Goal: Task Accomplishment & Management: Manage account settings

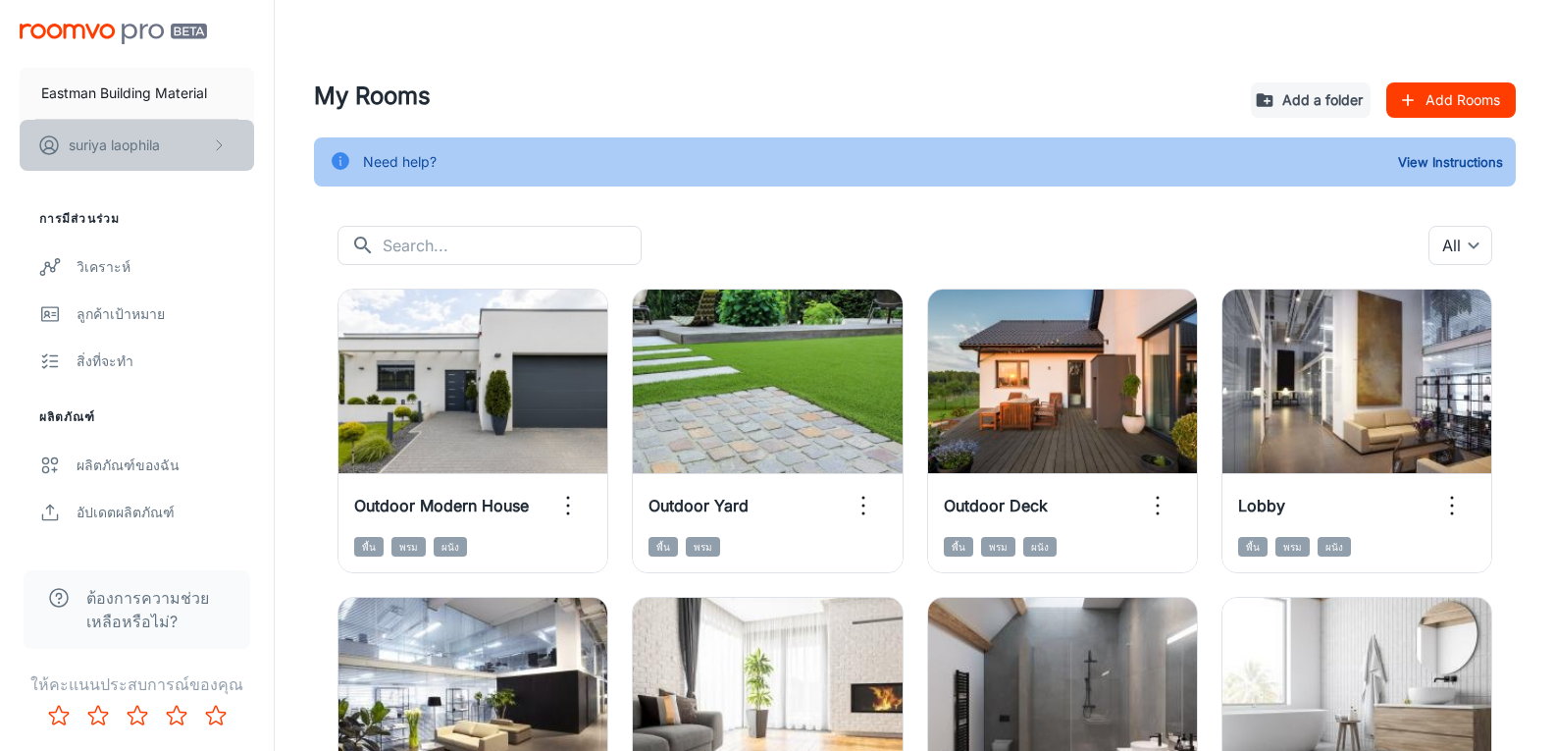
click at [220, 131] on button "suriya laophila" at bounding box center [137, 145] width 234 height 51
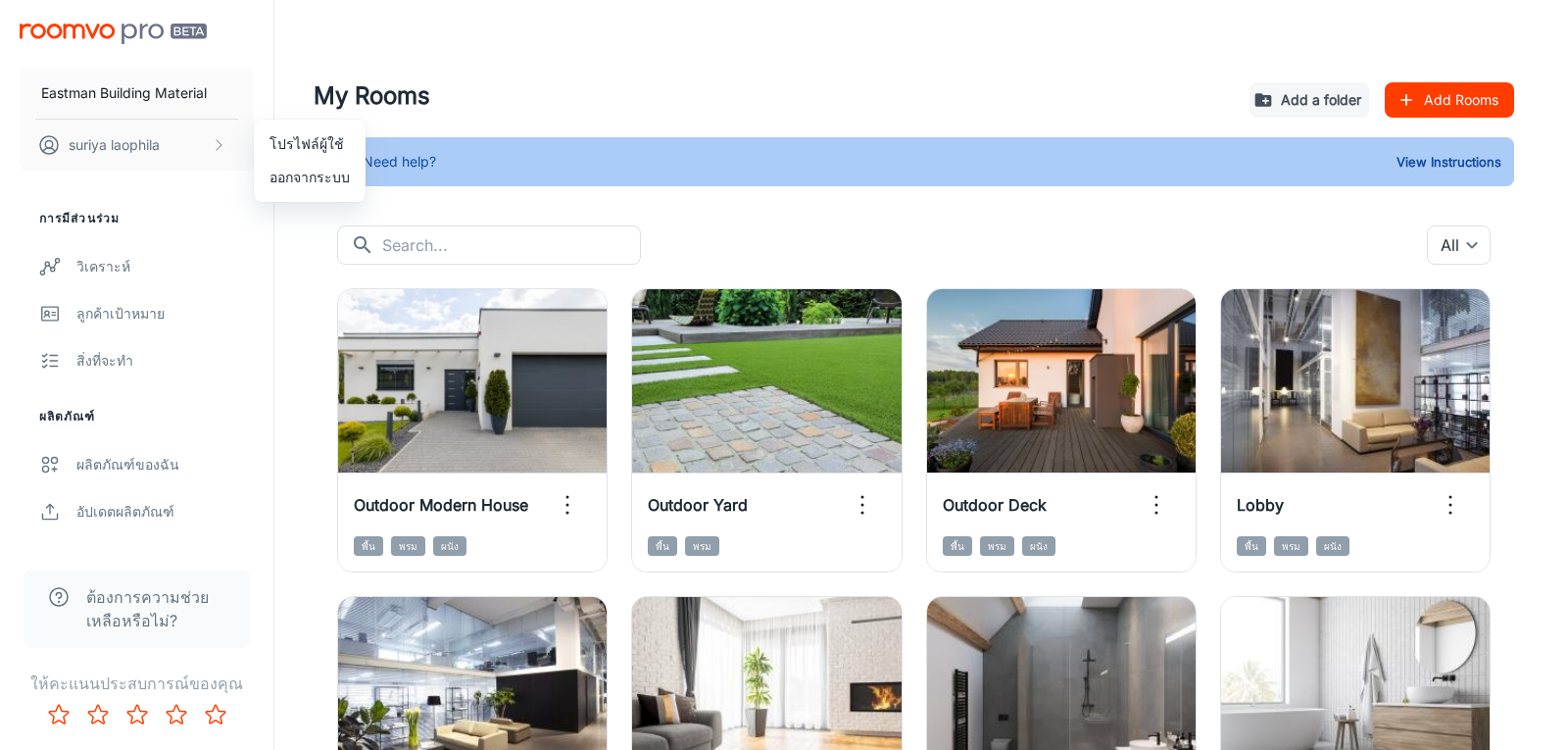
click at [327, 146] on li "โปรไฟล์ผู้ใช้" at bounding box center [310, 144] width 112 height 33
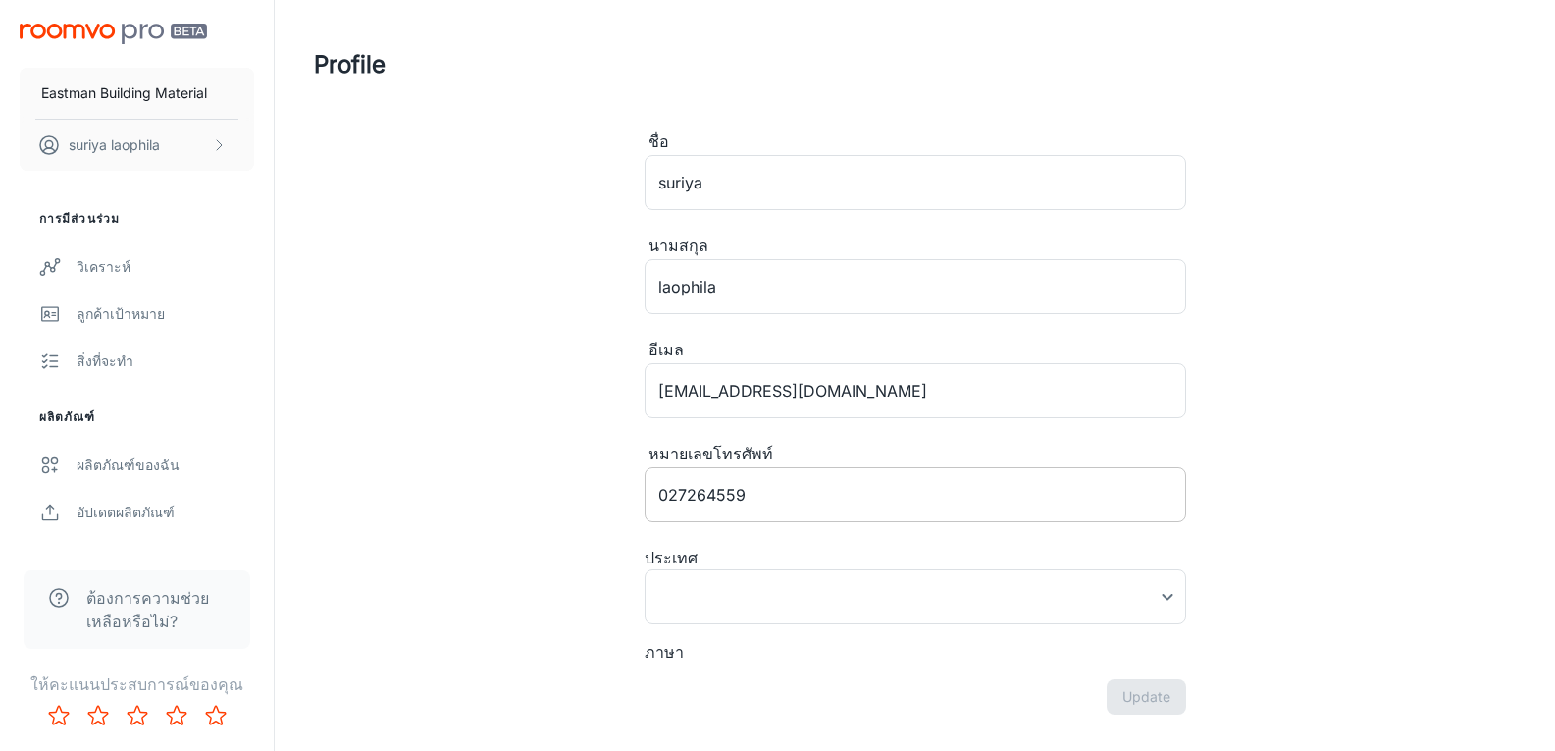
type input "ไทย"
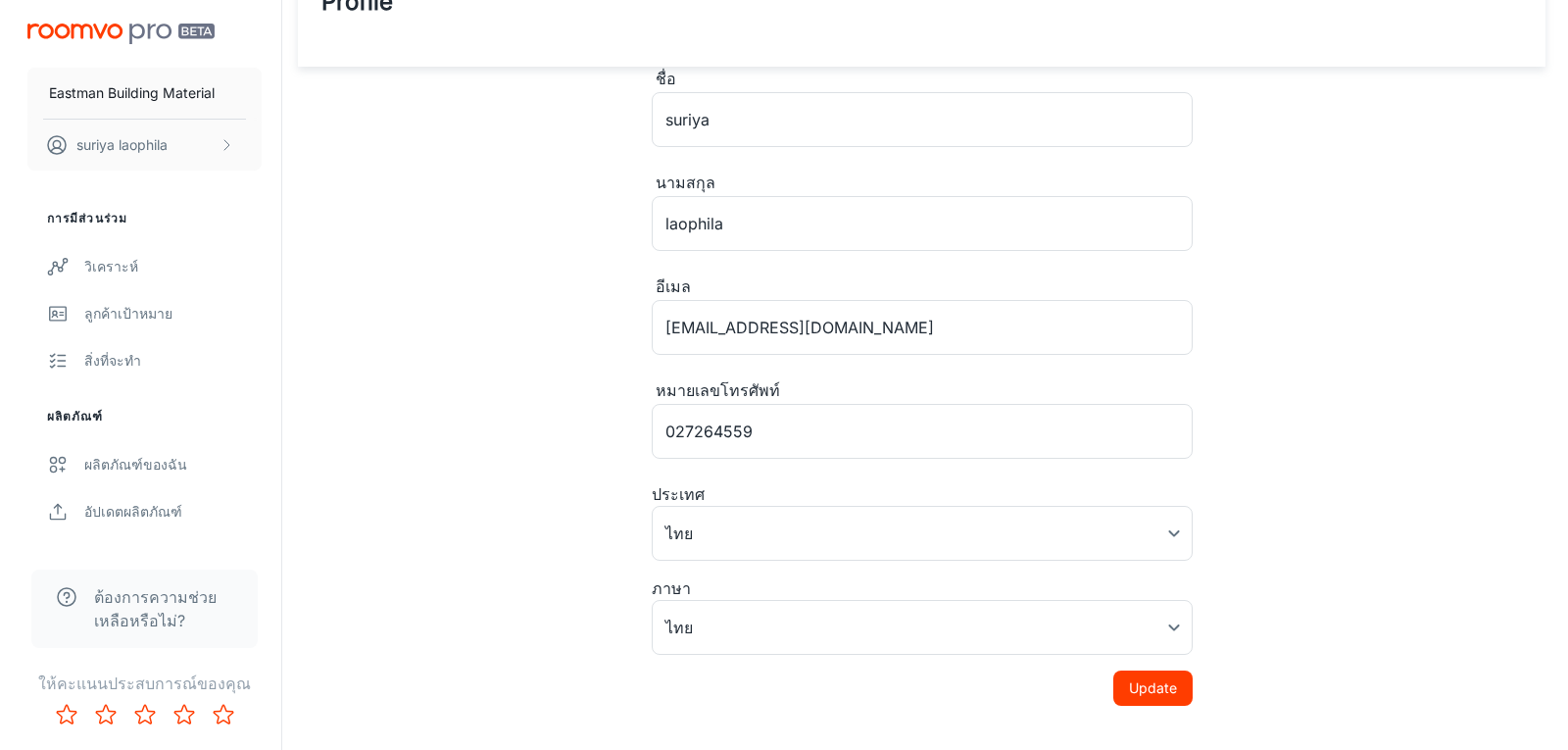
scroll to position [97, 0]
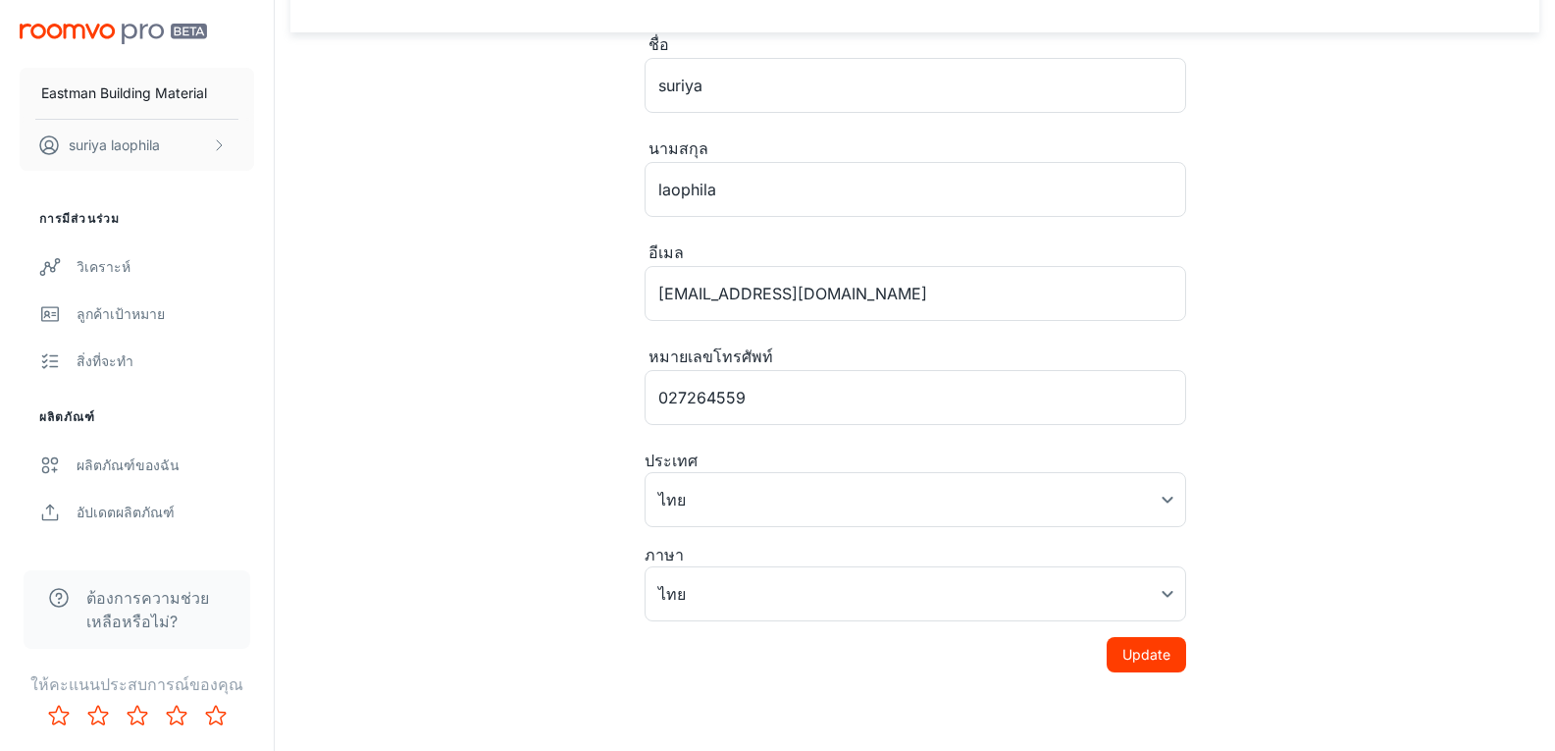
click at [724, 462] on div "ประเทศ" at bounding box center [916, 460] width 542 height 24
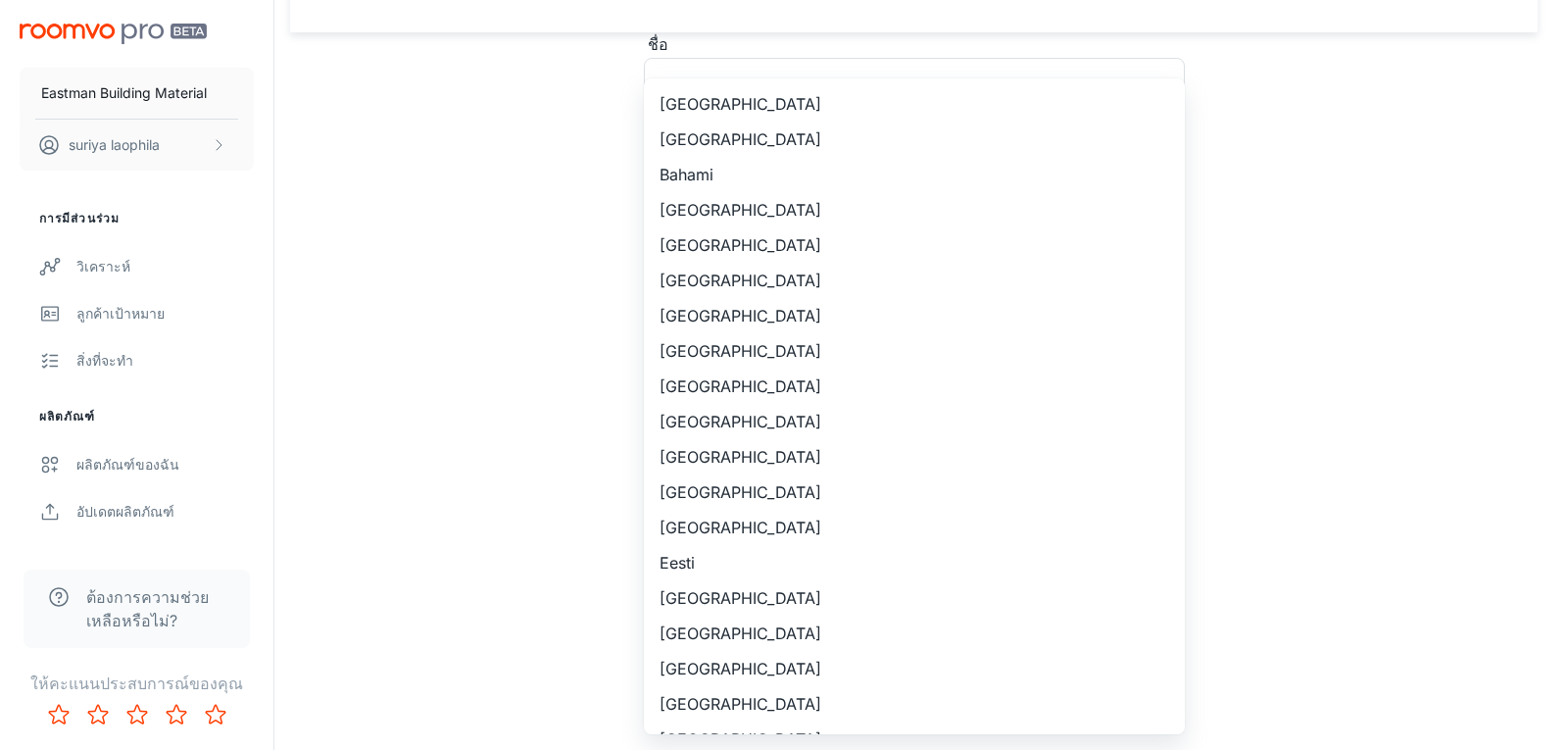
click at [719, 487] on body "Eastman Building Material suriya laophila การมีส่วนร่วม วิเคราะห์ ลูกค้าเป้าหมา…" at bounding box center [784, 278] width 1568 height 750
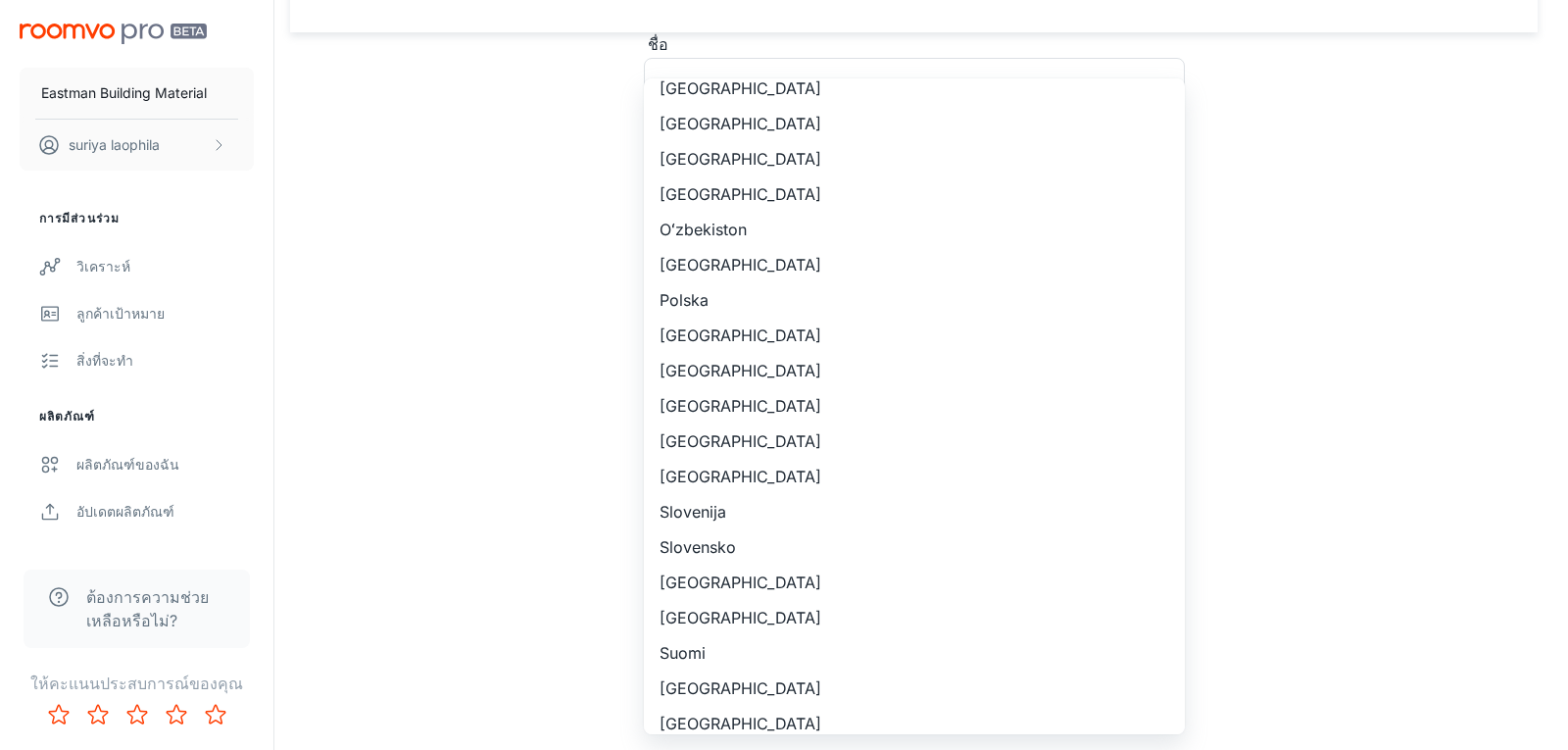
scroll to position [1709, 0]
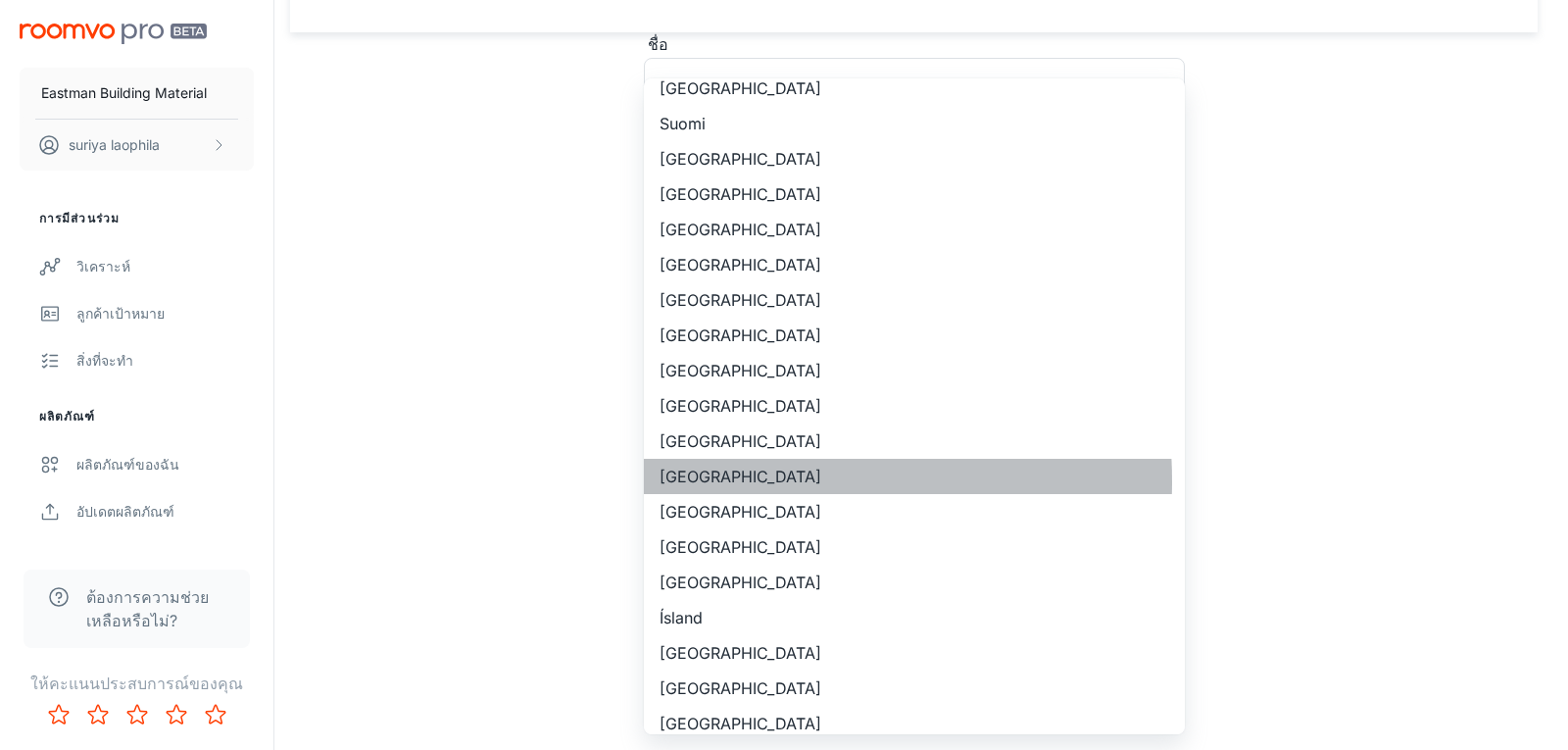
click at [734, 481] on li "[GEOGRAPHIC_DATA]" at bounding box center [915, 475] width 541 height 35
type input "[GEOGRAPHIC_DATA]"
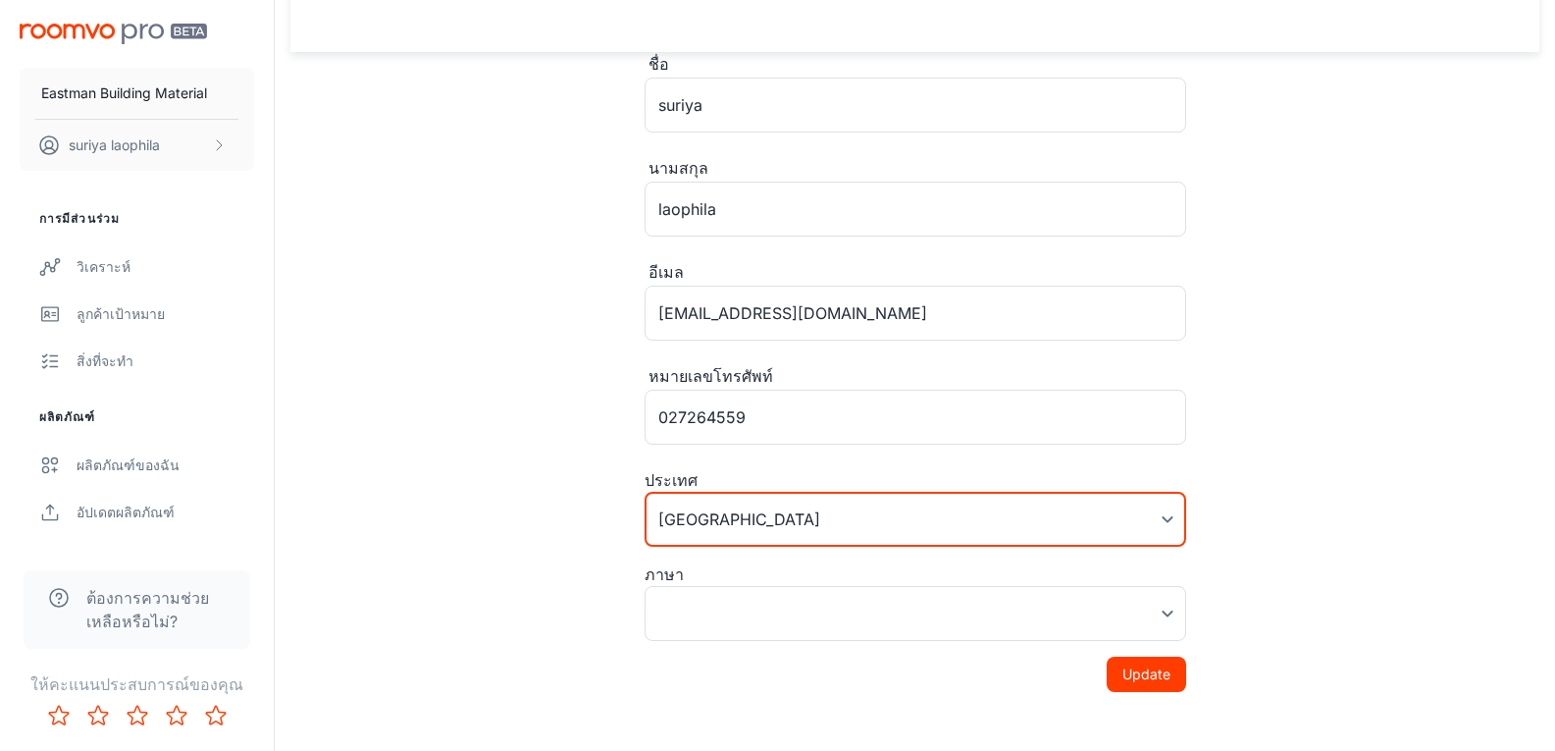
scroll to position [97, 0]
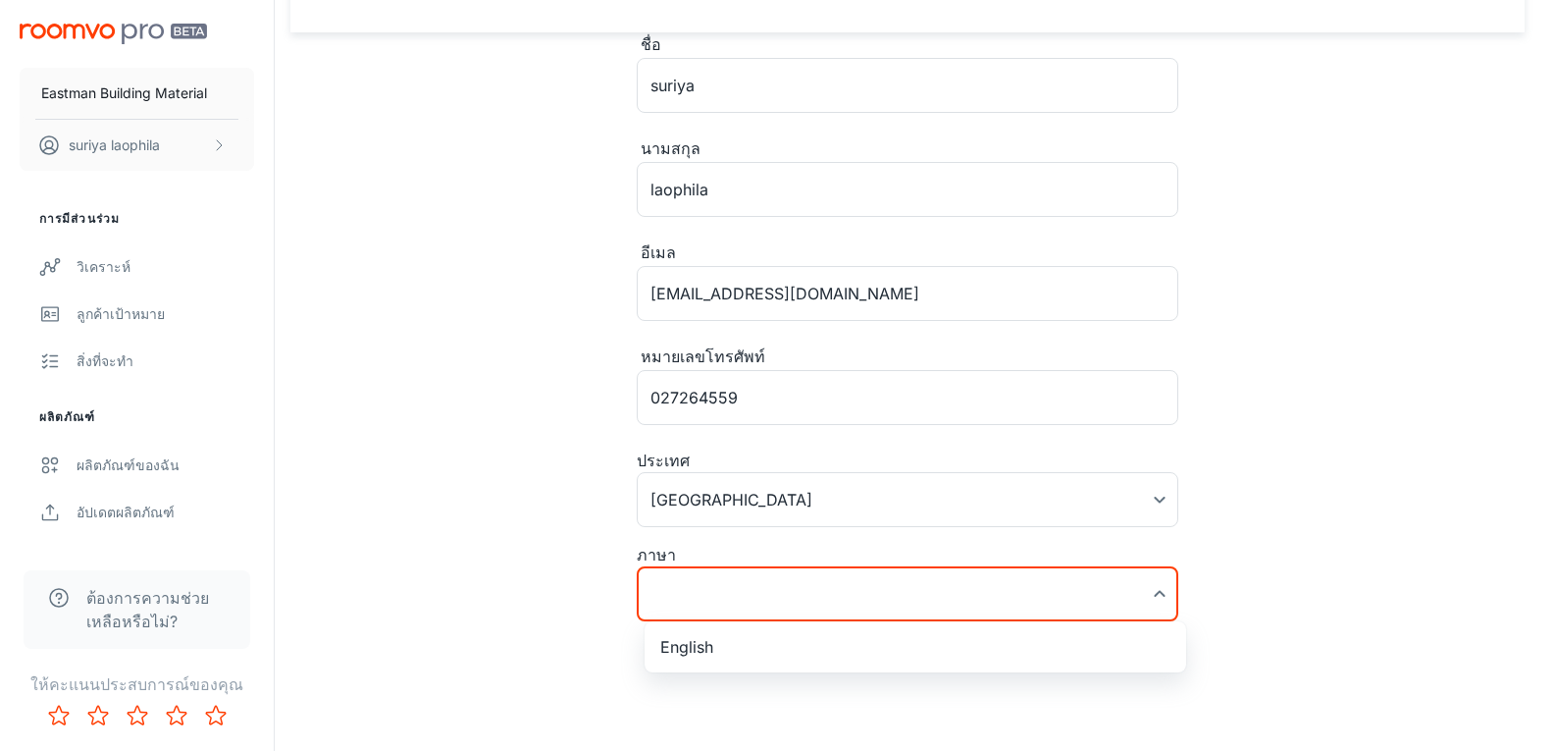
click at [719, 616] on body "Eastman Building Material suriya laophila การมีส่วนร่วม วิเคราะห์ ลูกค้าเป้าหมา…" at bounding box center [777, 278] width 1555 height 751
click at [718, 634] on li "English" at bounding box center [916, 646] width 542 height 35
type input "en-us"
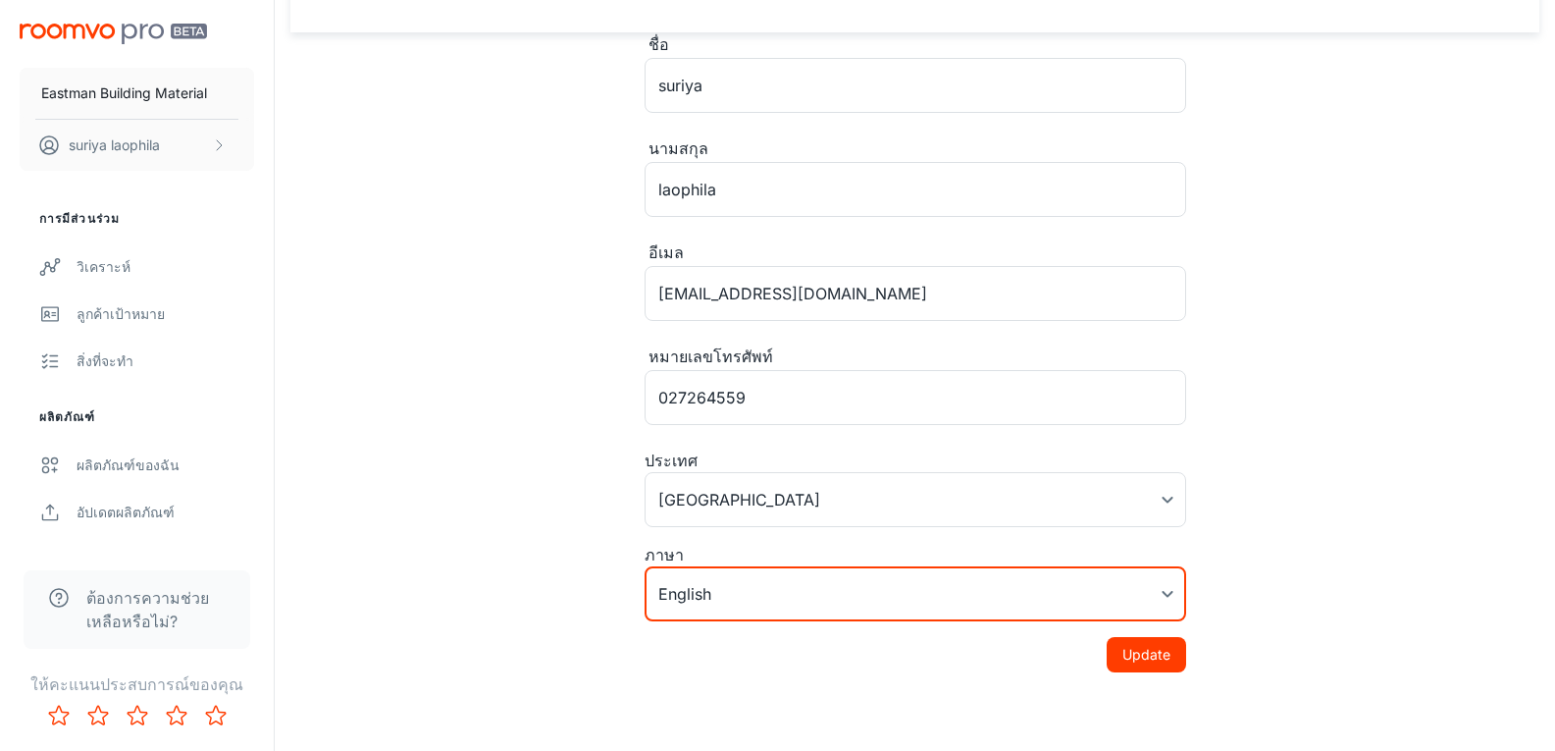
click at [1157, 653] on button "Update" at bounding box center [1146, 654] width 79 height 35
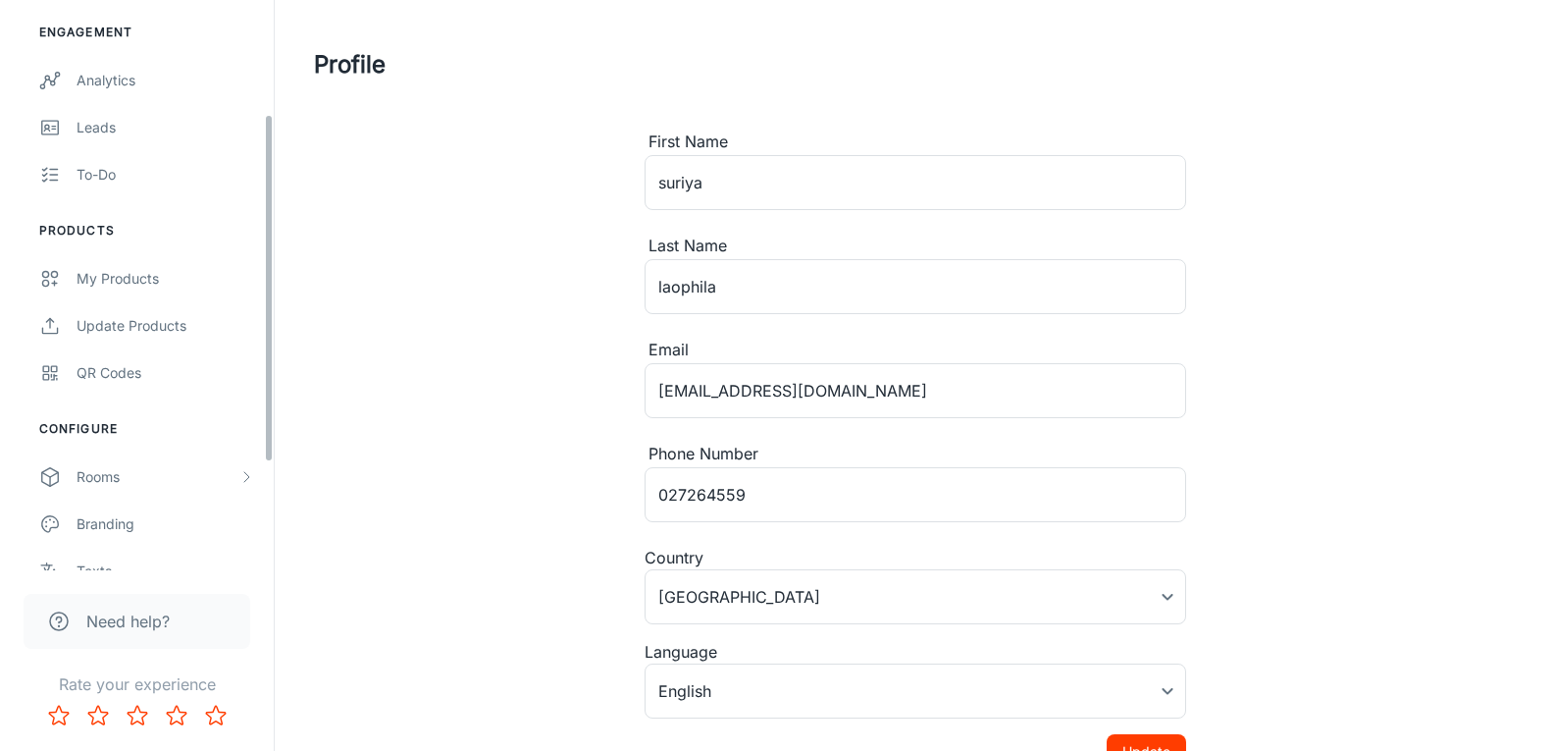
scroll to position [362, 0]
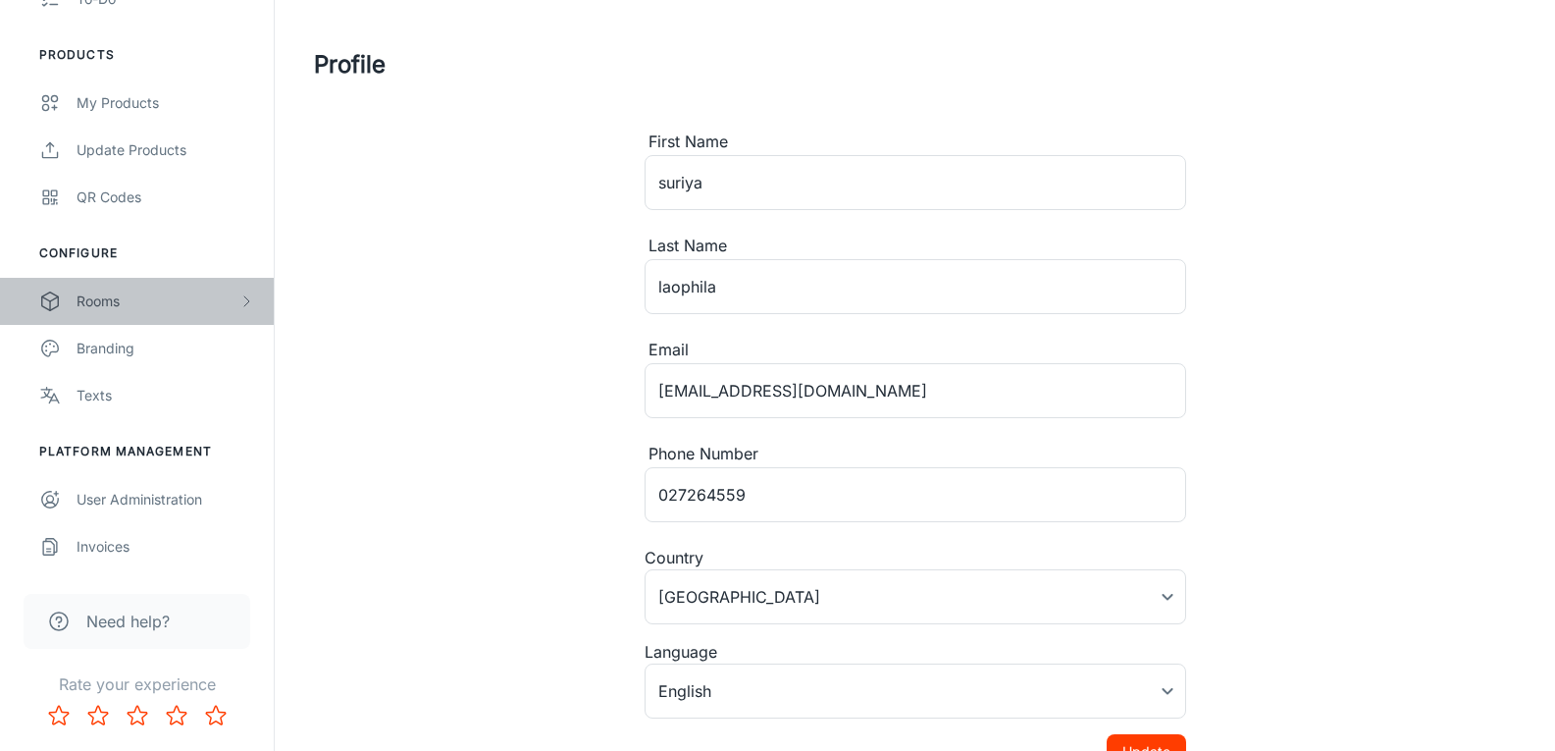
click at [104, 306] on div "Rooms" at bounding box center [158, 301] width 162 height 22
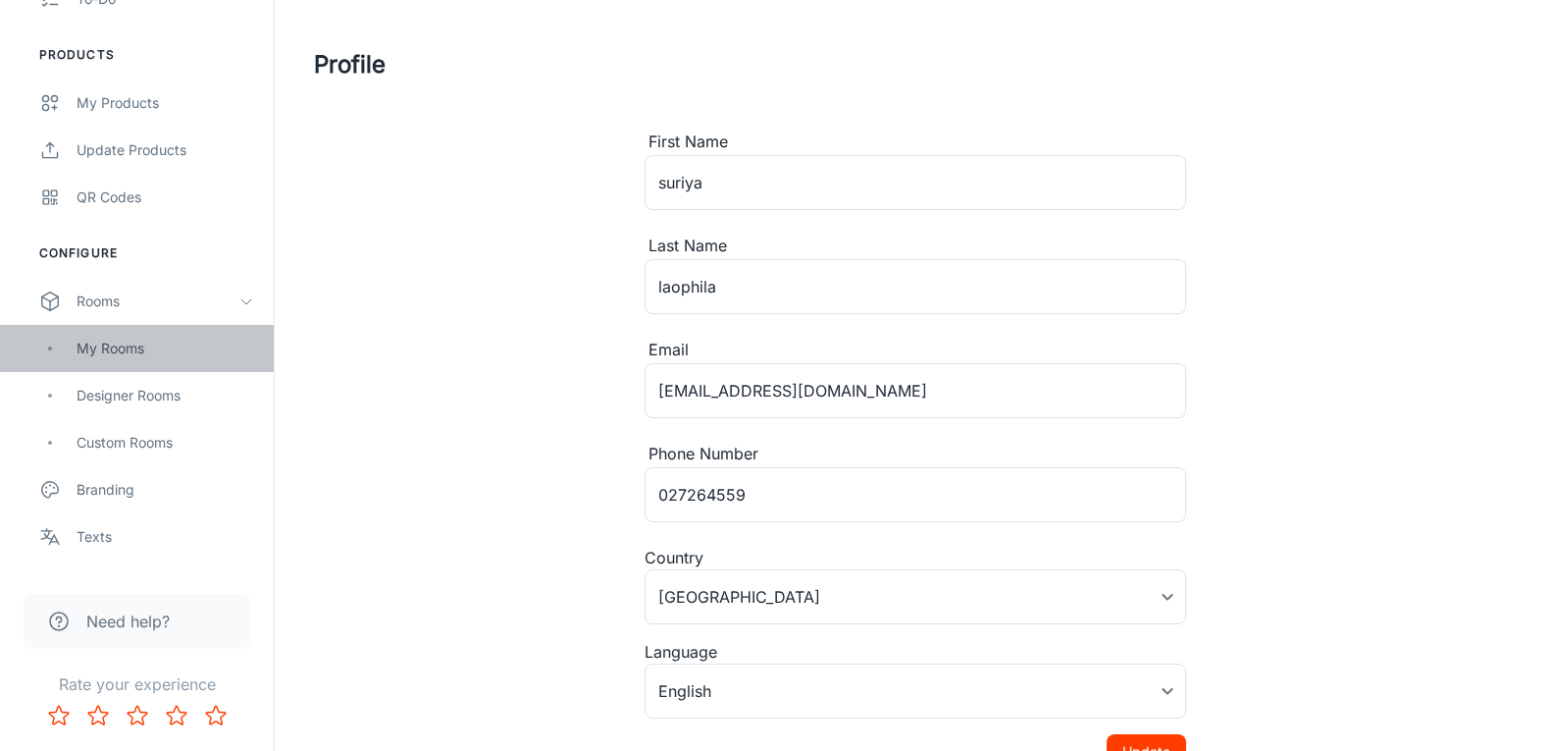
click at [105, 339] on div "My Rooms" at bounding box center [166, 348] width 178 height 22
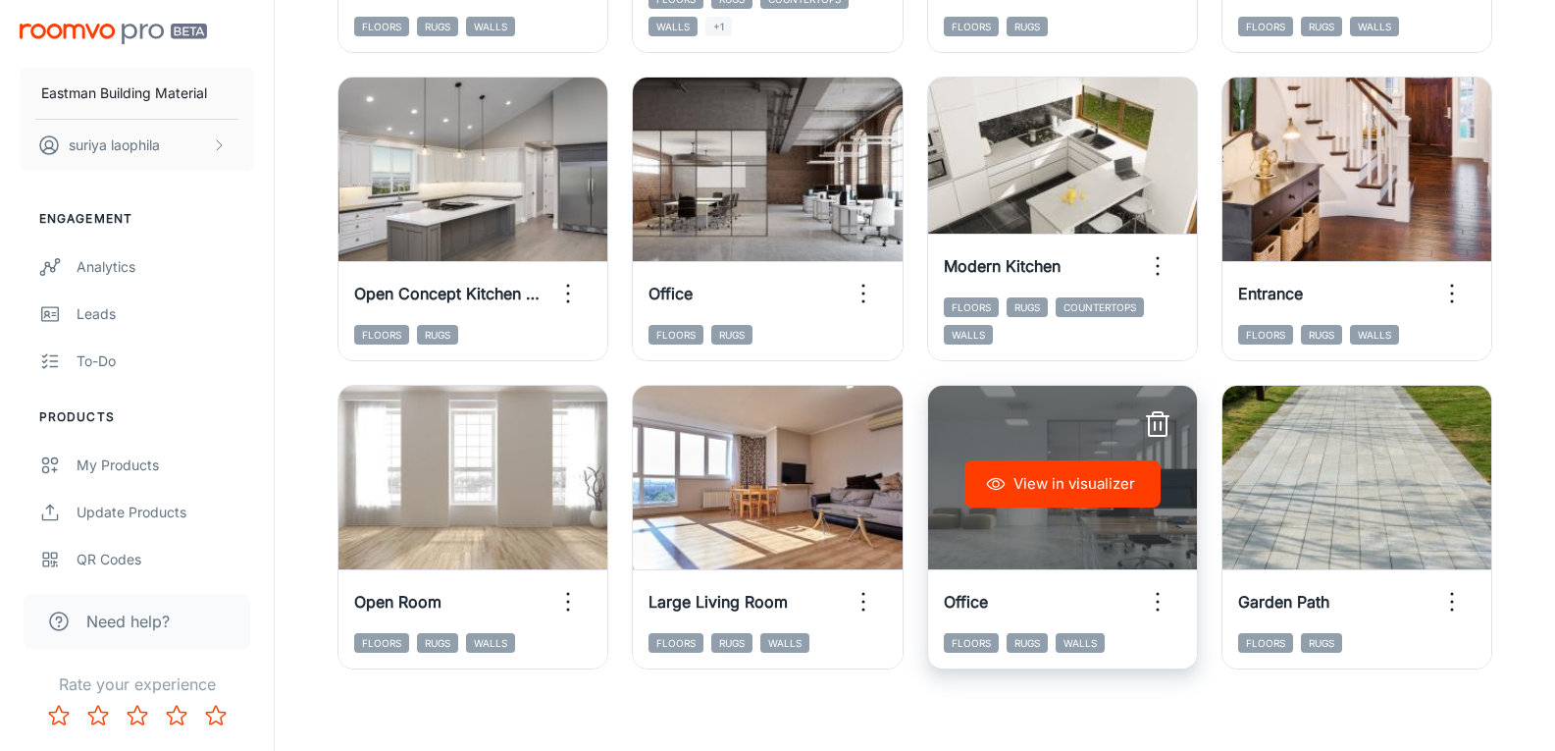
scroll to position [2073, 0]
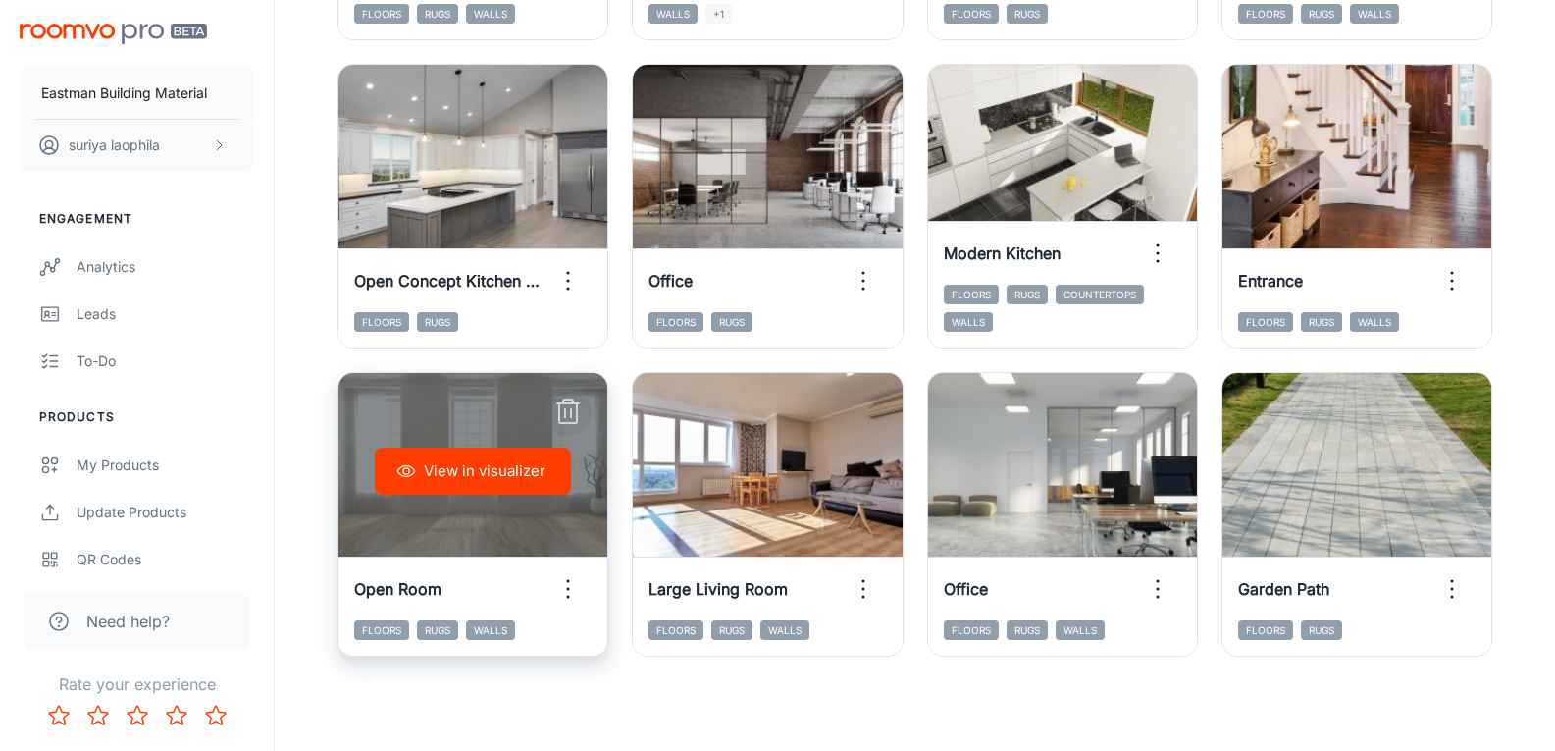
click at [565, 409] on line "button" at bounding box center [565, 413] width 0 height 8
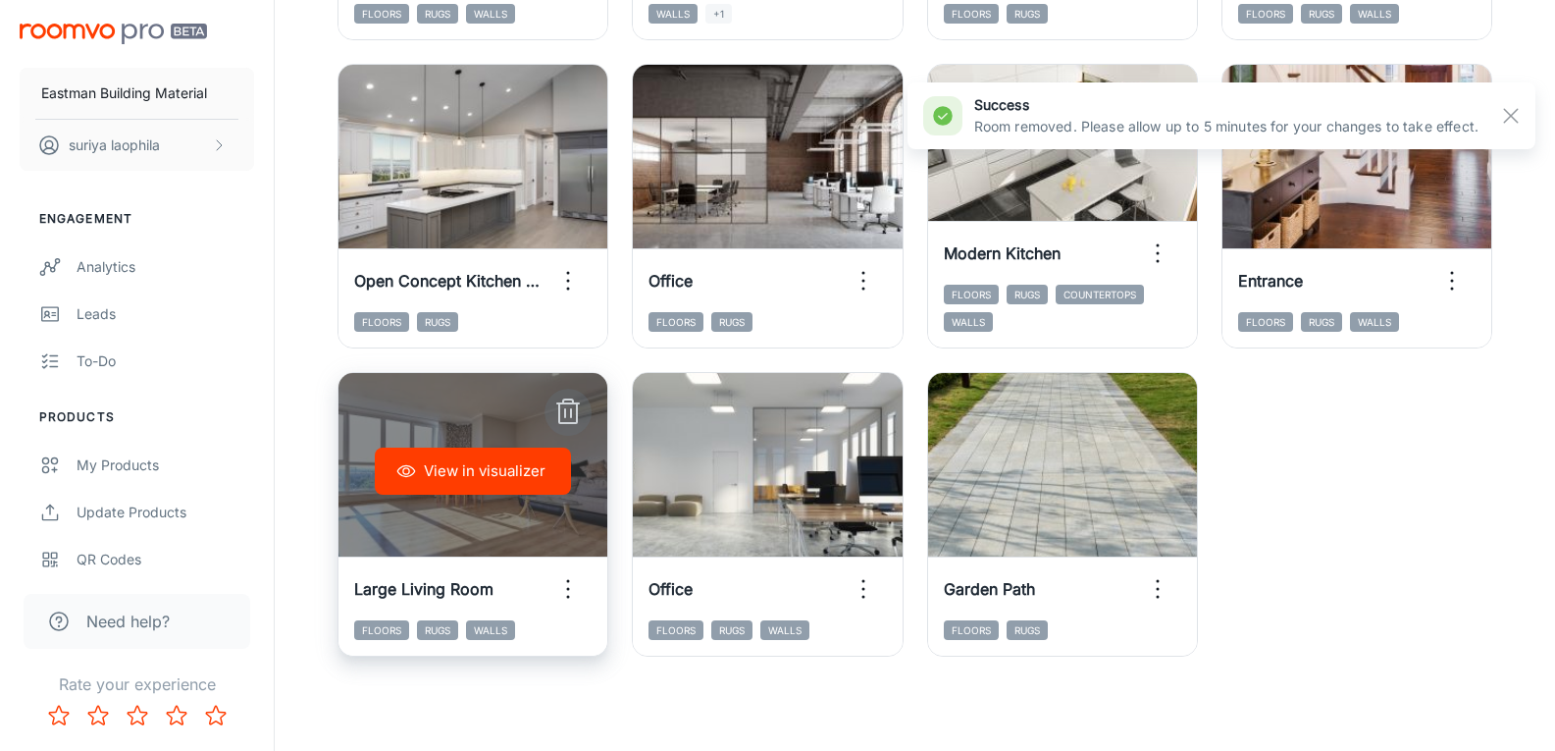
click at [570, 413] on icon "button" at bounding box center [567, 411] width 31 height 31
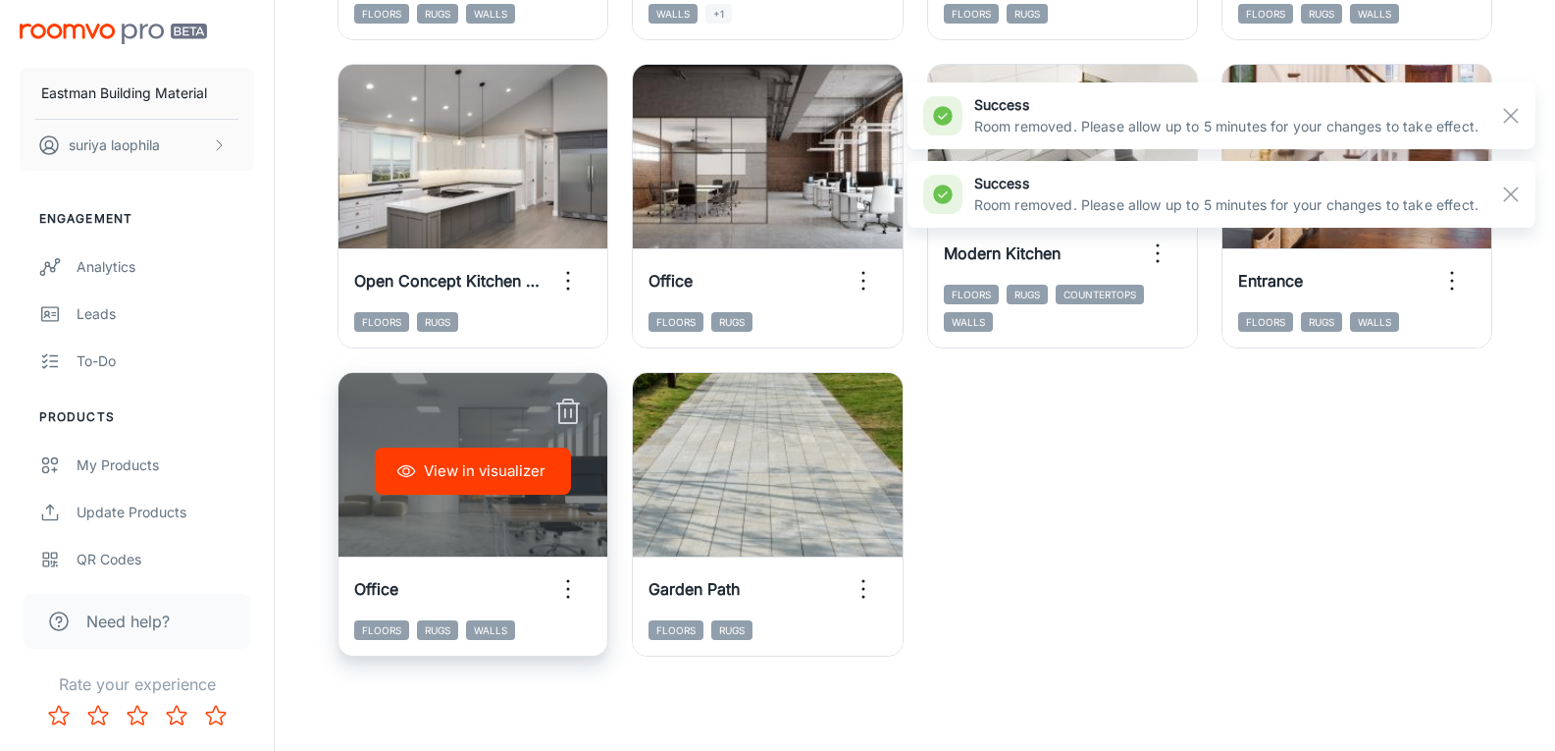
click at [567, 413] on icon "button" at bounding box center [567, 411] width 31 height 31
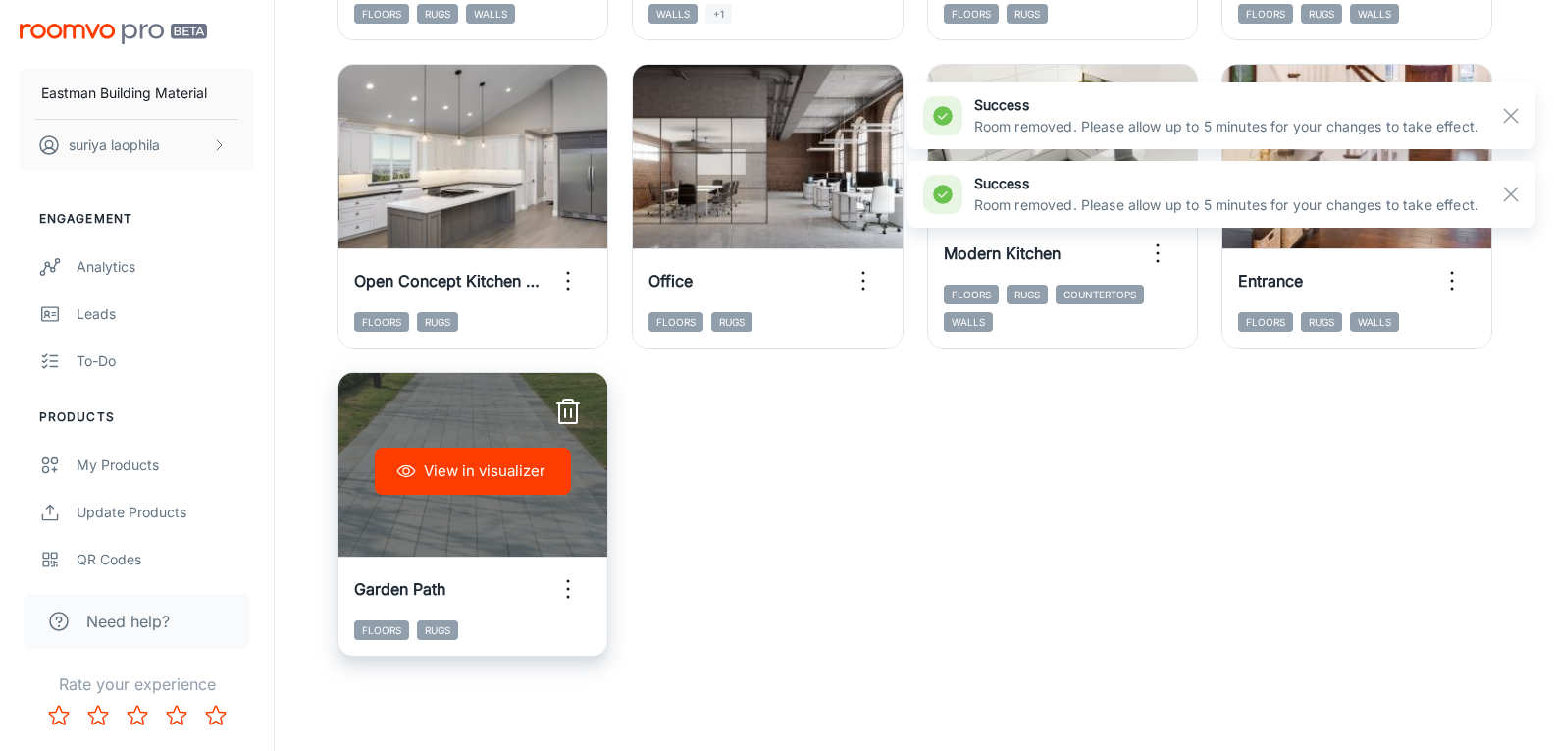
click at [571, 410] on line "button" at bounding box center [571, 413] width 0 height 8
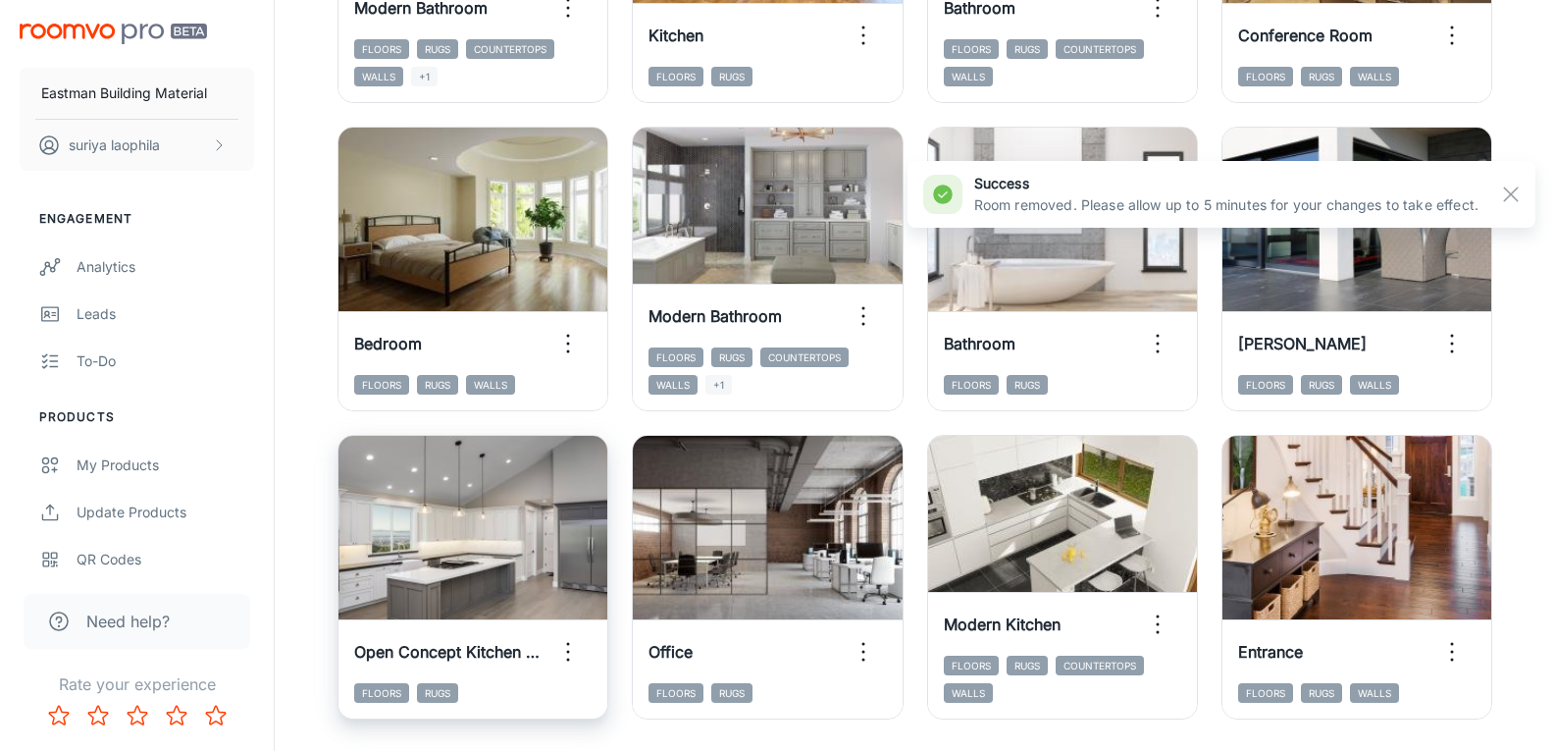
scroll to position [1667, 0]
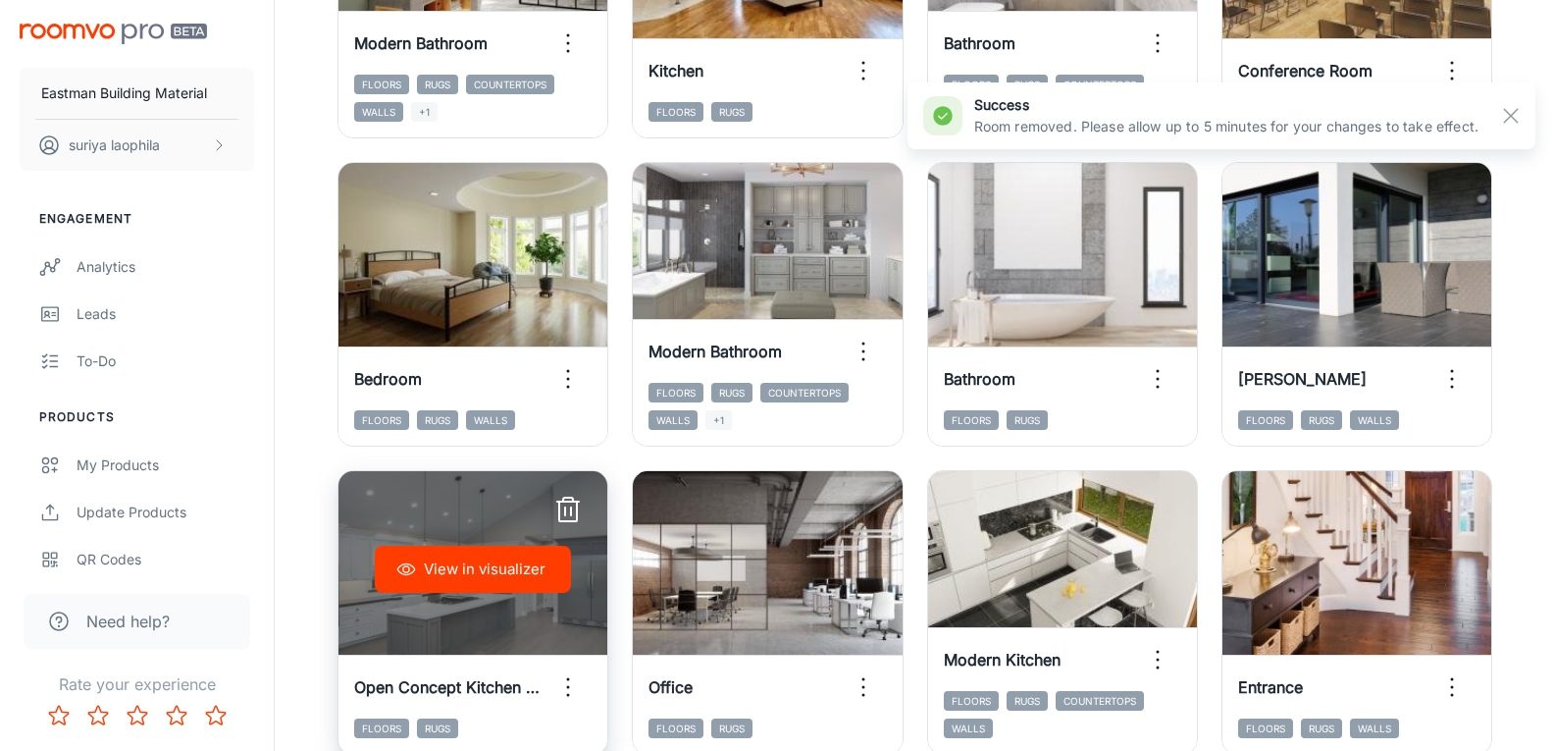
click at [565, 501] on line "button" at bounding box center [568, 501] width 22 height 0
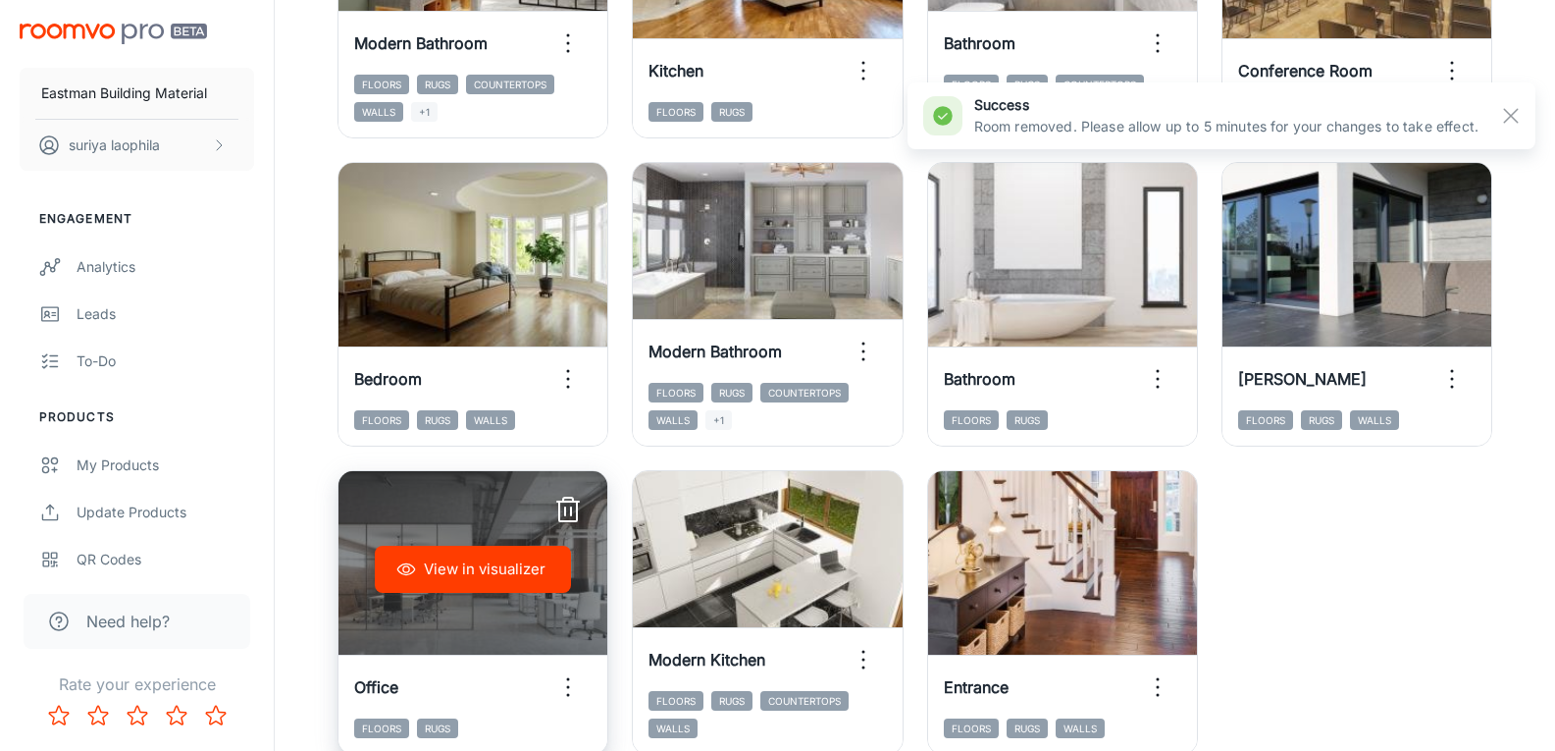
click at [563, 506] on icon "button" at bounding box center [567, 509] width 31 height 31
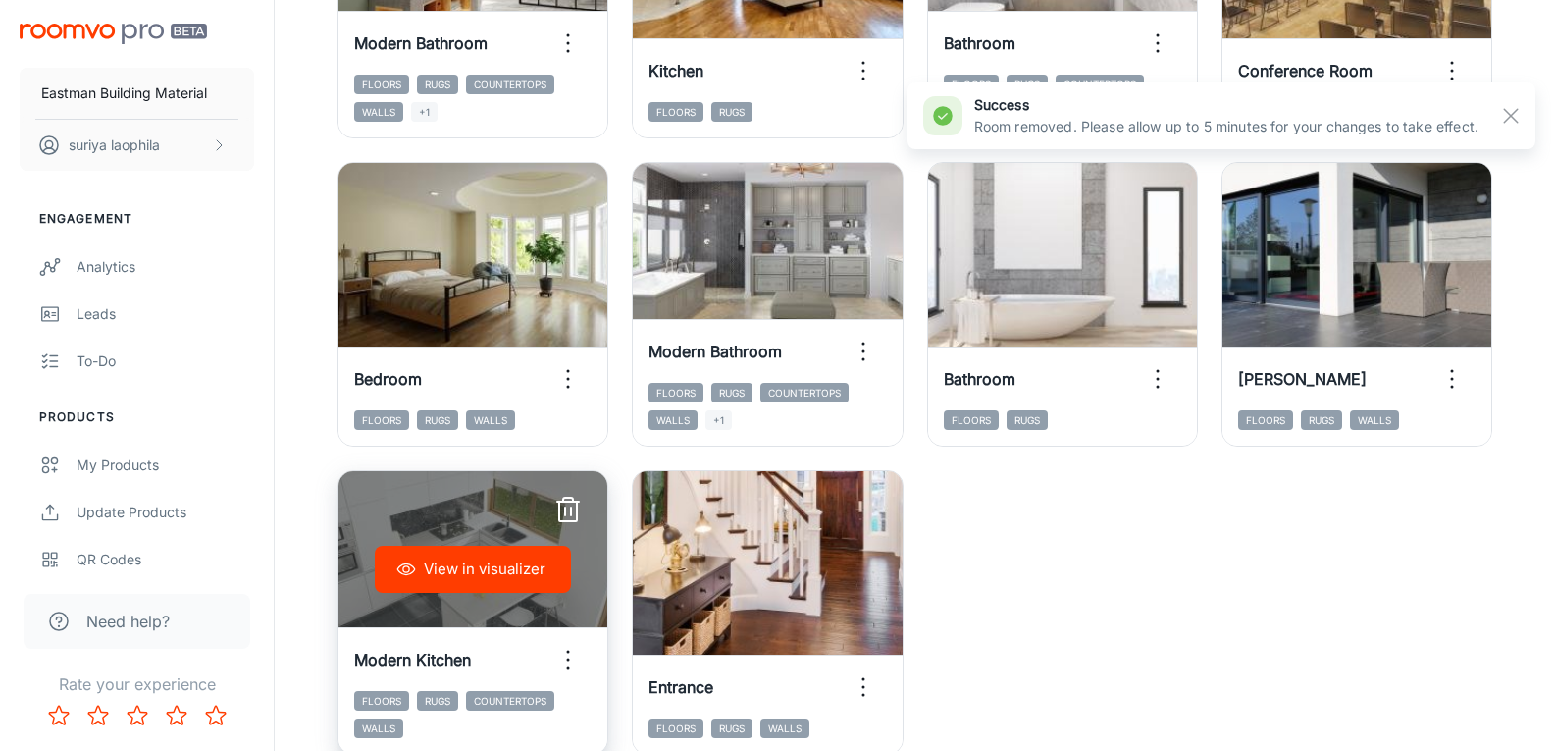
click at [573, 506] on icon "button" at bounding box center [567, 509] width 31 height 31
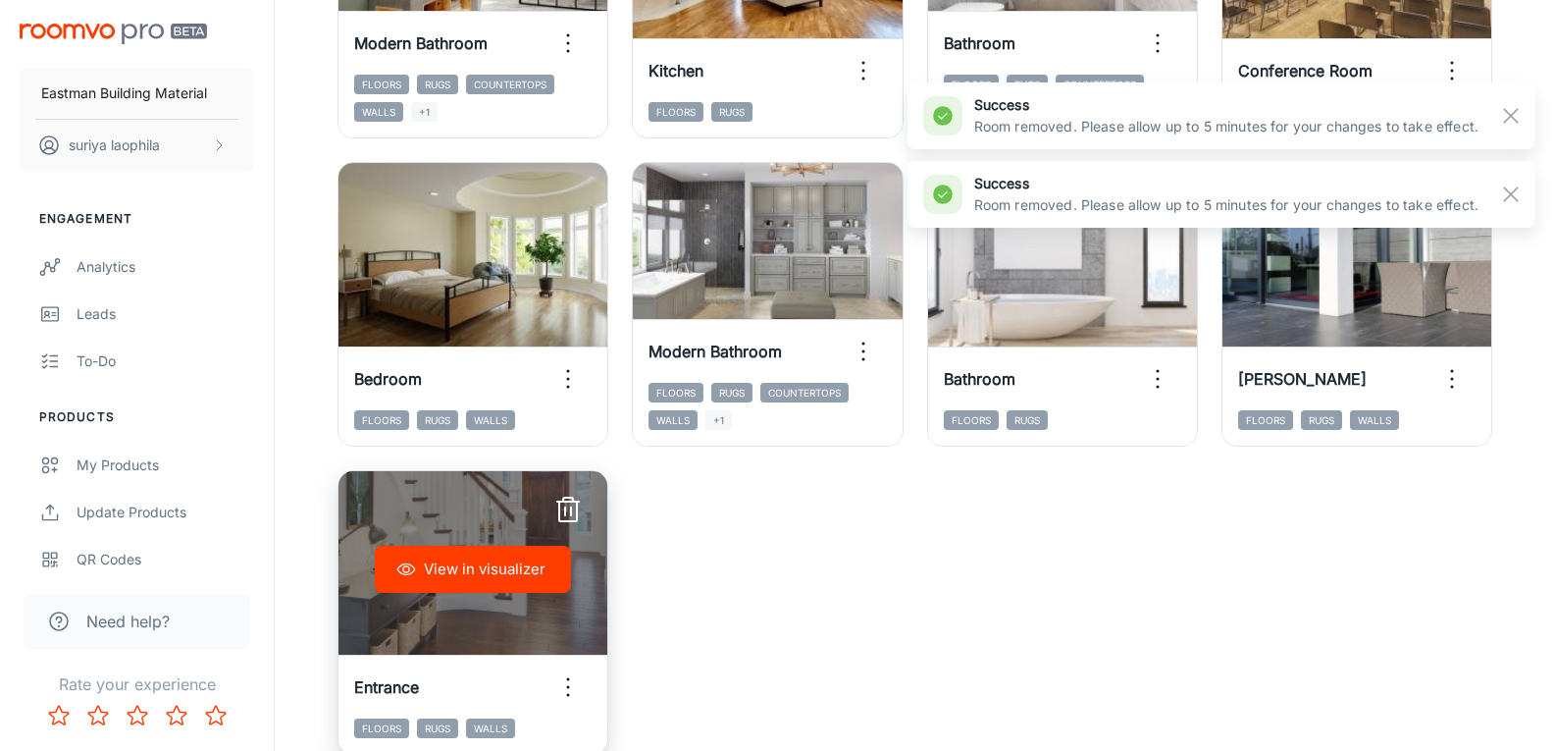
click at [565, 501] on line "button" at bounding box center [568, 501] width 22 height 0
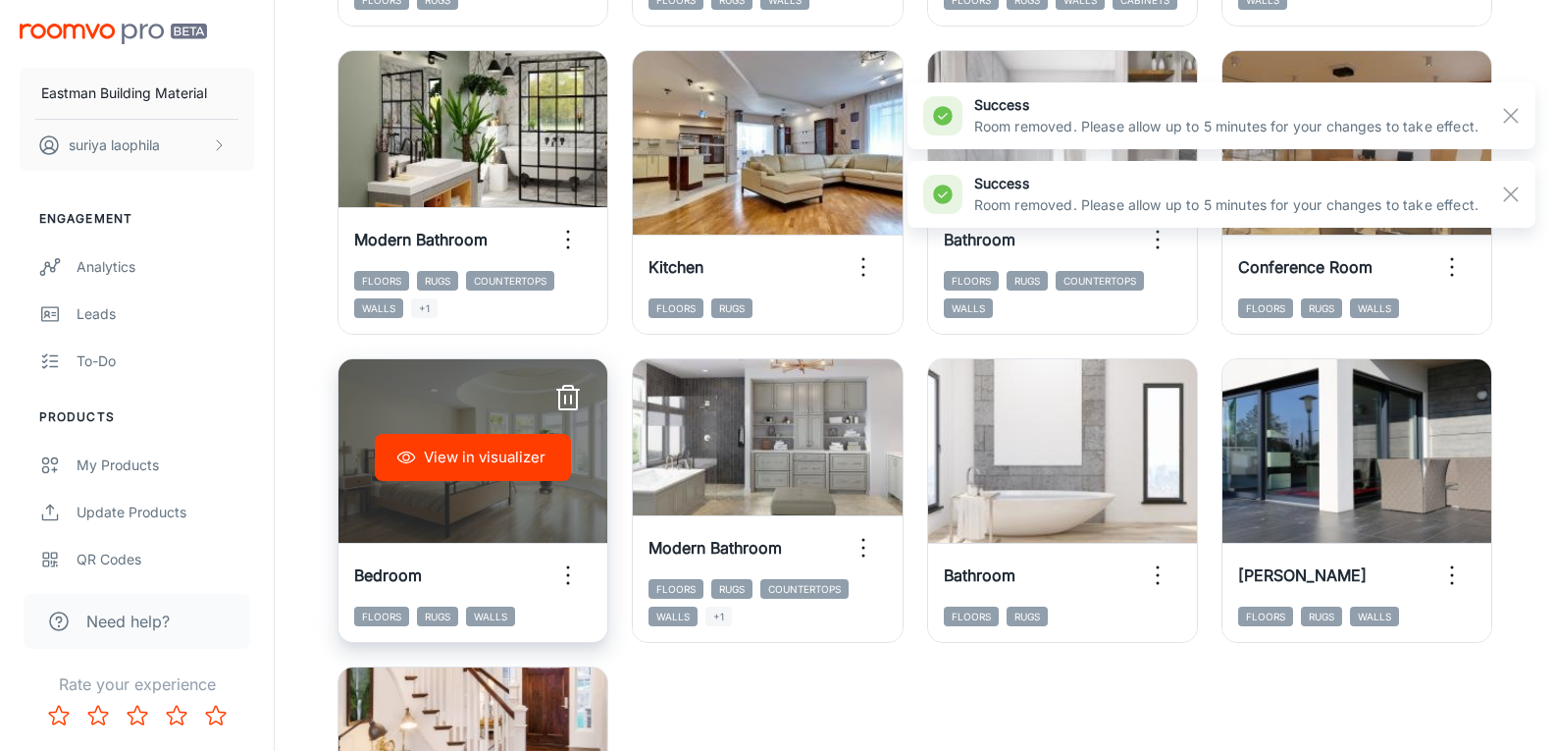
scroll to position [1457, 0]
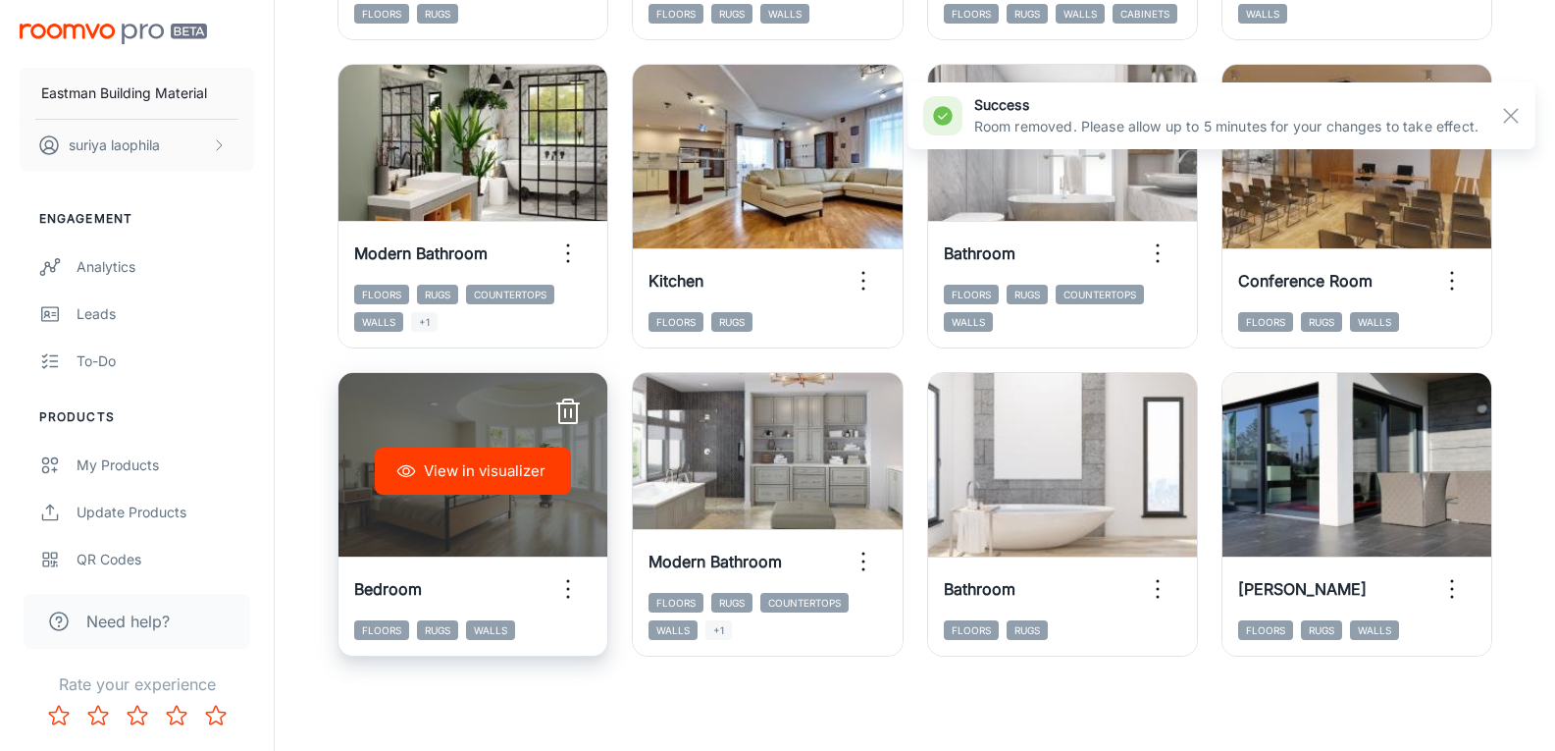
click at [566, 408] on icon "button" at bounding box center [567, 411] width 31 height 31
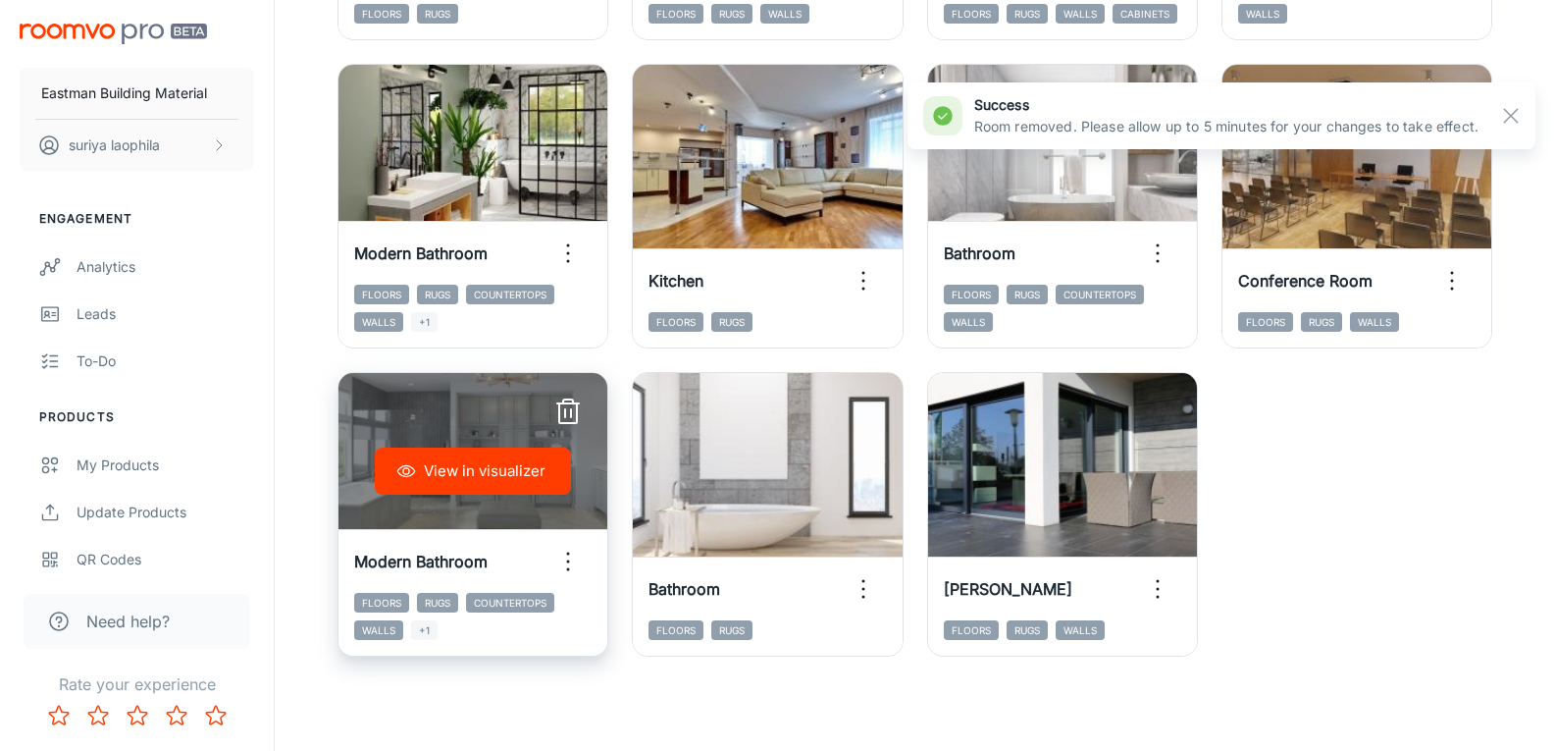
click at [566, 406] on icon "button" at bounding box center [567, 411] width 31 height 31
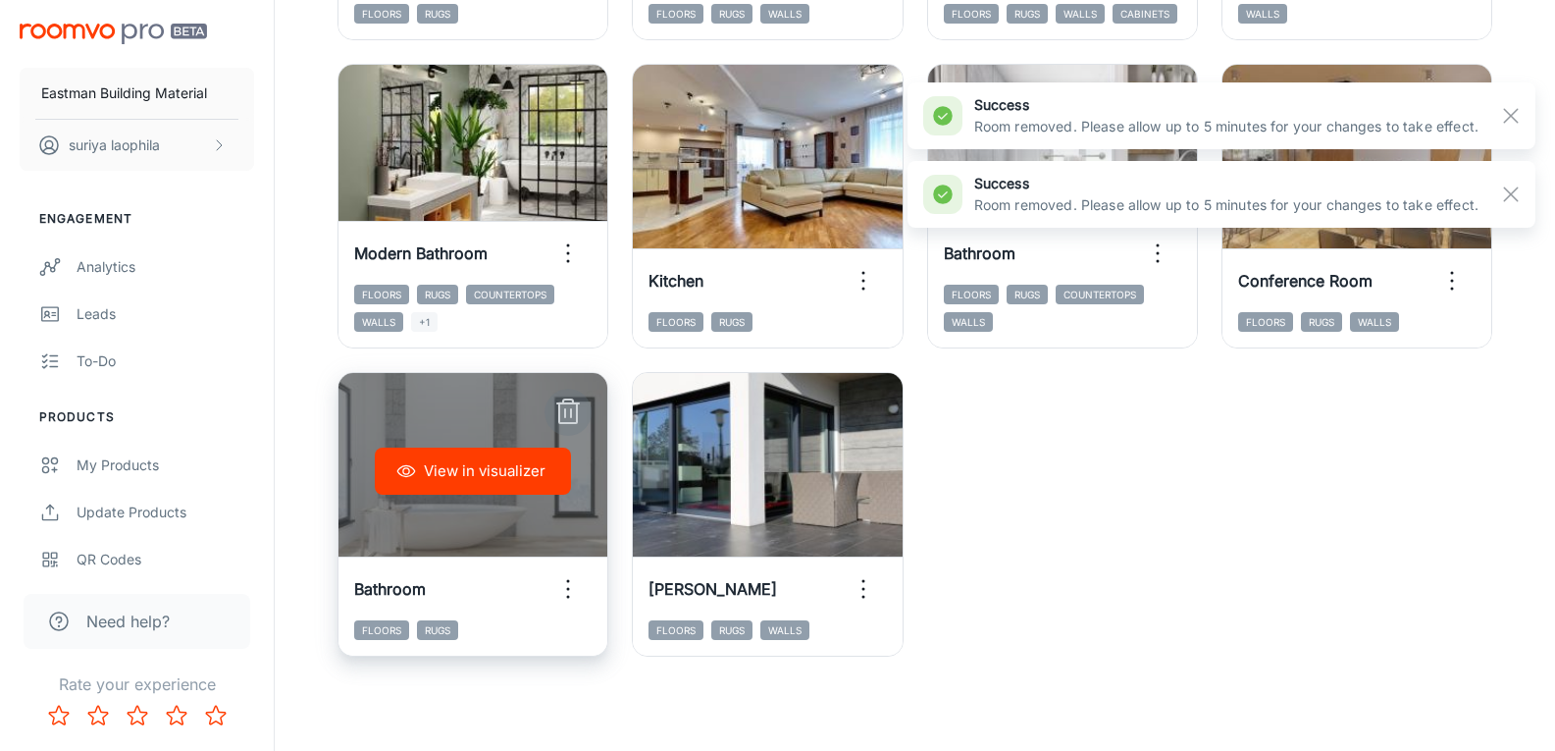
click at [565, 415] on line "button" at bounding box center [565, 413] width 0 height 8
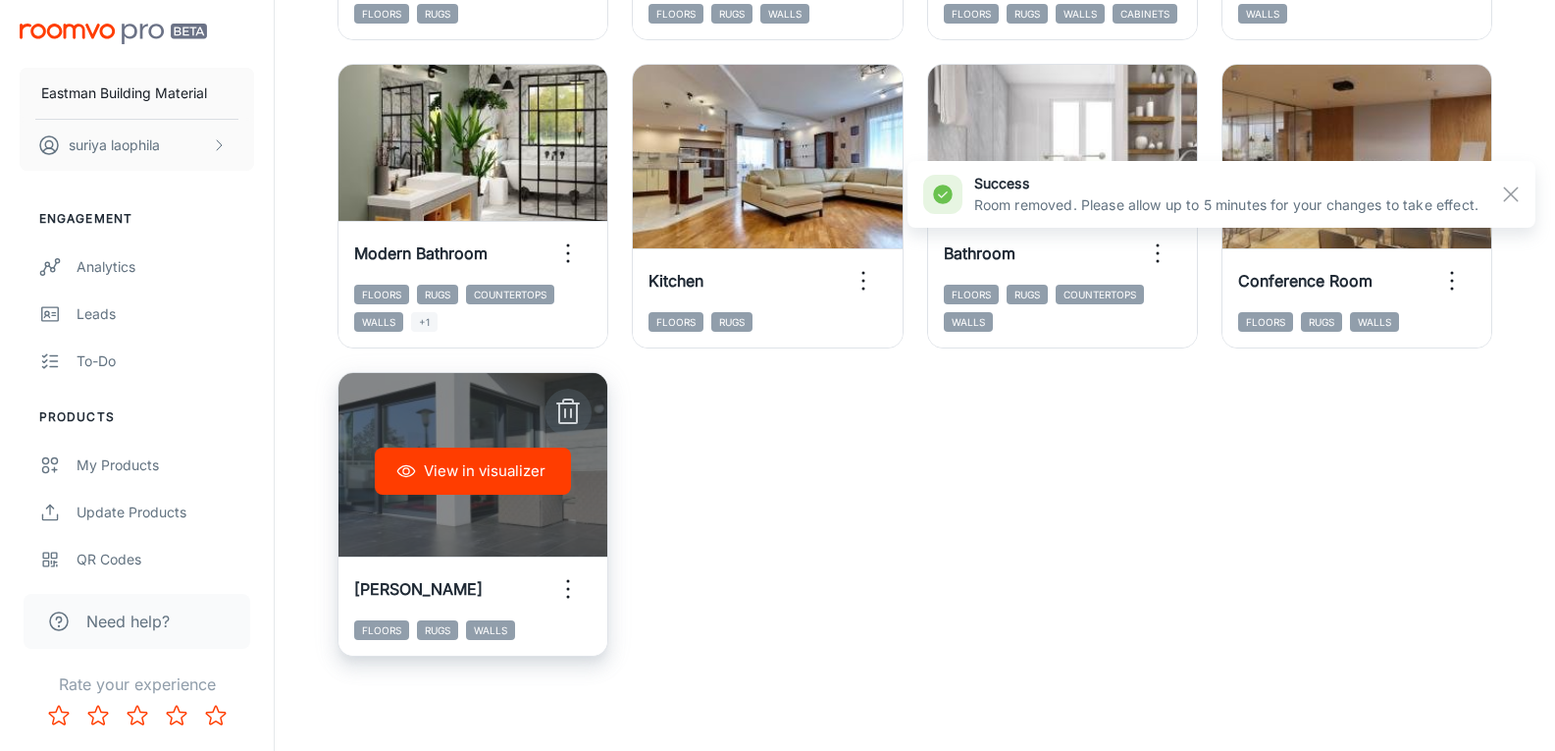
click at [567, 409] on icon "button" at bounding box center [567, 411] width 31 height 31
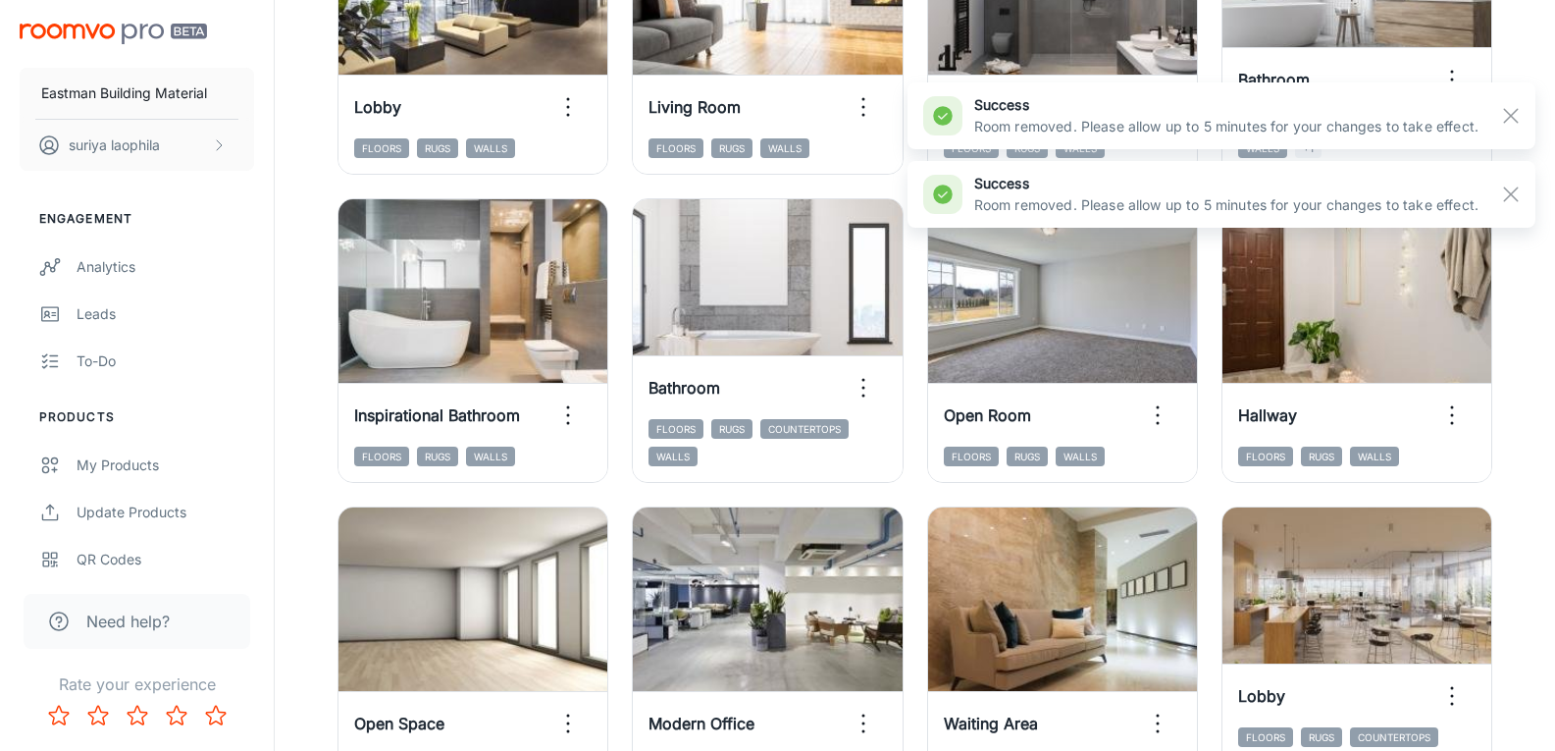
scroll to position [1149, 0]
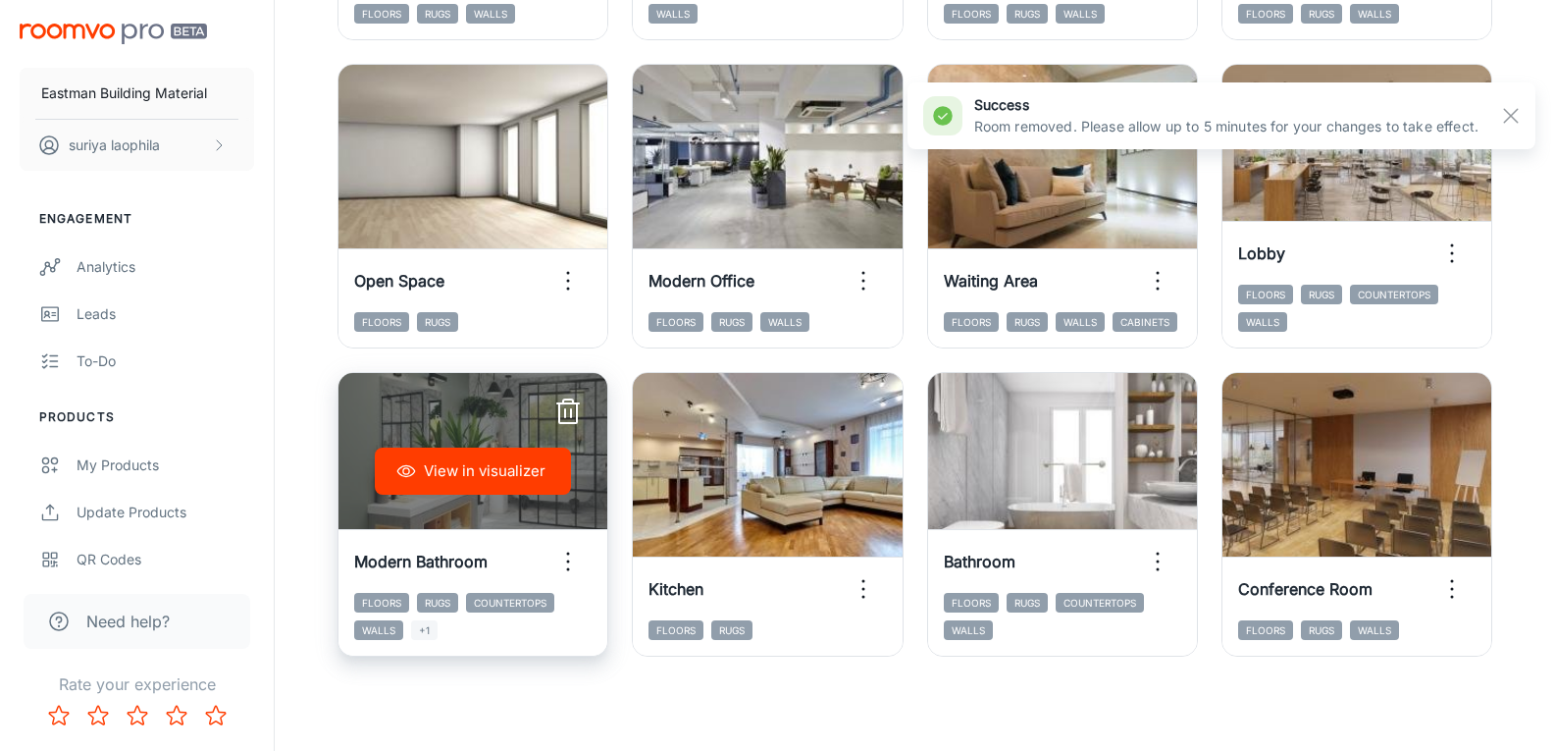
click at [563, 412] on icon "button" at bounding box center [567, 411] width 31 height 31
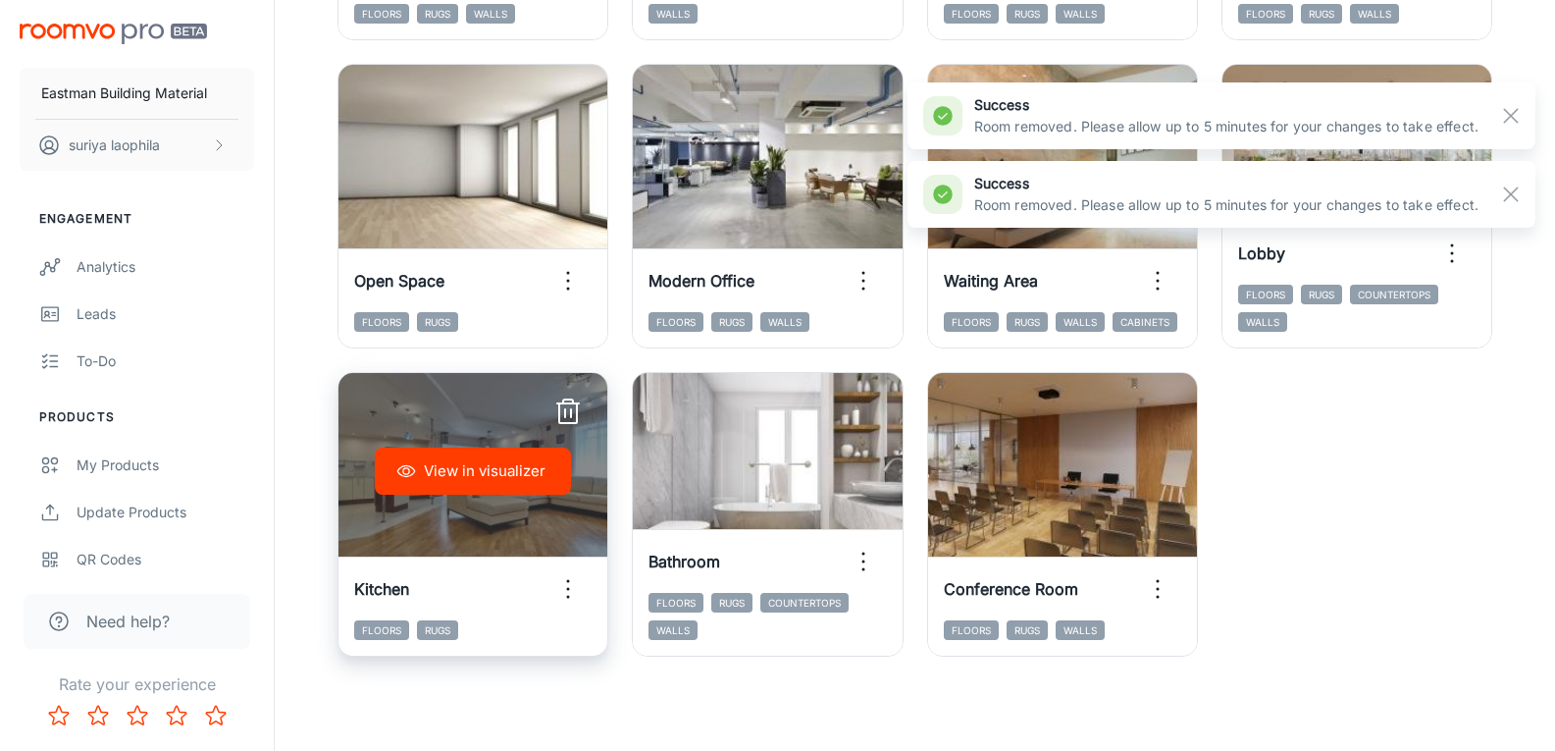
click at [561, 406] on icon "button" at bounding box center [567, 411] width 31 height 31
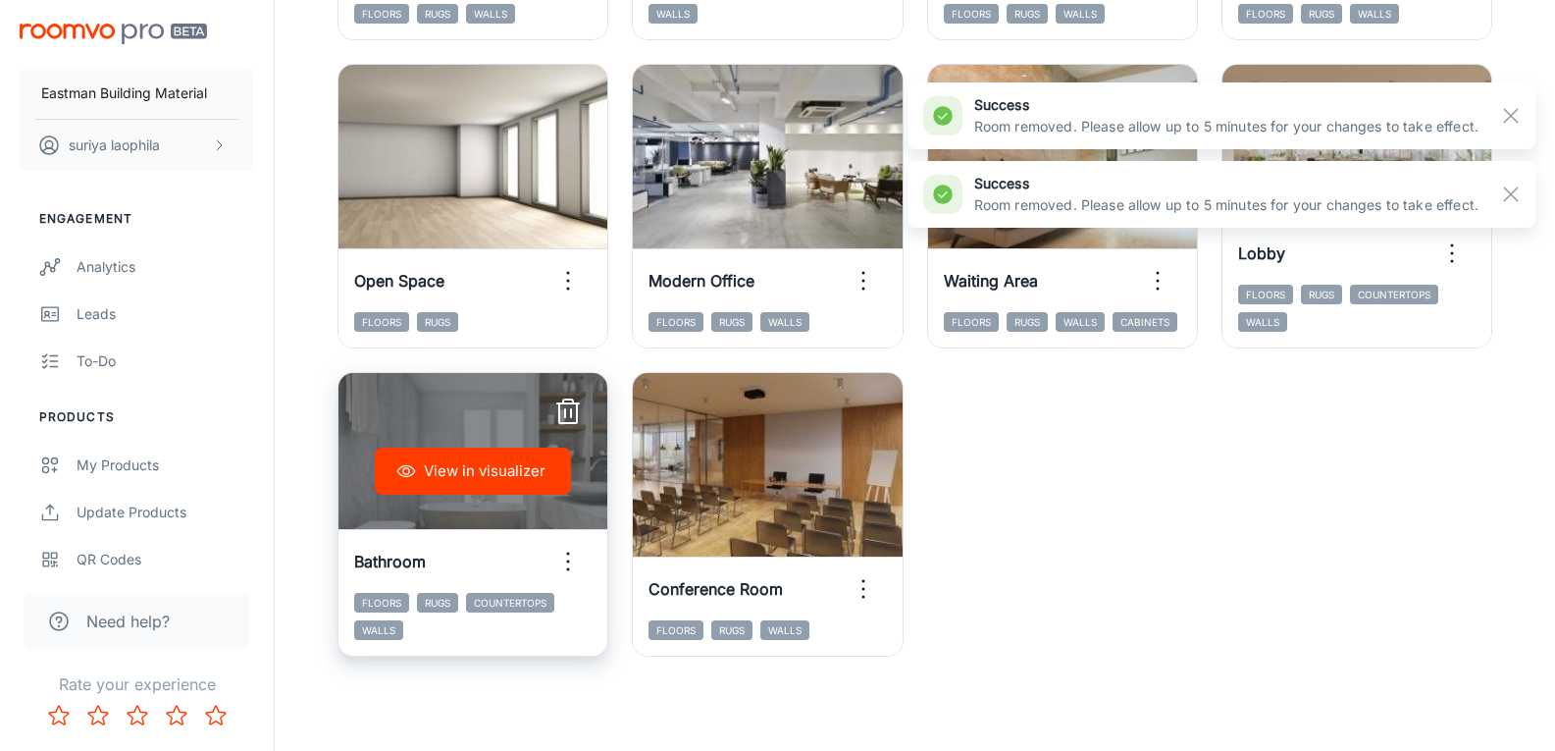
click at [560, 409] on icon "button" at bounding box center [568, 413] width 18 height 20
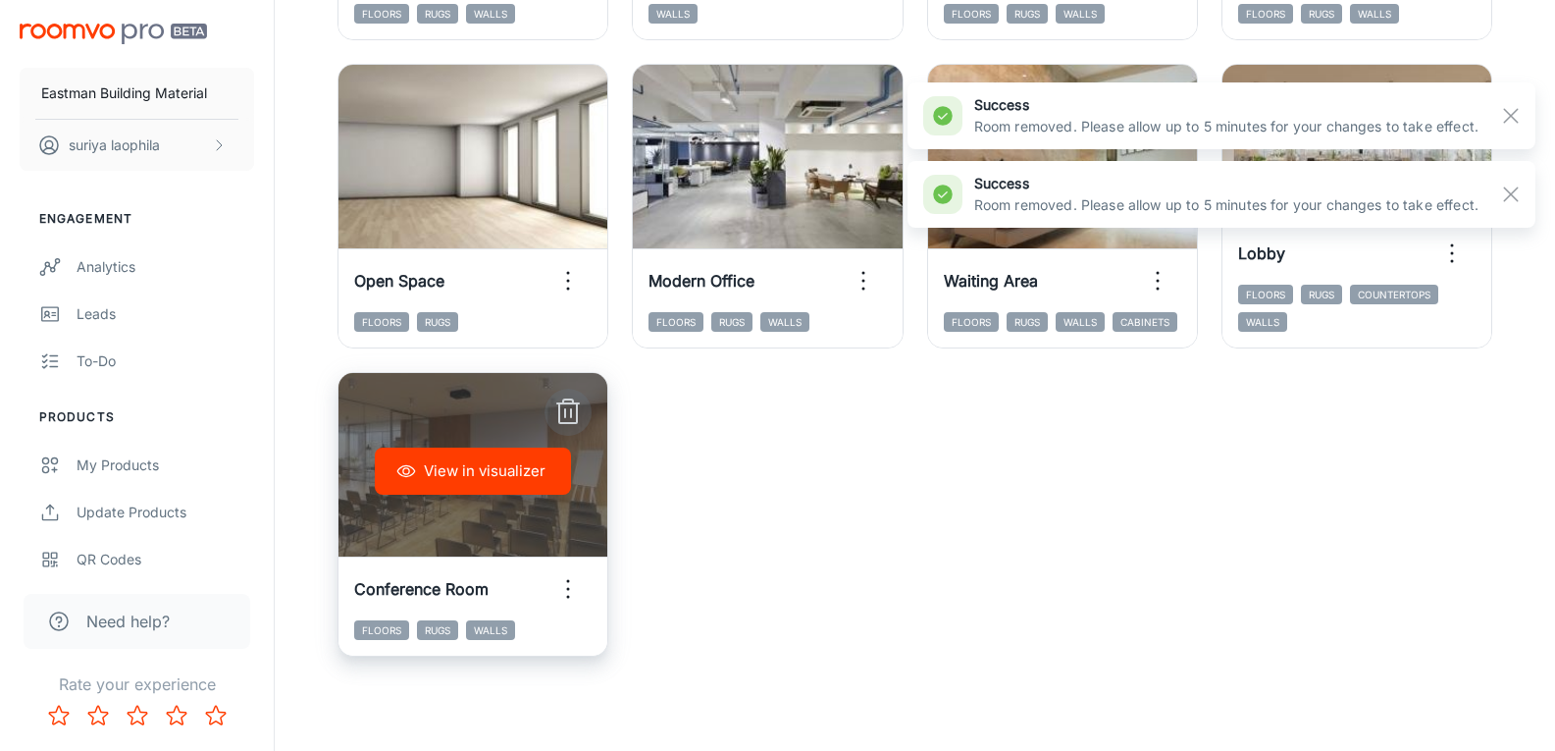
click at [565, 410] on line "button" at bounding box center [565, 413] width 0 height 8
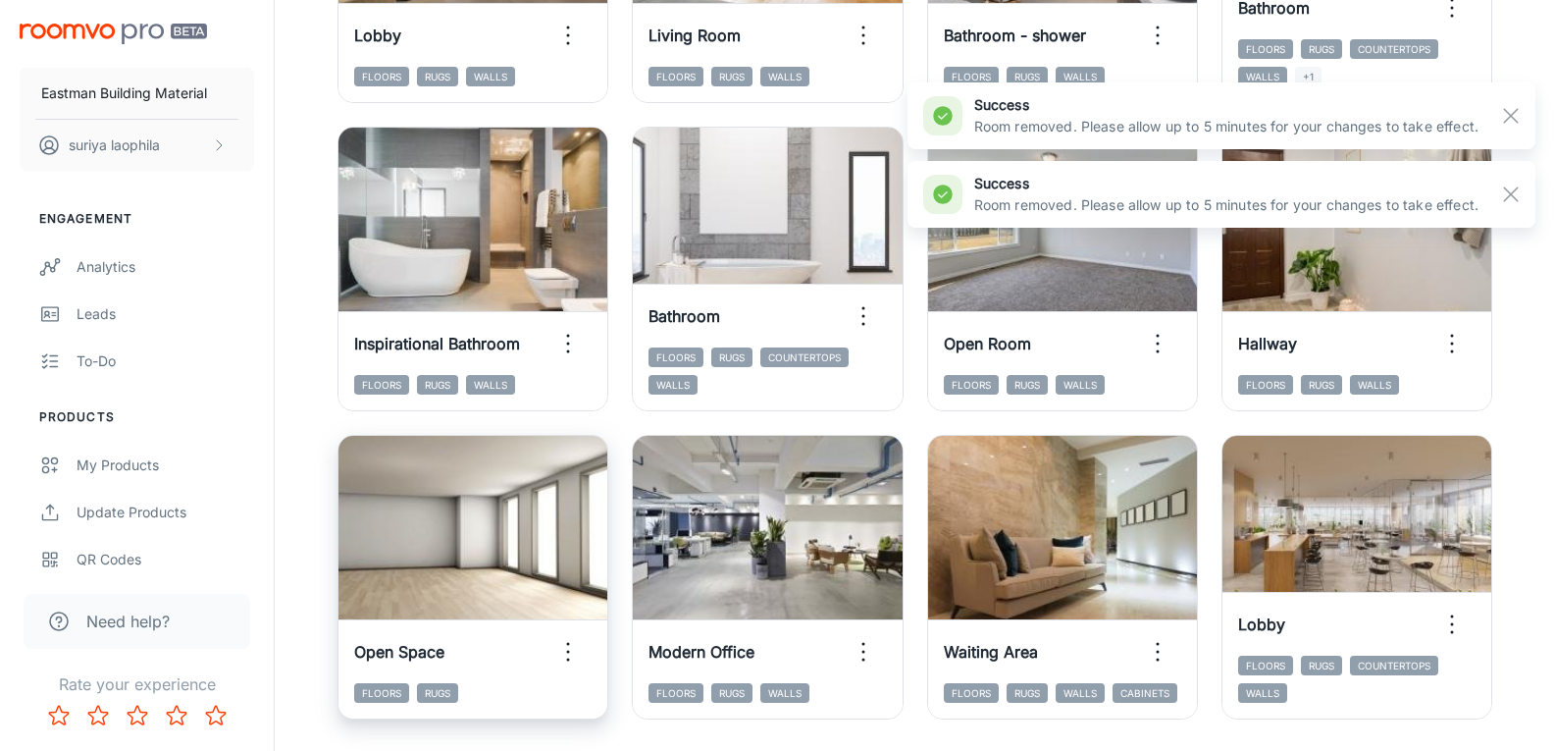
scroll to position [743, 0]
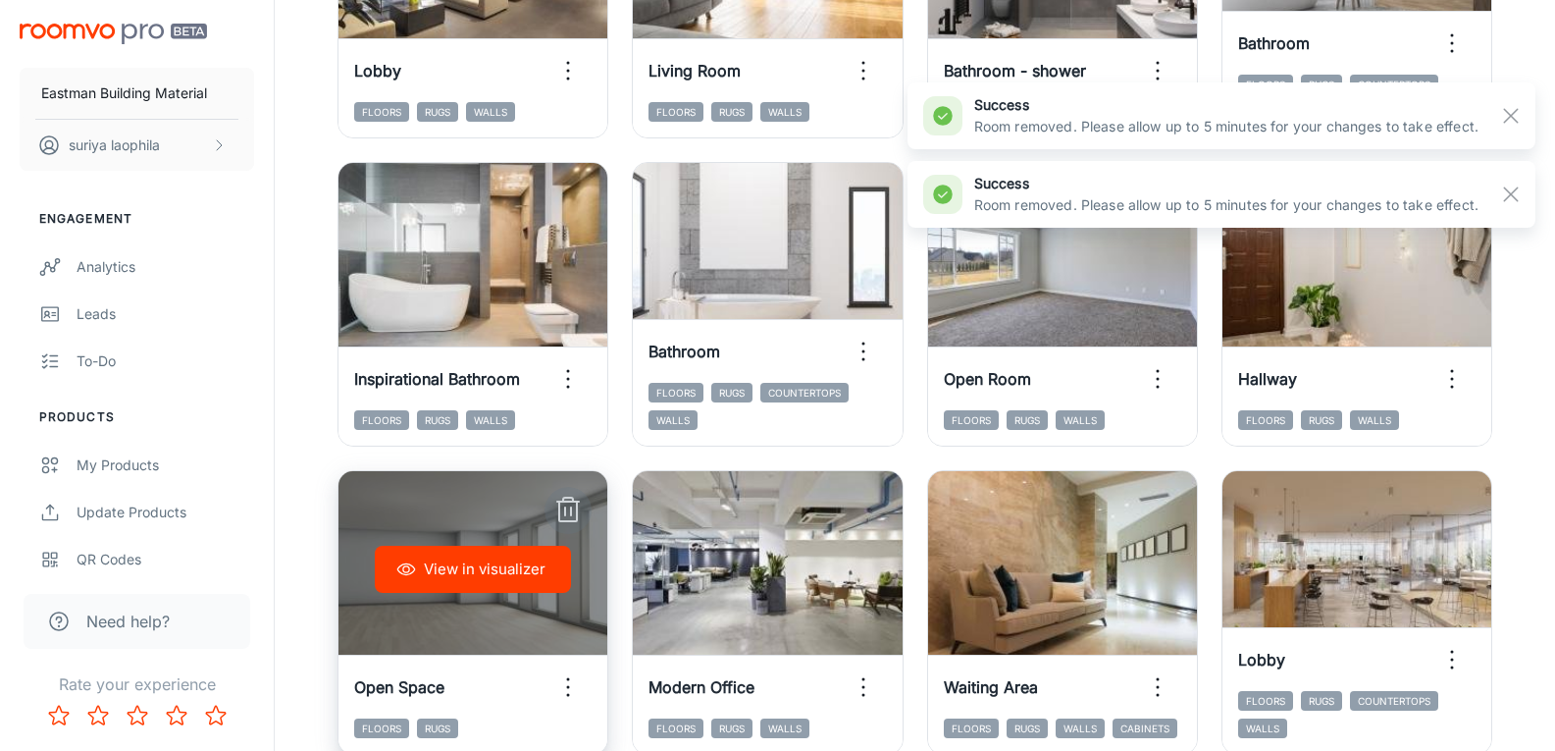
click at [567, 517] on icon "button" at bounding box center [567, 509] width 31 height 31
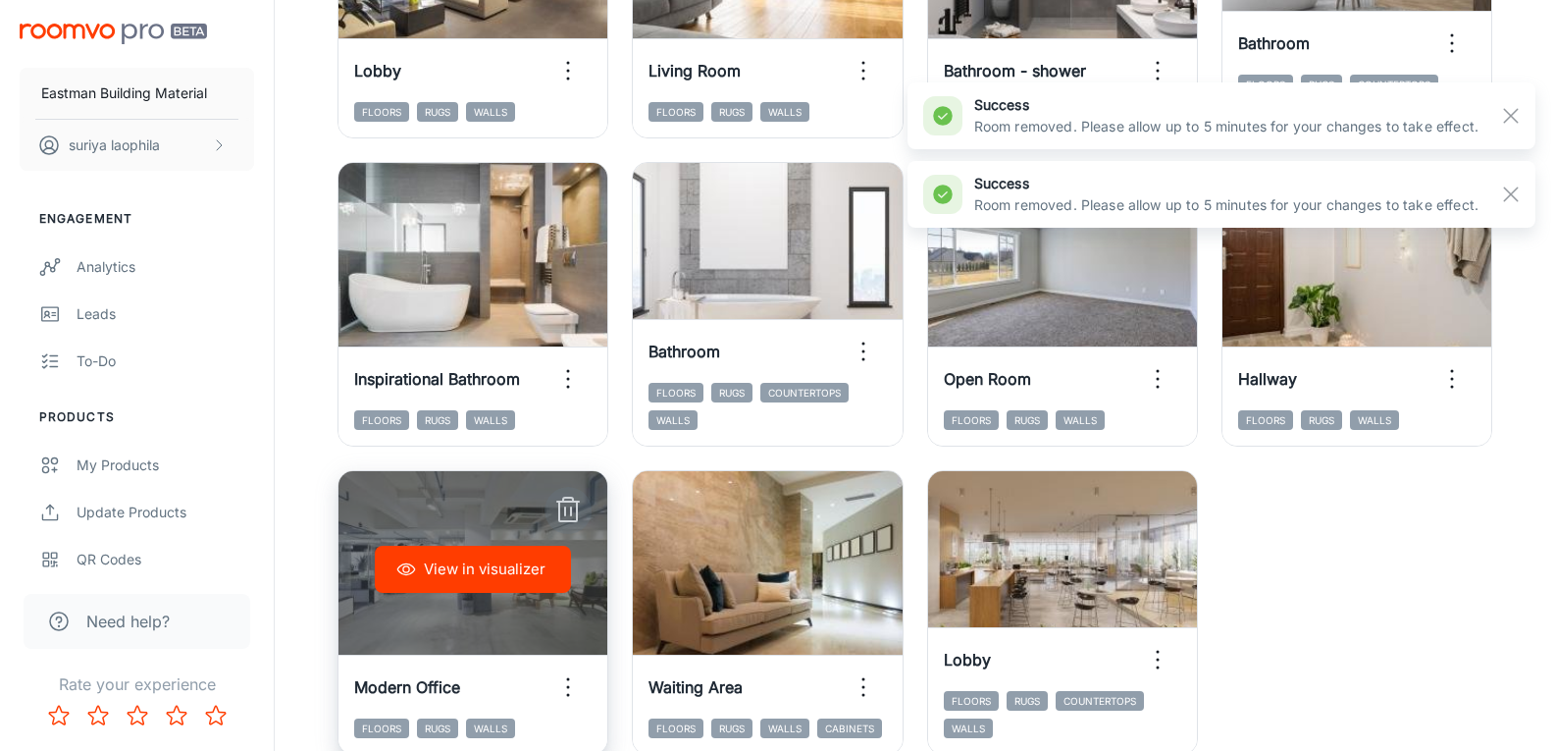
click at [577, 507] on icon "button" at bounding box center [568, 511] width 18 height 20
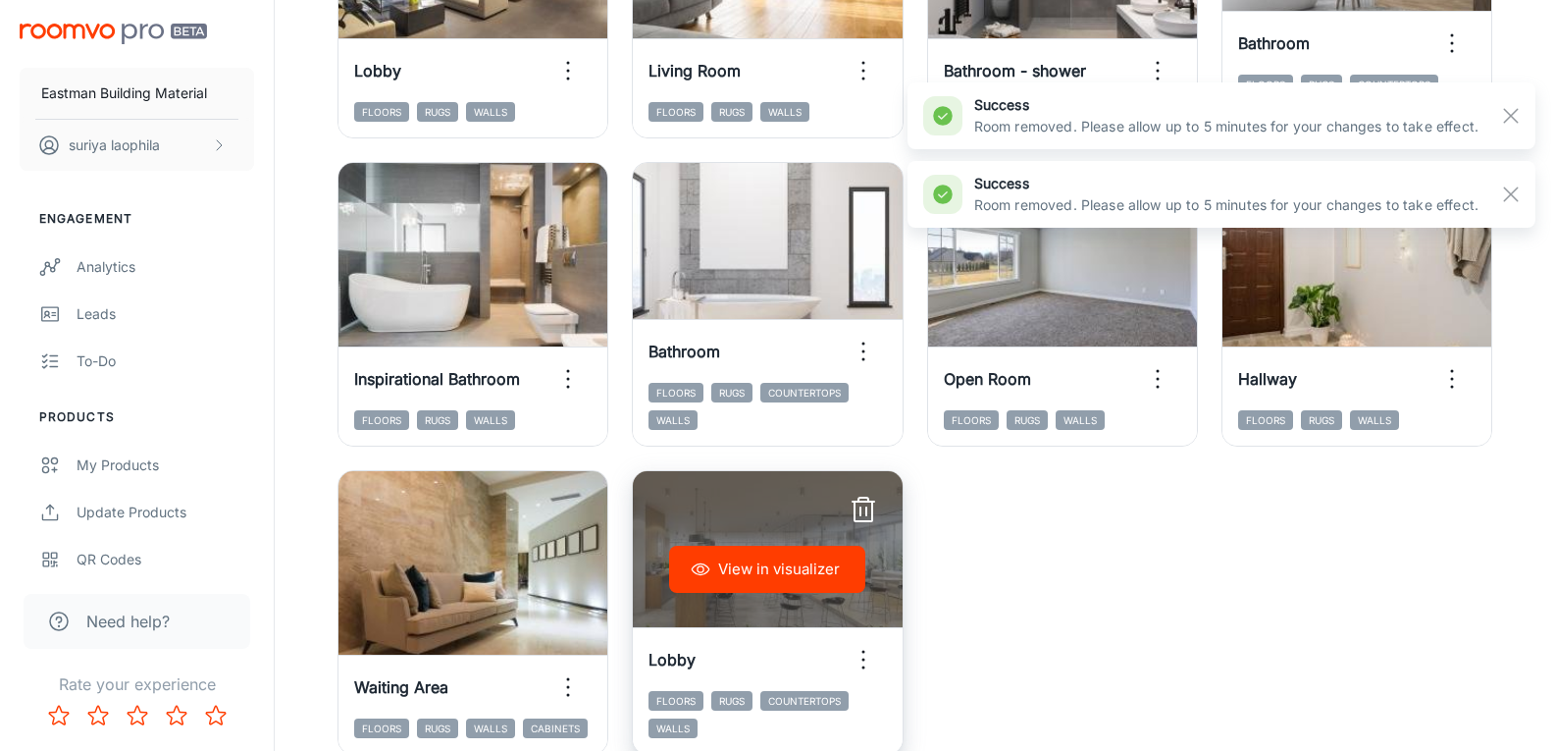
click at [861, 511] on icon "button" at bounding box center [863, 509] width 31 height 31
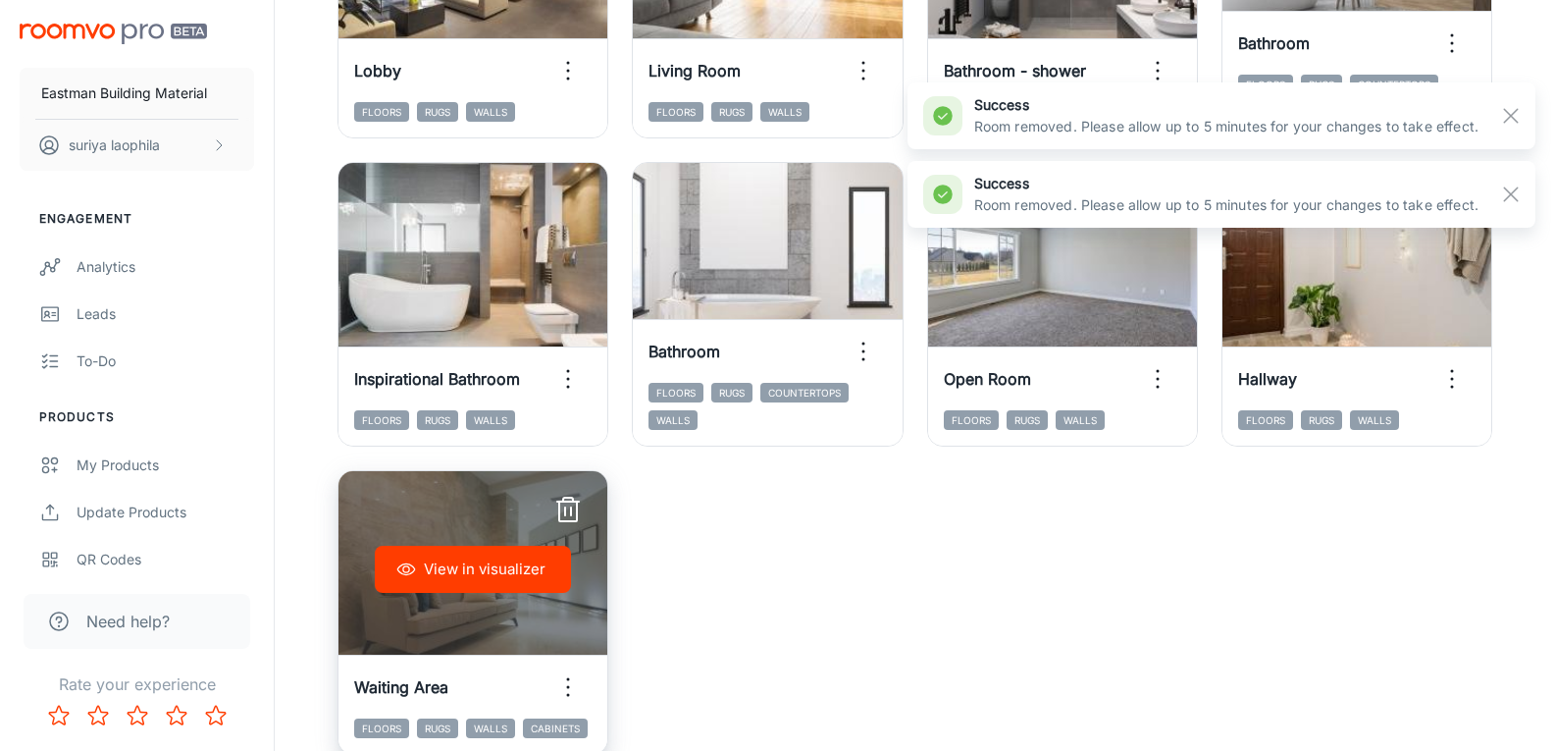
click at [569, 512] on icon "button" at bounding box center [567, 509] width 31 height 31
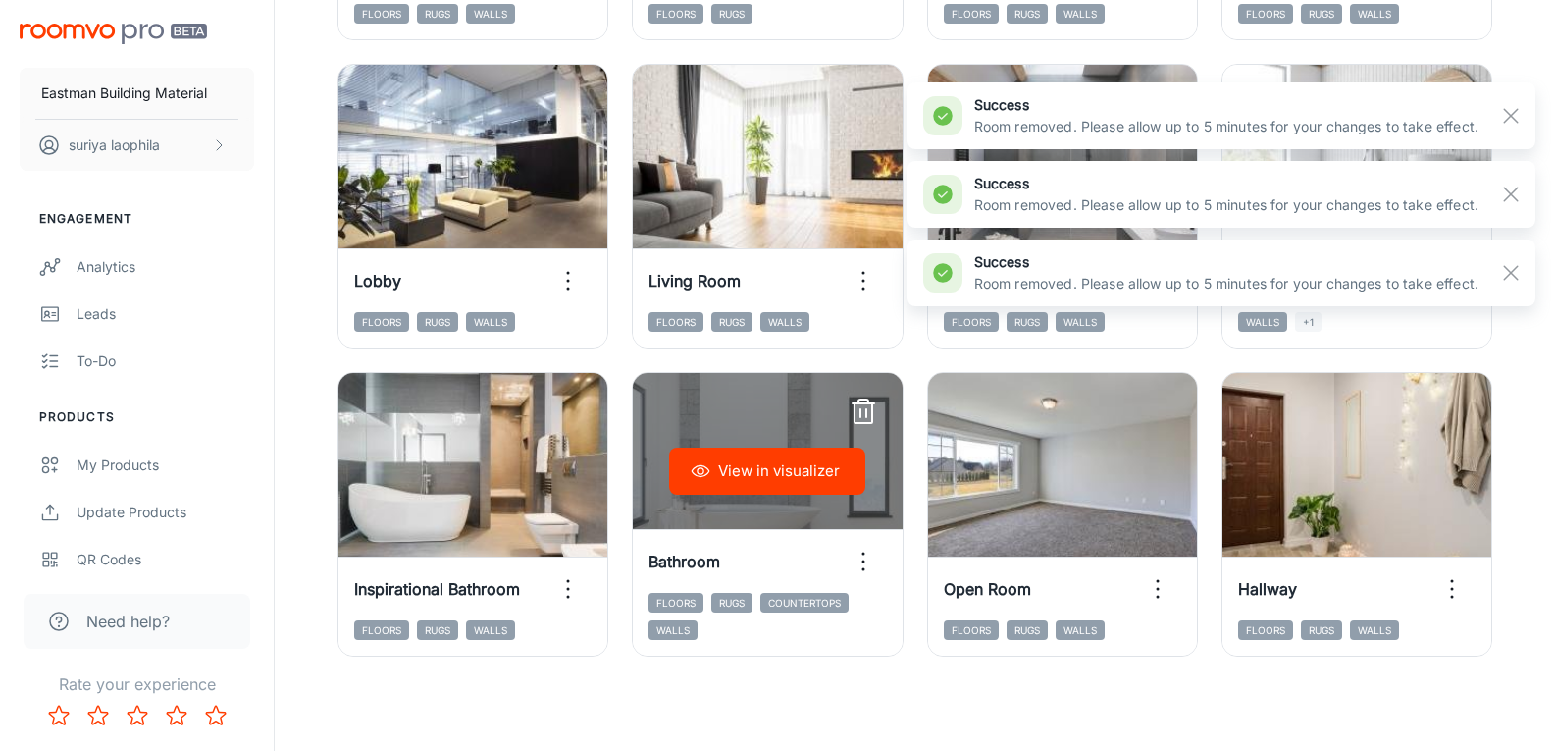
scroll to position [533, 0]
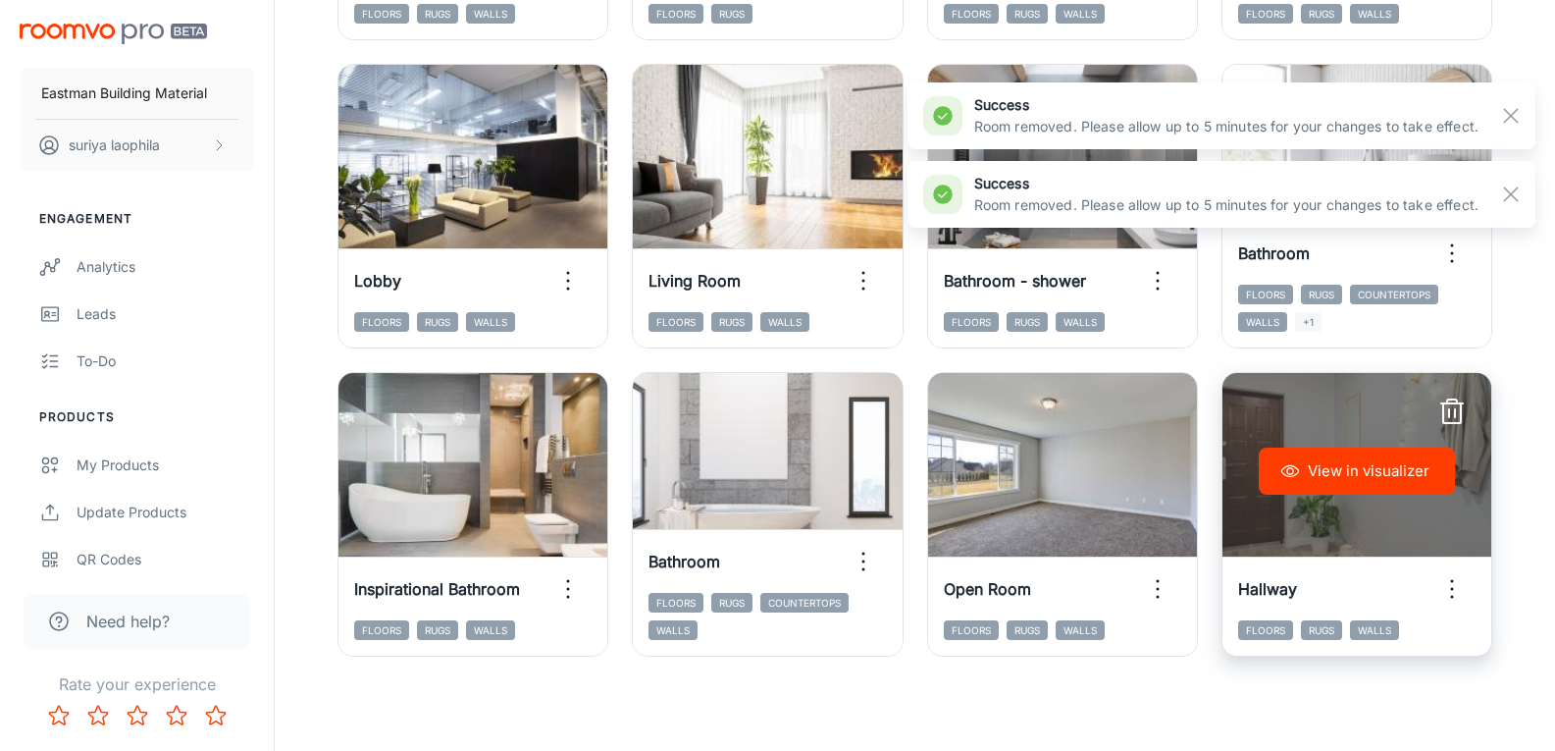
click at [1452, 407] on icon "button" at bounding box center [1451, 411] width 31 height 31
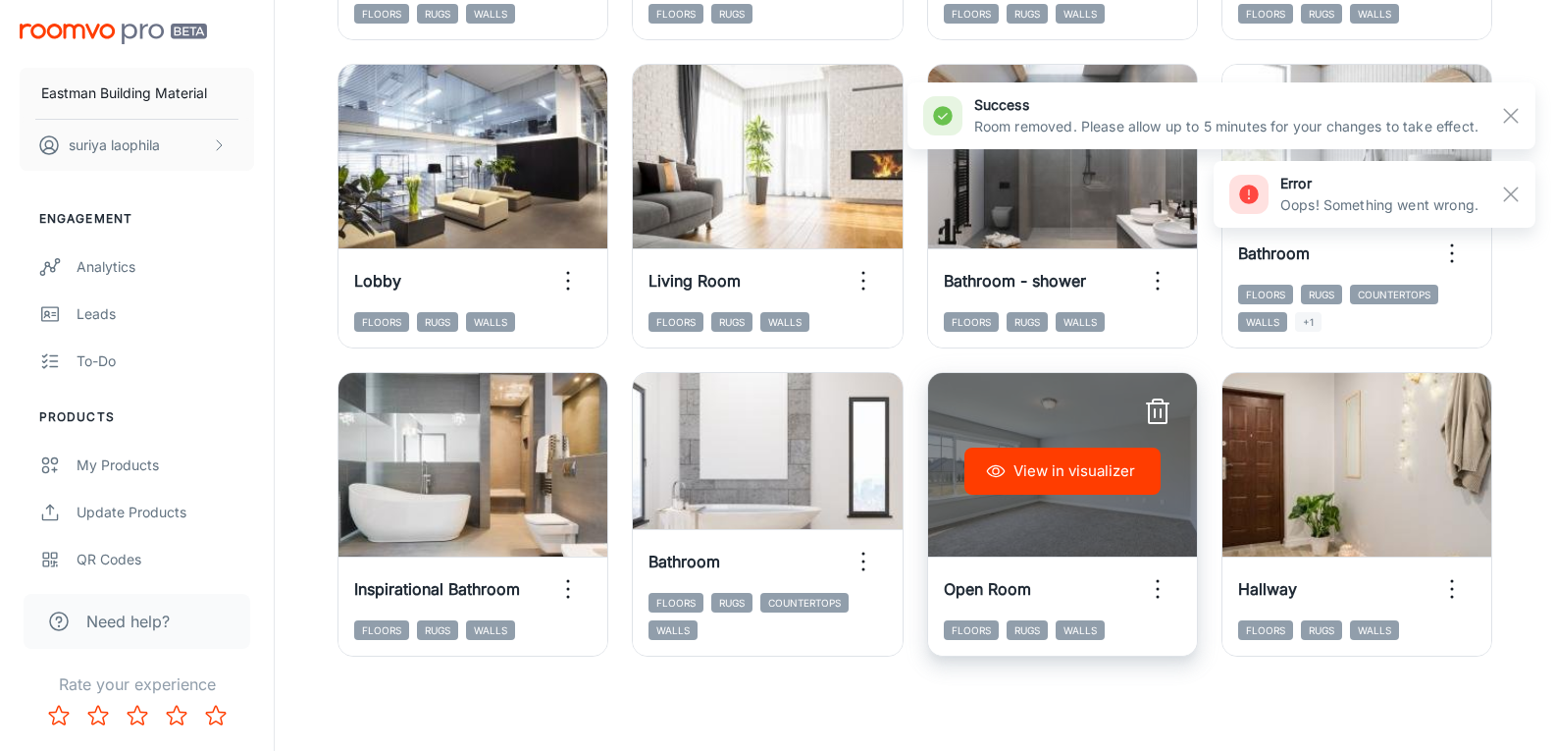
click at [1159, 410] on icon "button" at bounding box center [1157, 411] width 31 height 31
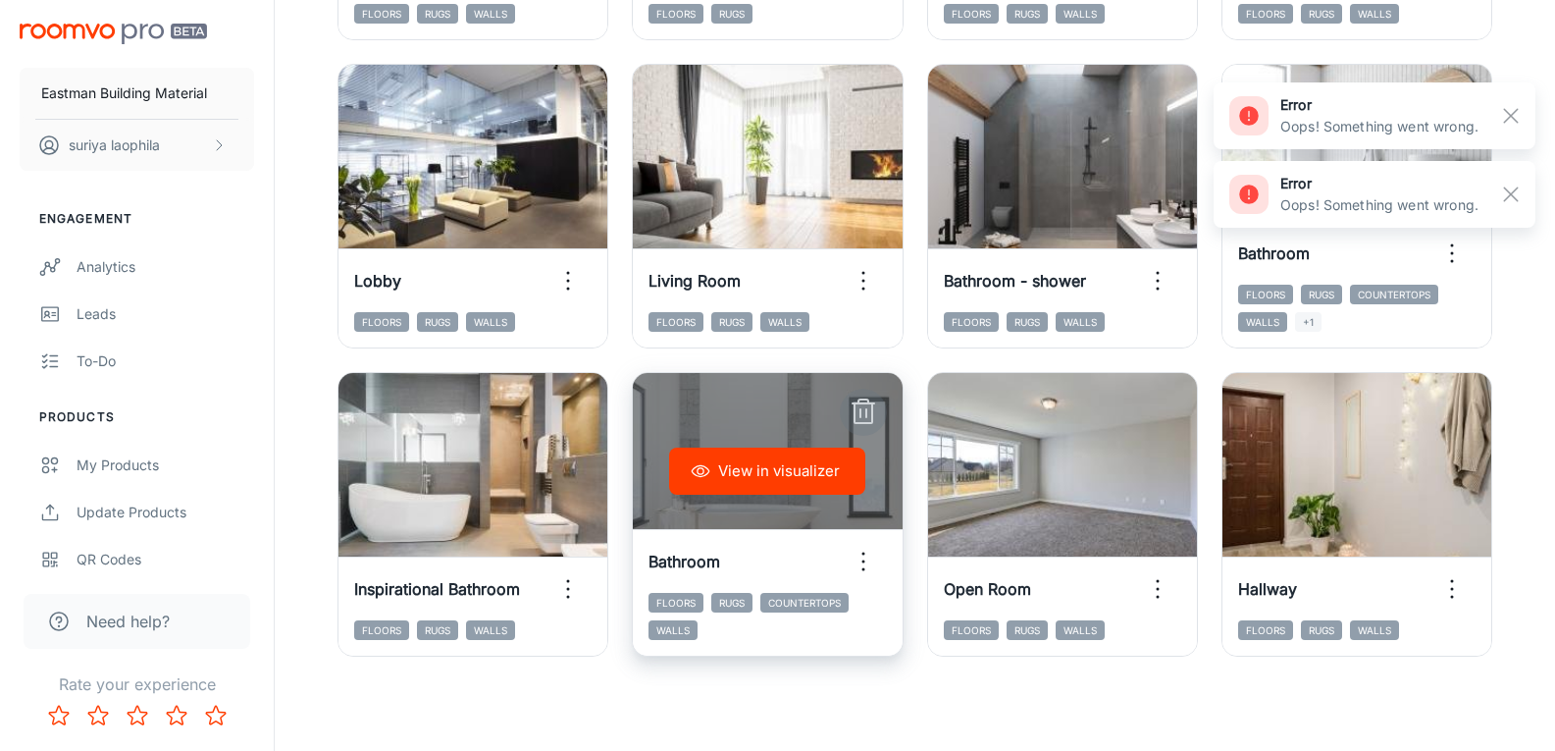
click at [861, 406] on icon "button" at bounding box center [863, 411] width 31 height 31
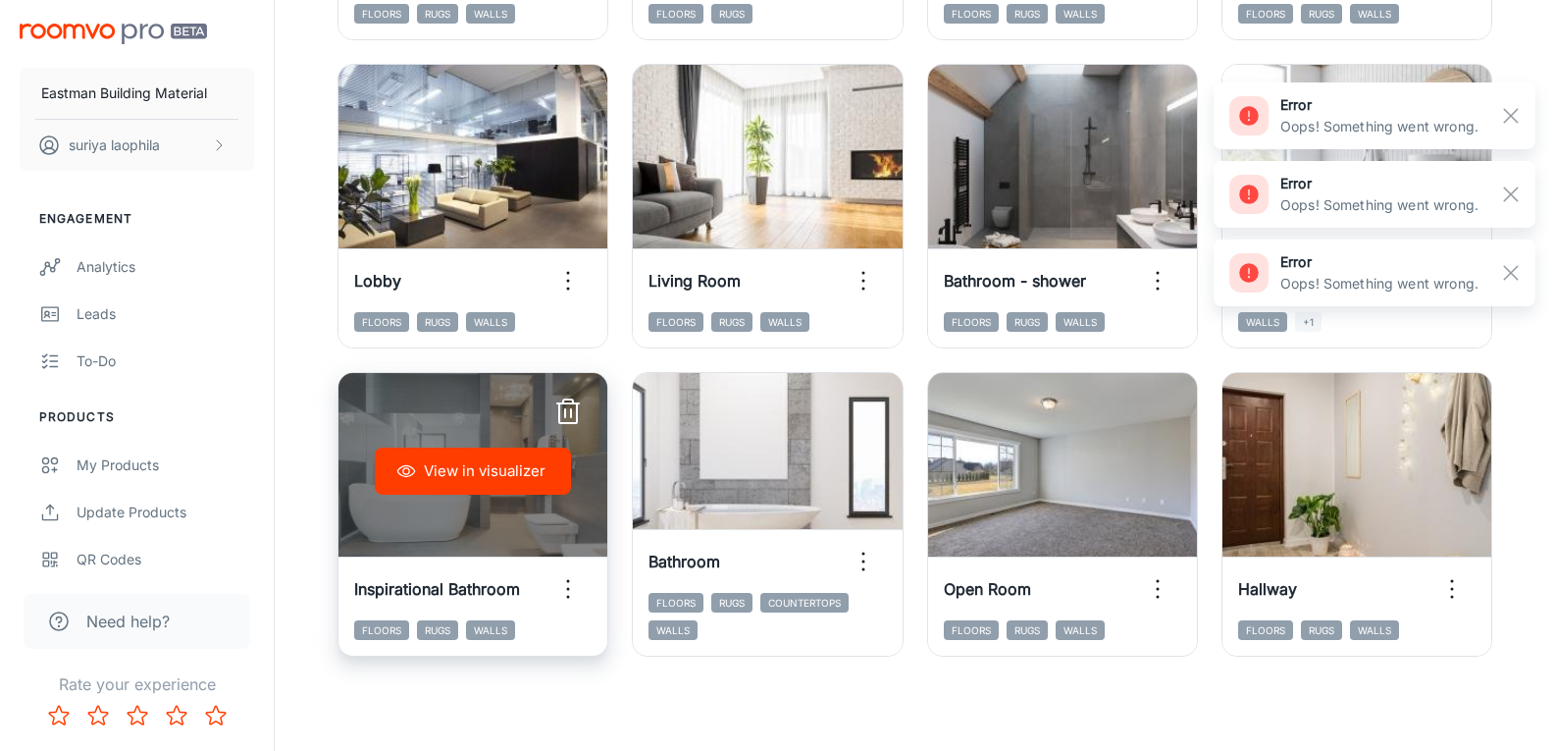
click at [568, 416] on icon "button" at bounding box center [567, 411] width 31 height 31
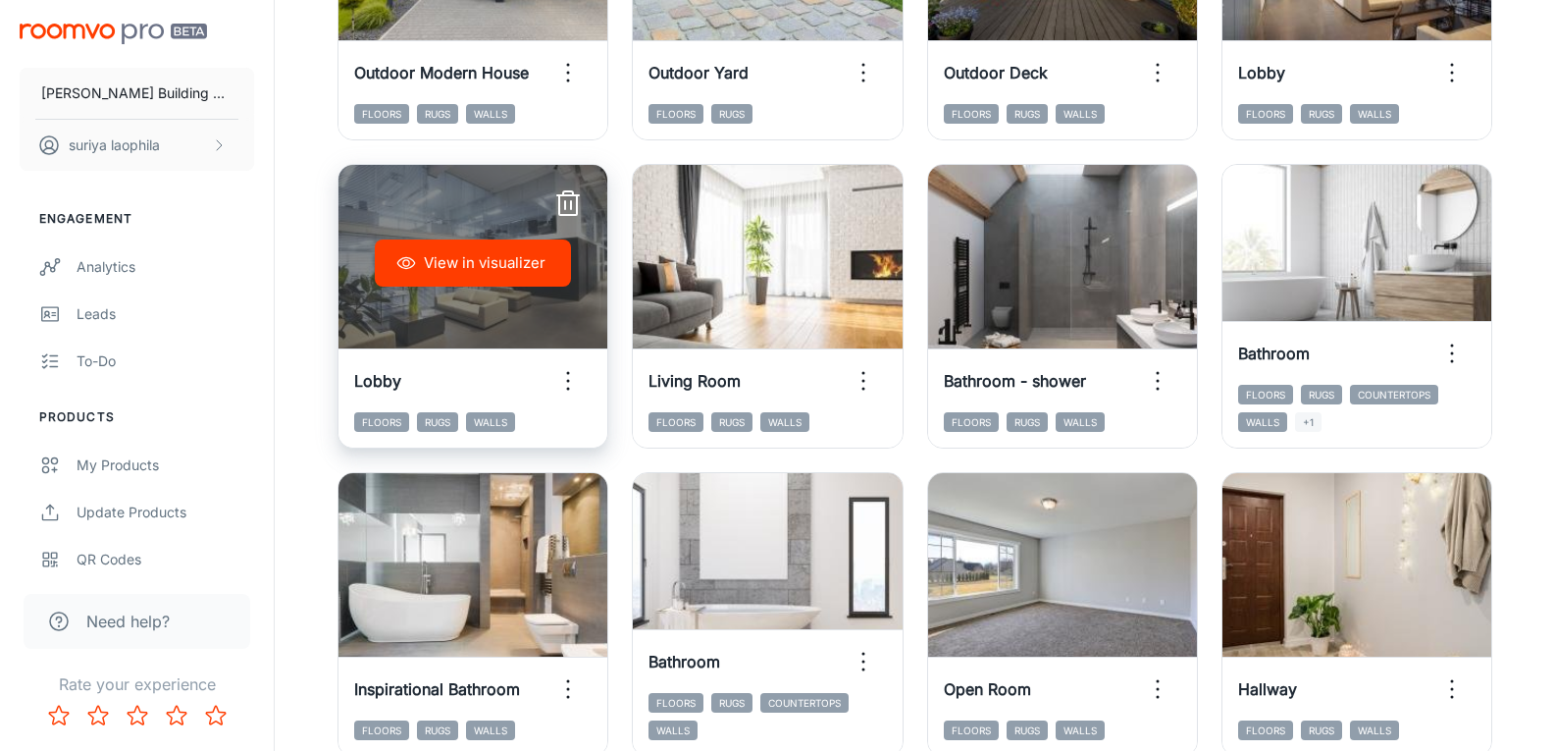
scroll to position [337, 0]
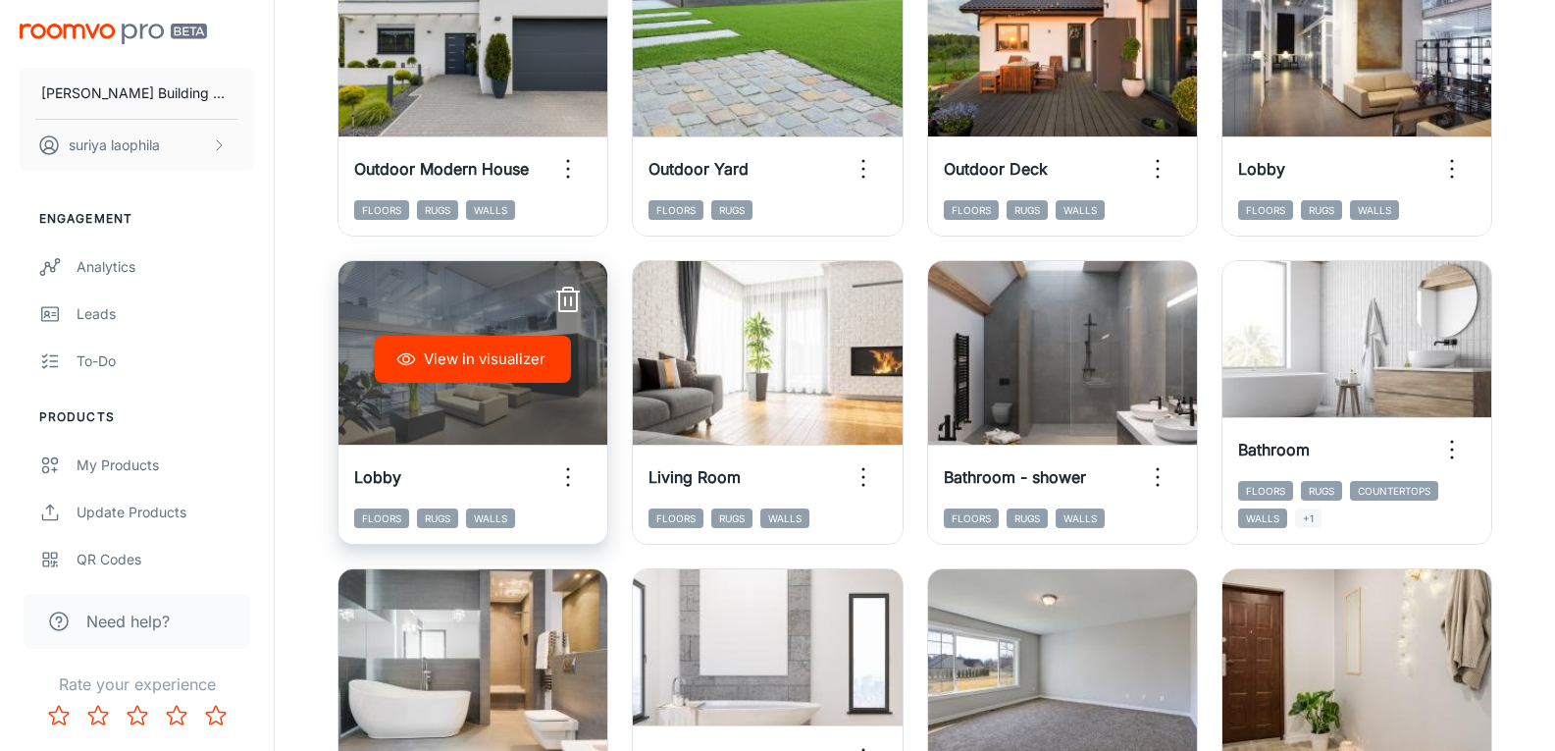
click at [568, 303] on icon "button" at bounding box center [567, 300] width 31 height 31
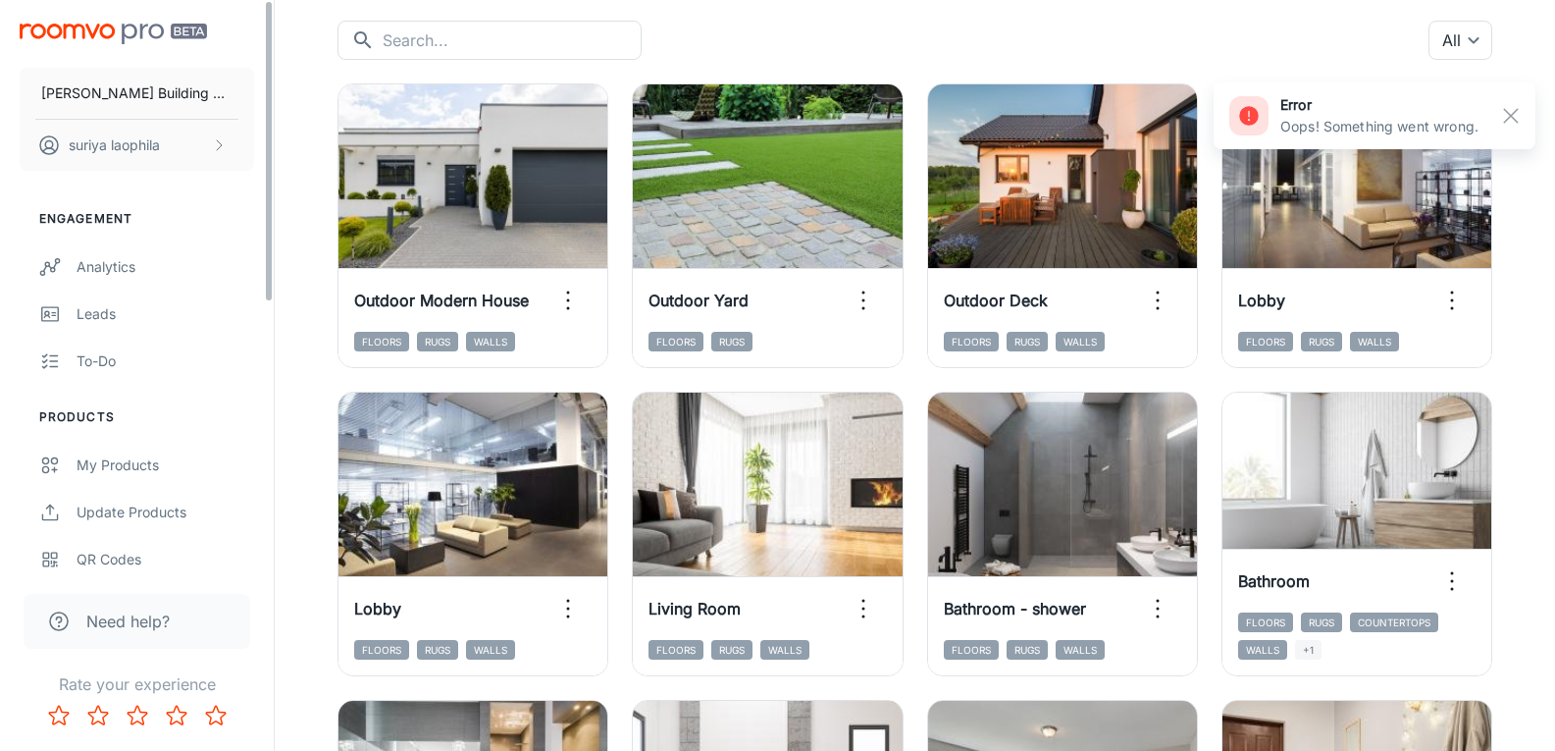
scroll to position [0, 0]
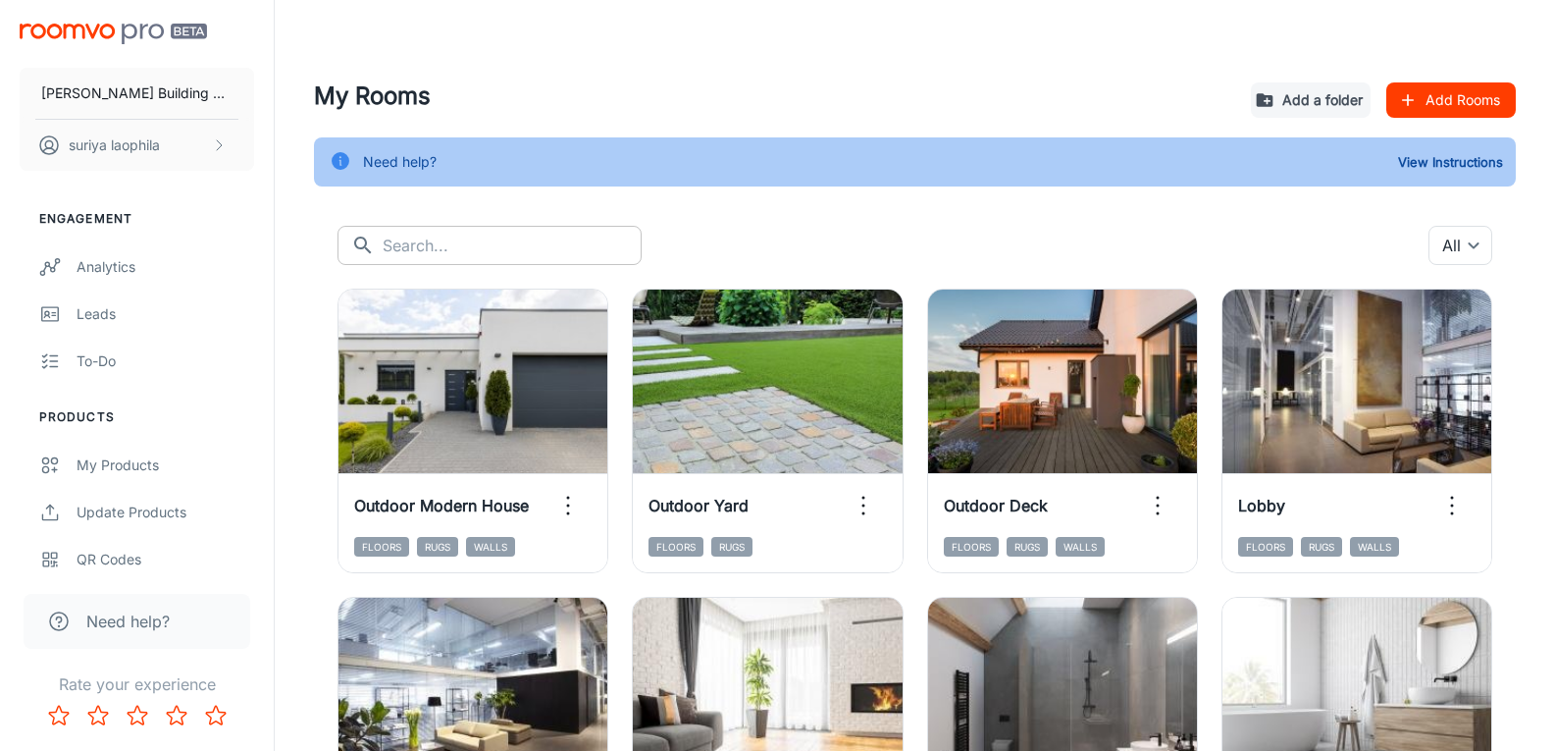
click at [549, 242] on input "text" at bounding box center [512, 245] width 259 height 39
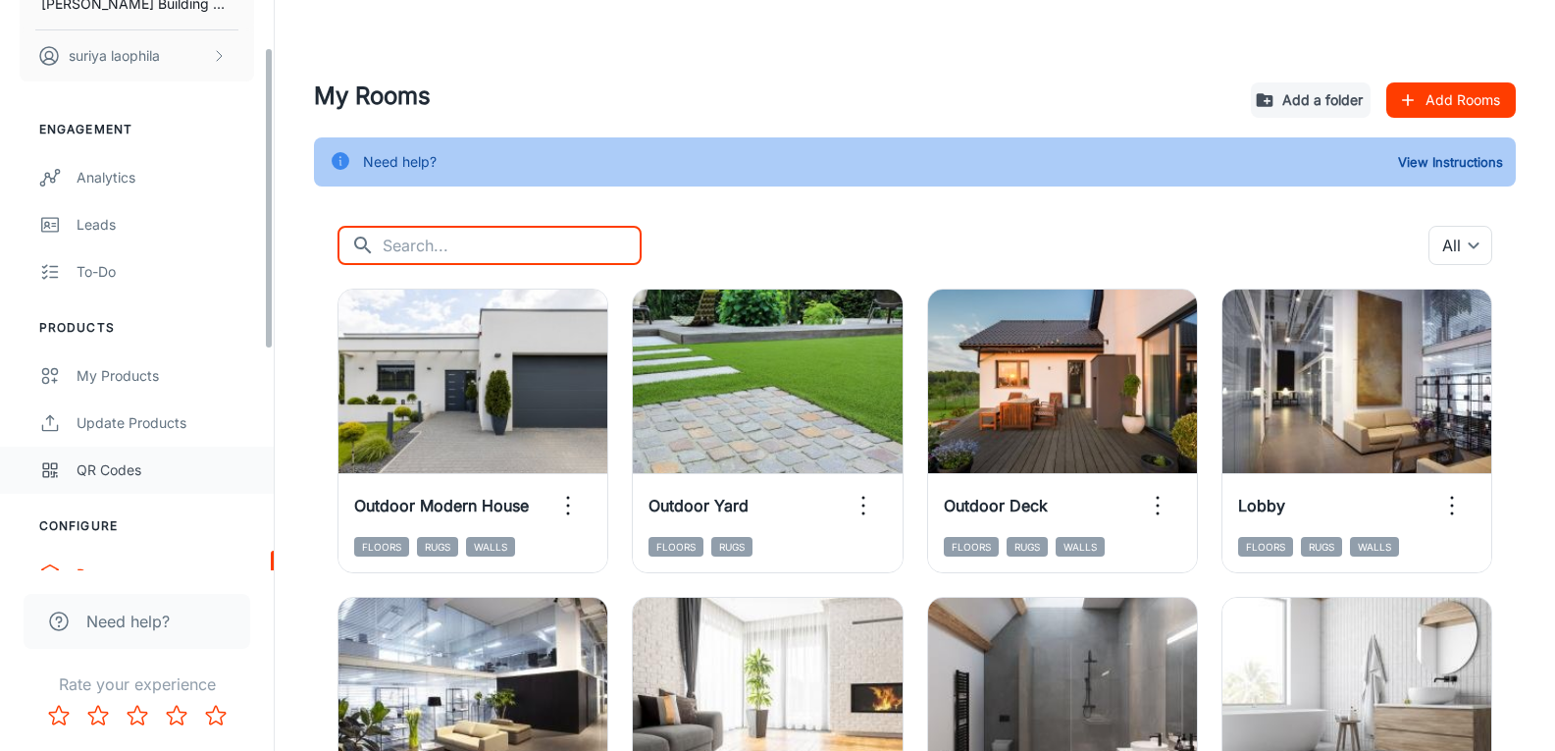
scroll to position [196, 0]
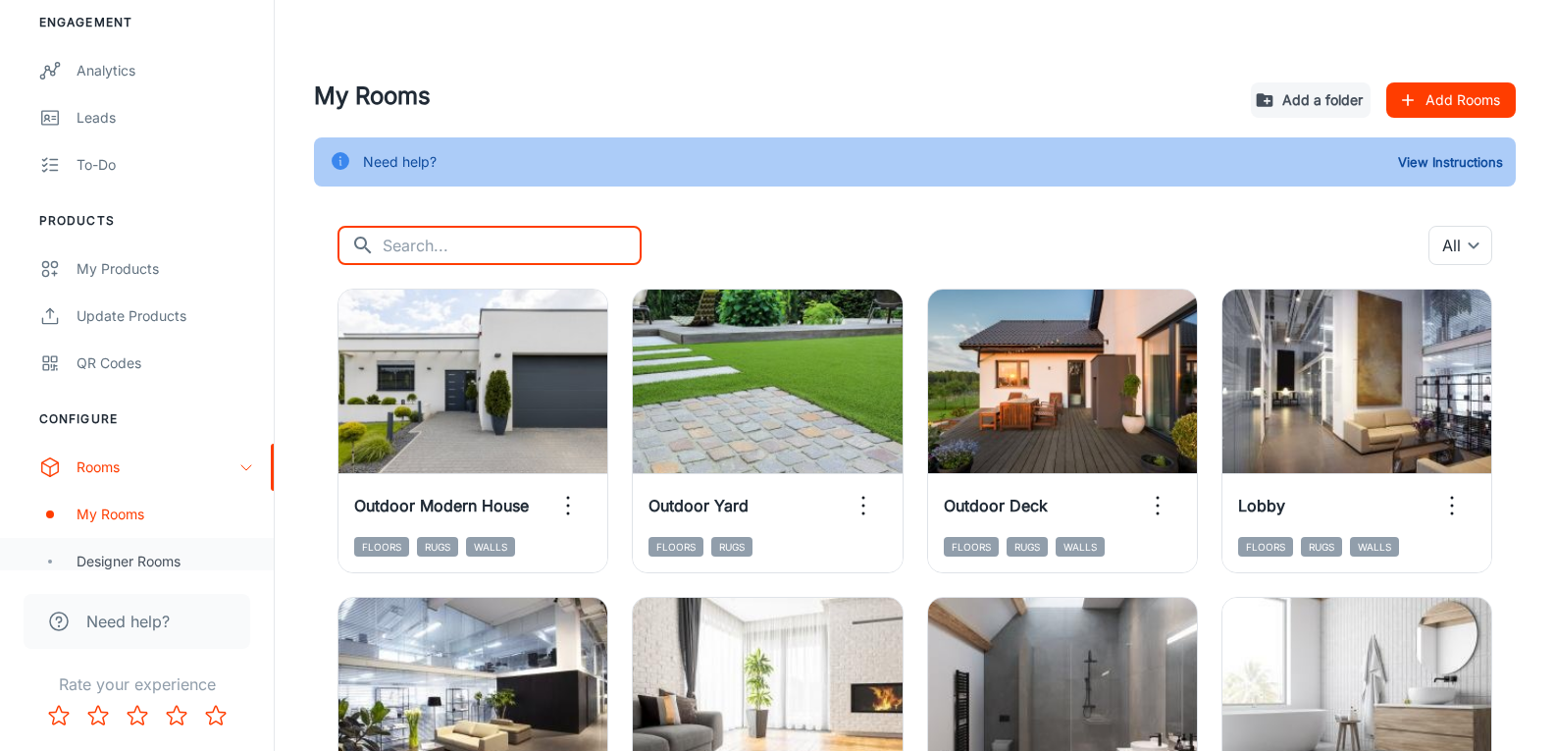
click at [120, 566] on div "Designer Rooms" at bounding box center [166, 561] width 178 height 22
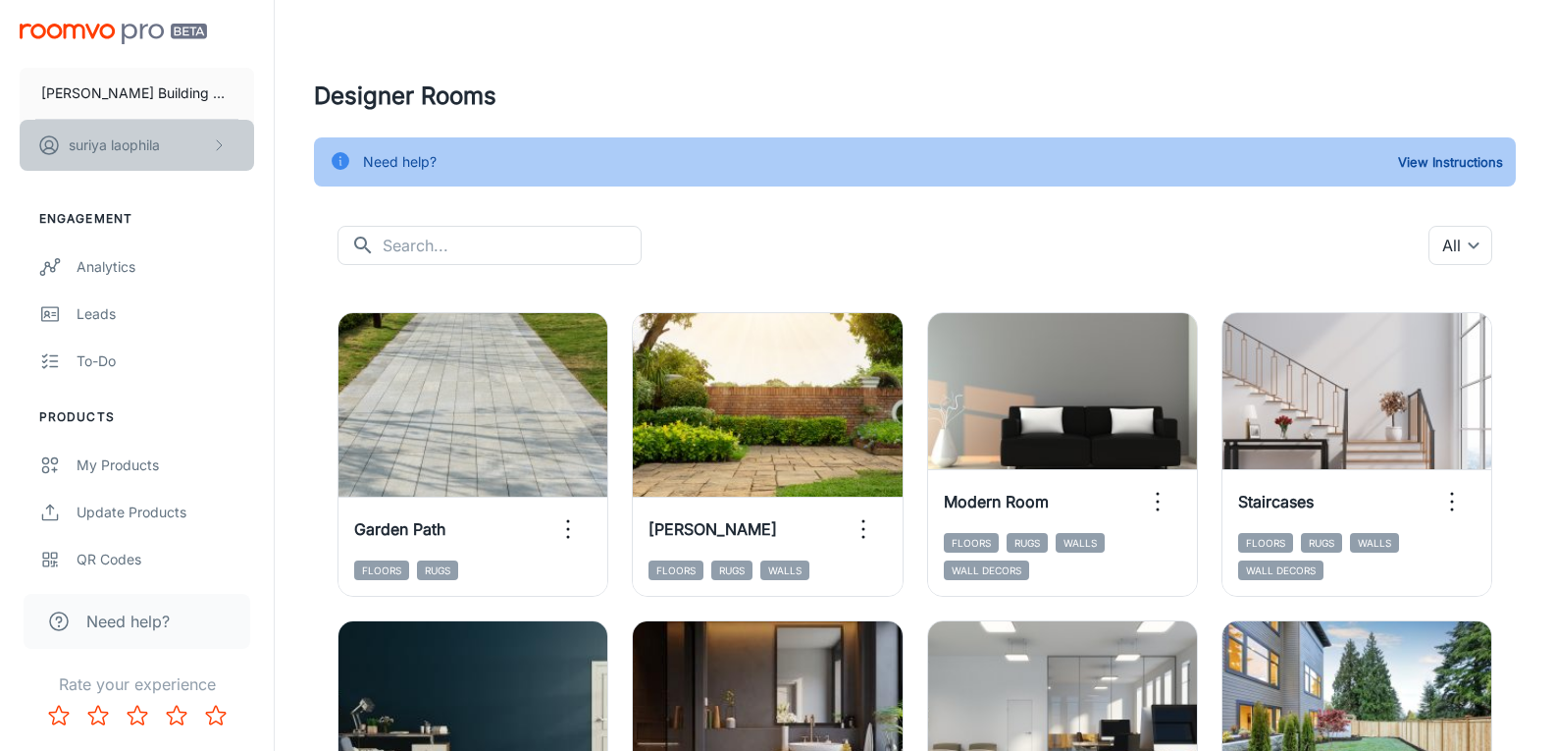
click at [214, 141] on icon "scrollable content" at bounding box center [219, 145] width 16 height 16
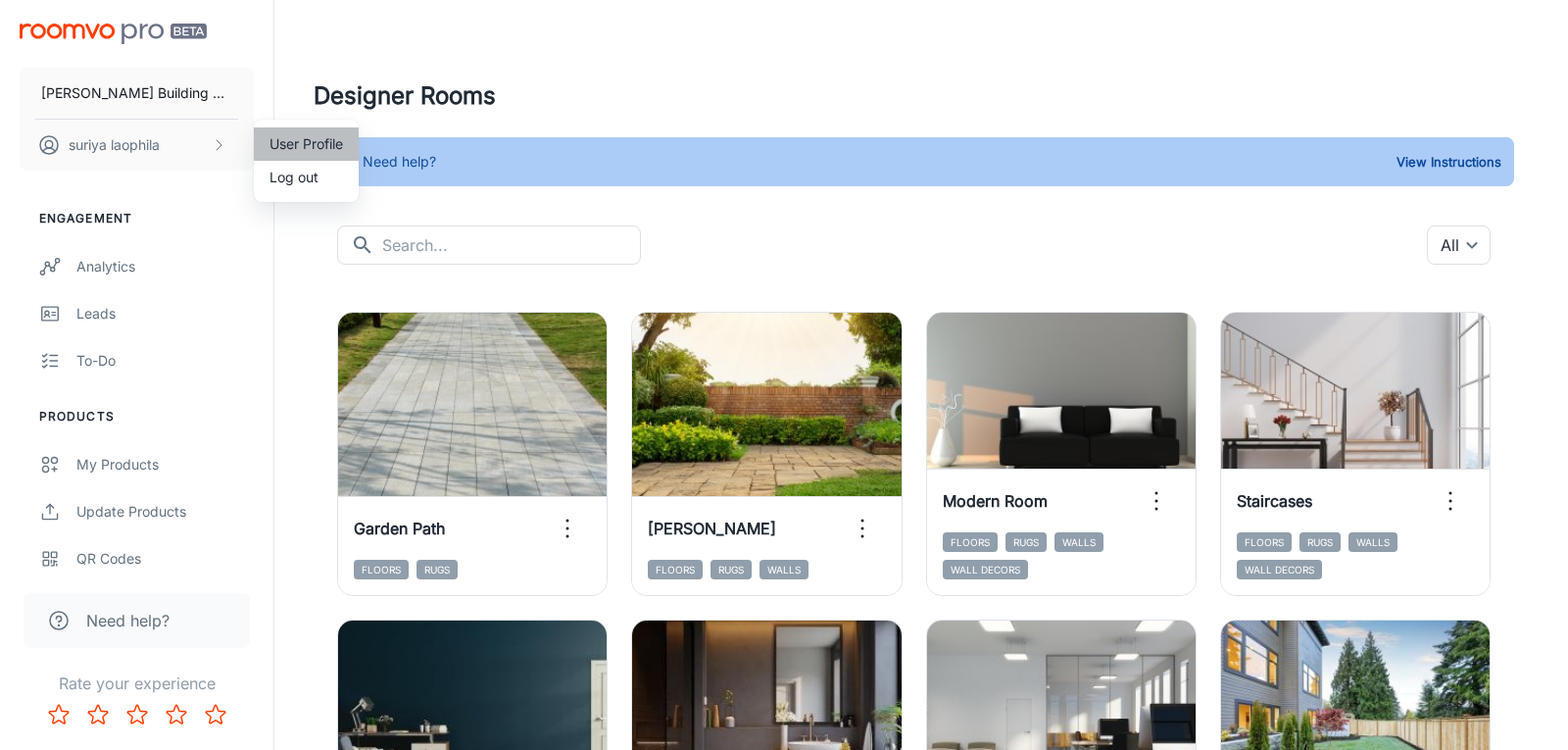
click at [295, 148] on li "User Profile" at bounding box center [306, 144] width 105 height 33
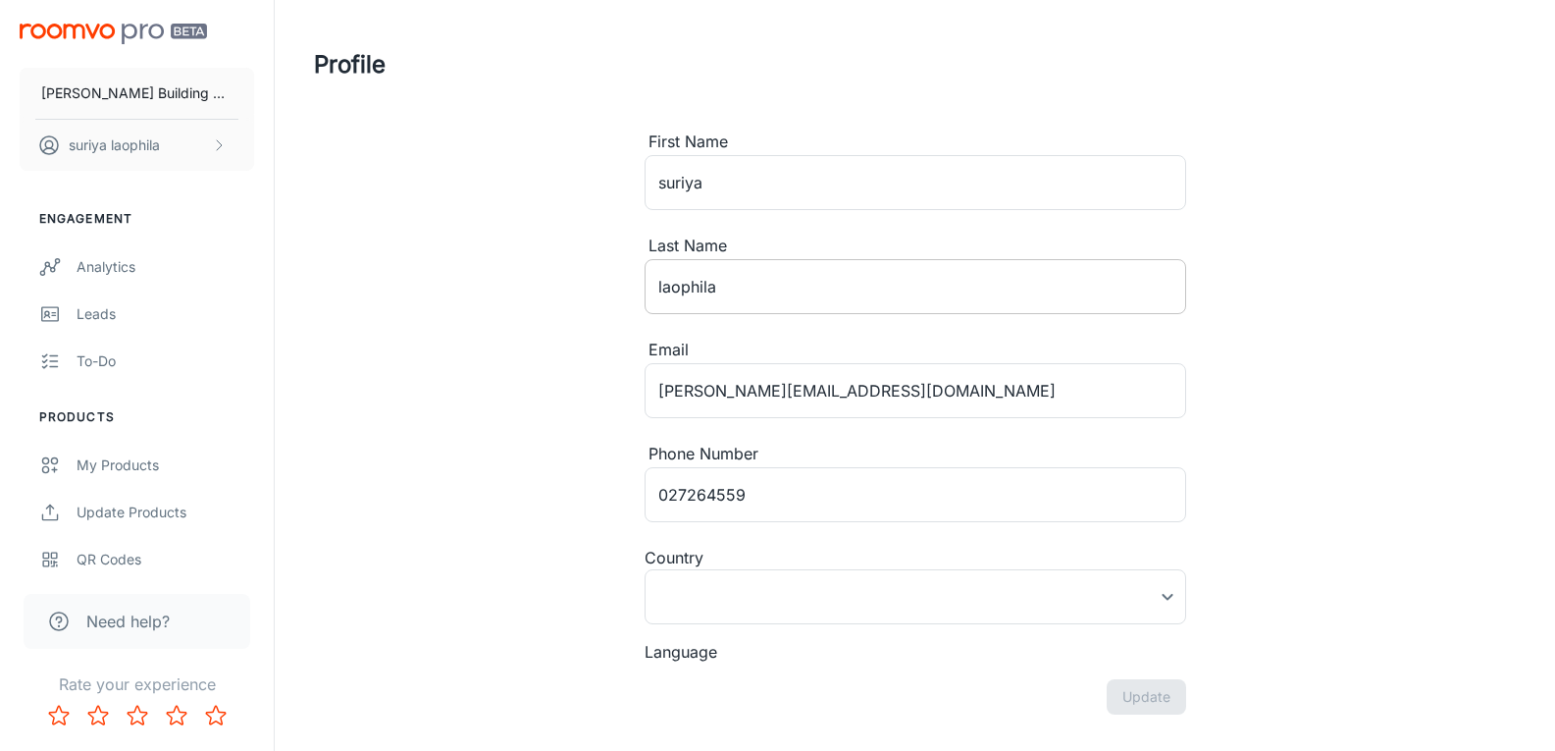
type input "[GEOGRAPHIC_DATA]"
click at [695, 490] on input "027264559" at bounding box center [916, 494] width 542 height 55
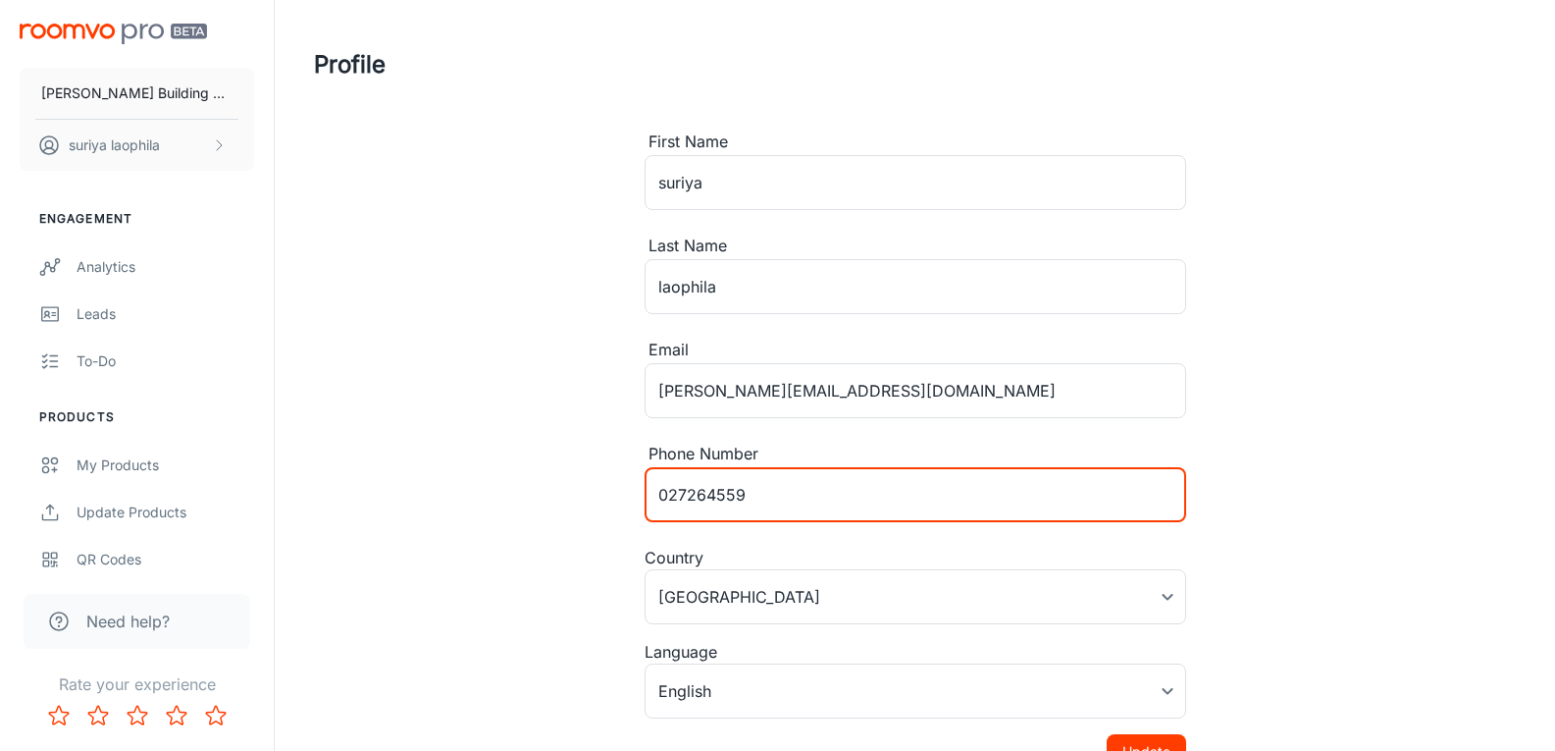
click at [695, 490] on input "027264559" at bounding box center [916, 494] width 542 height 55
type input "0909926903"
type input "[GEOGRAPHIC_DATA]"
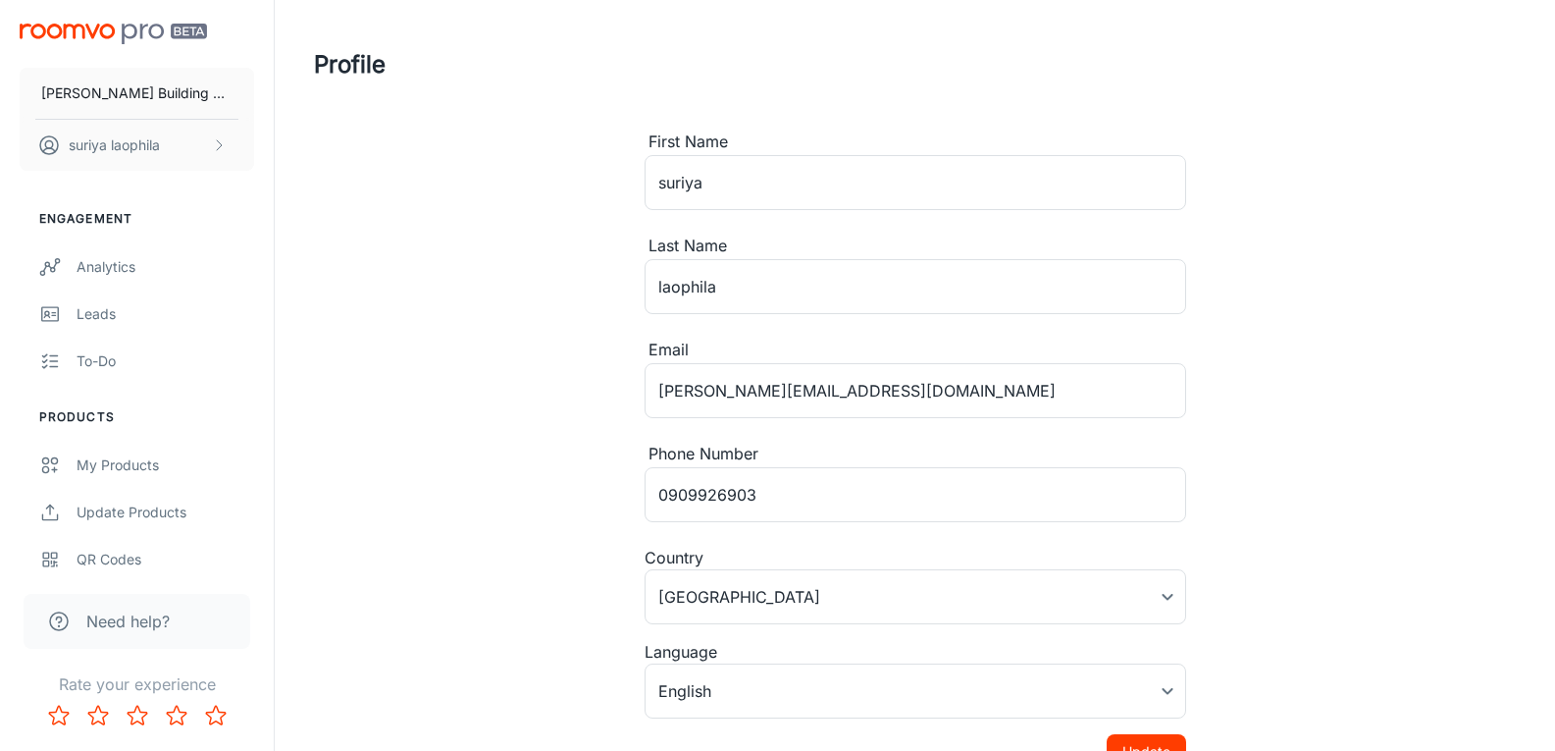
click at [1320, 465] on div "Profile First Name suriya ​ Last Name laophila ​ Email eastman.suriya@gmail.com…" at bounding box center [914, 384] width 1249 height 769
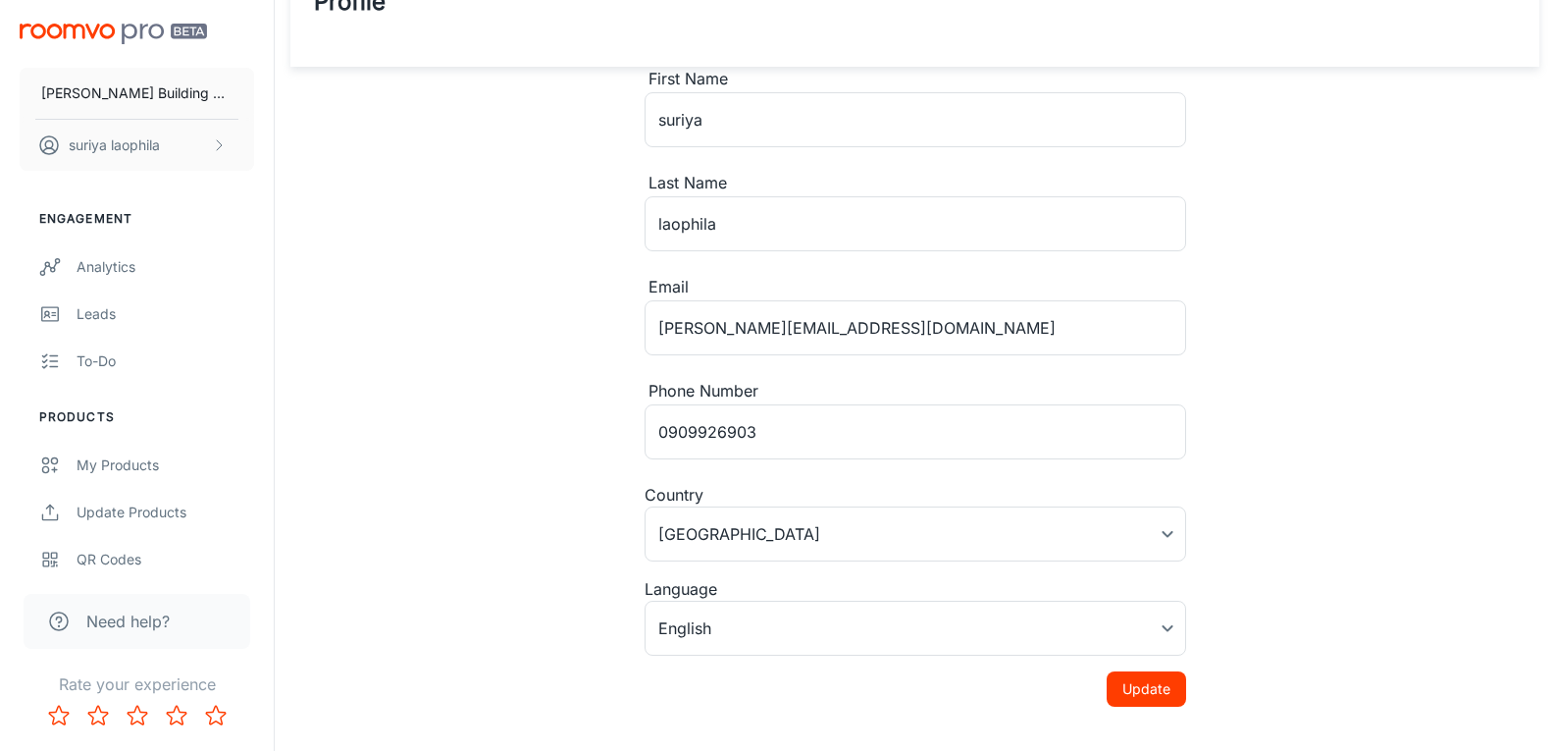
scroll to position [97, 0]
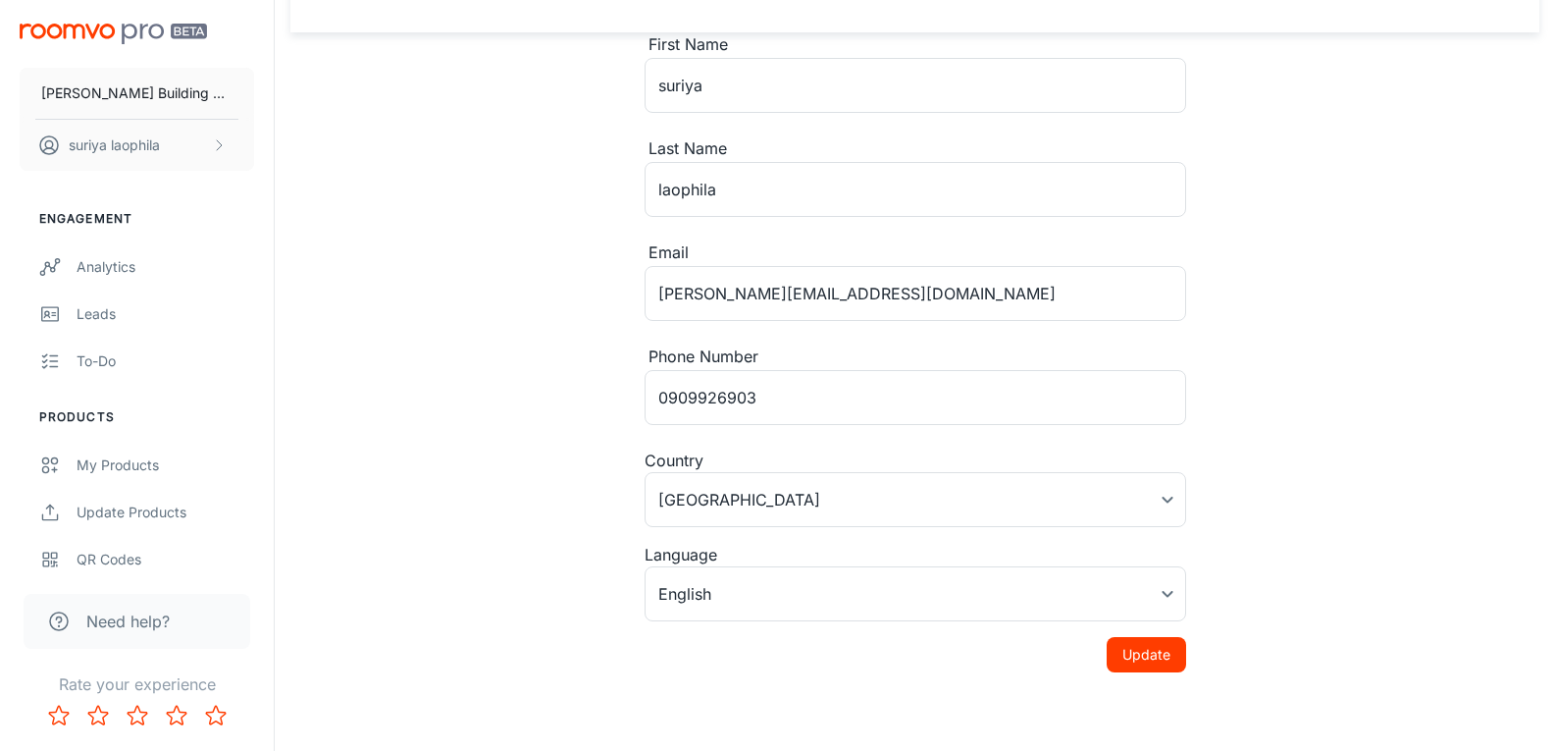
click at [1148, 654] on button "Update" at bounding box center [1146, 654] width 79 height 35
click at [1514, 110] on rect "button" at bounding box center [1511, 116] width 24 height 24
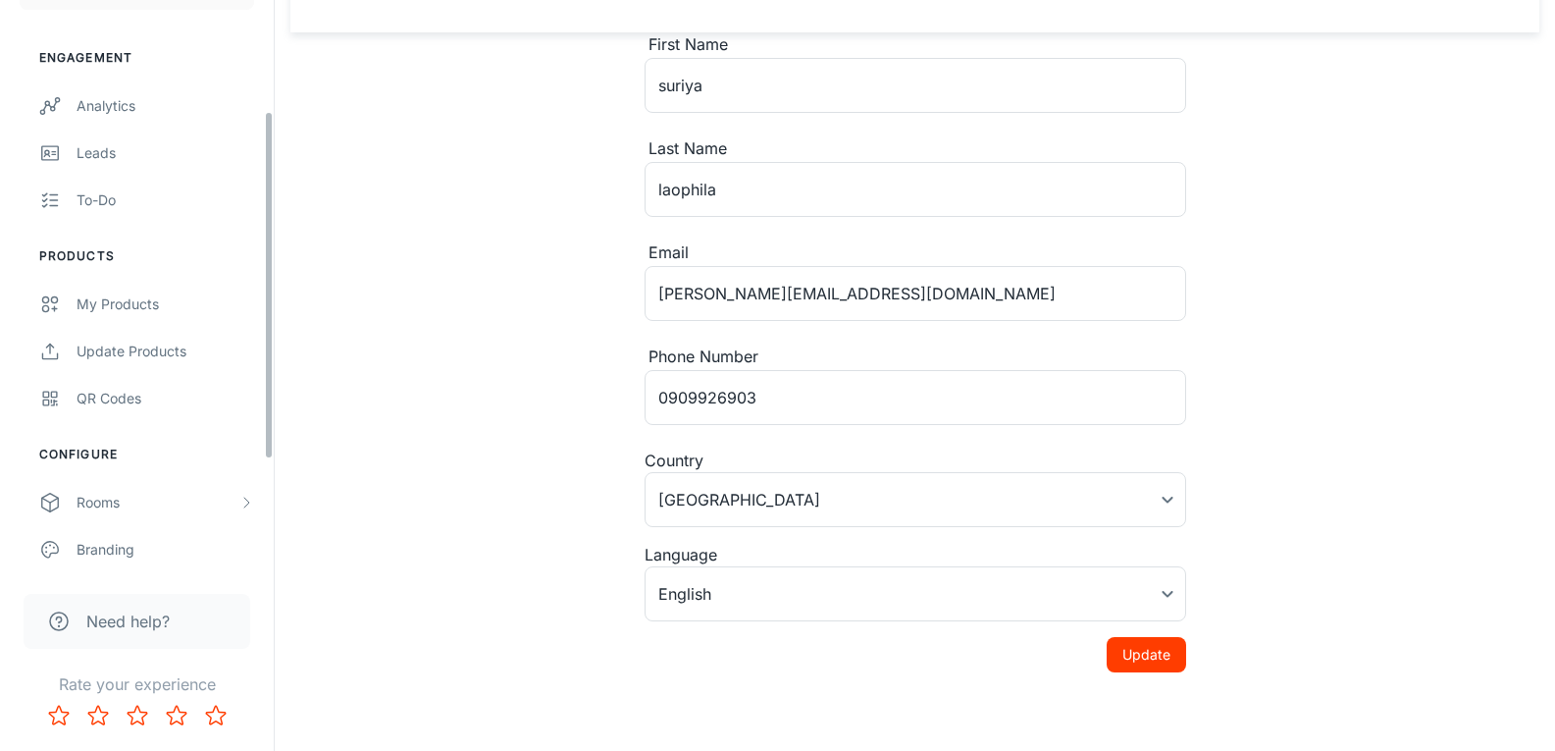
scroll to position [196, 0]
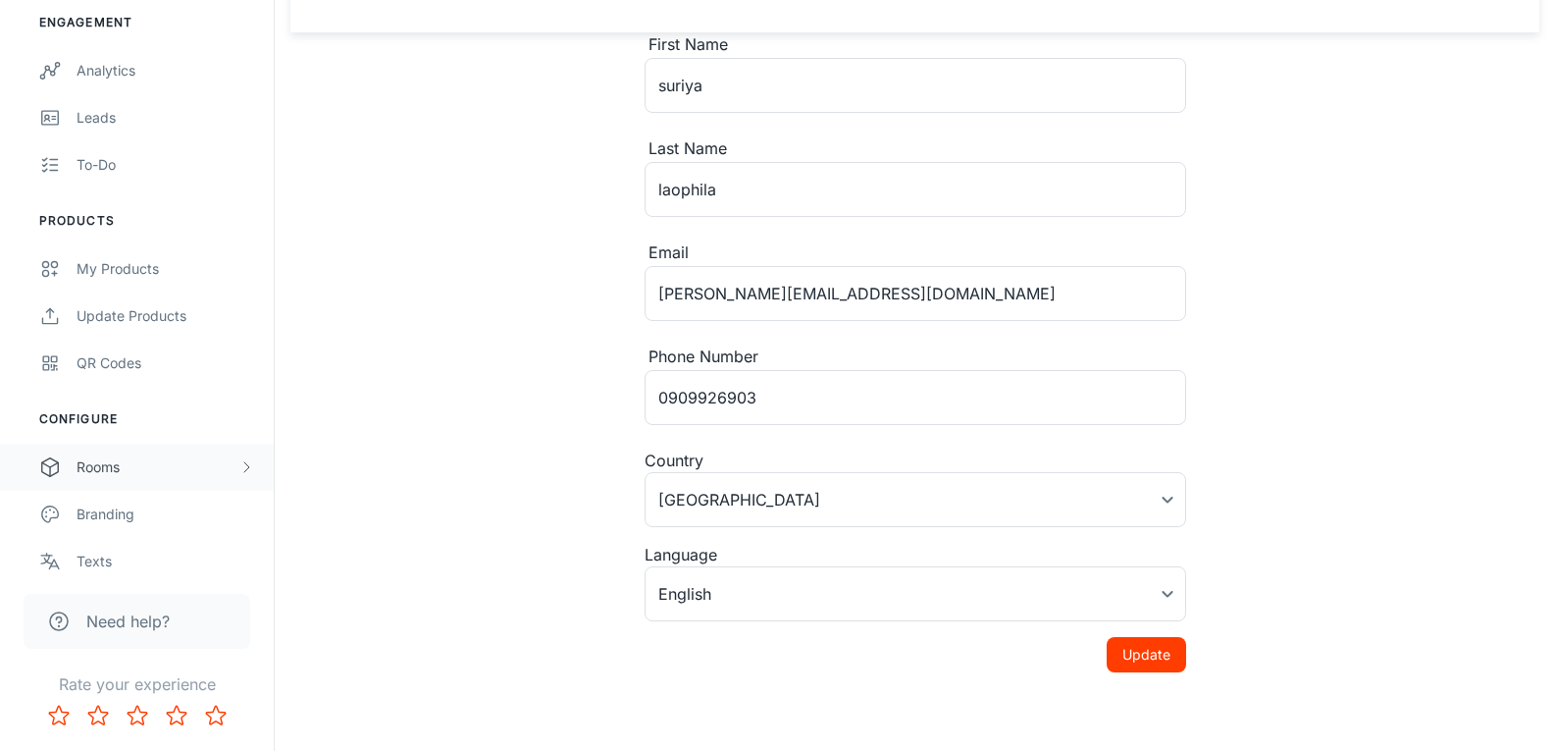
click at [129, 463] on div "Rooms" at bounding box center [158, 467] width 162 height 22
click at [123, 517] on div "My Rooms" at bounding box center [166, 514] width 178 height 22
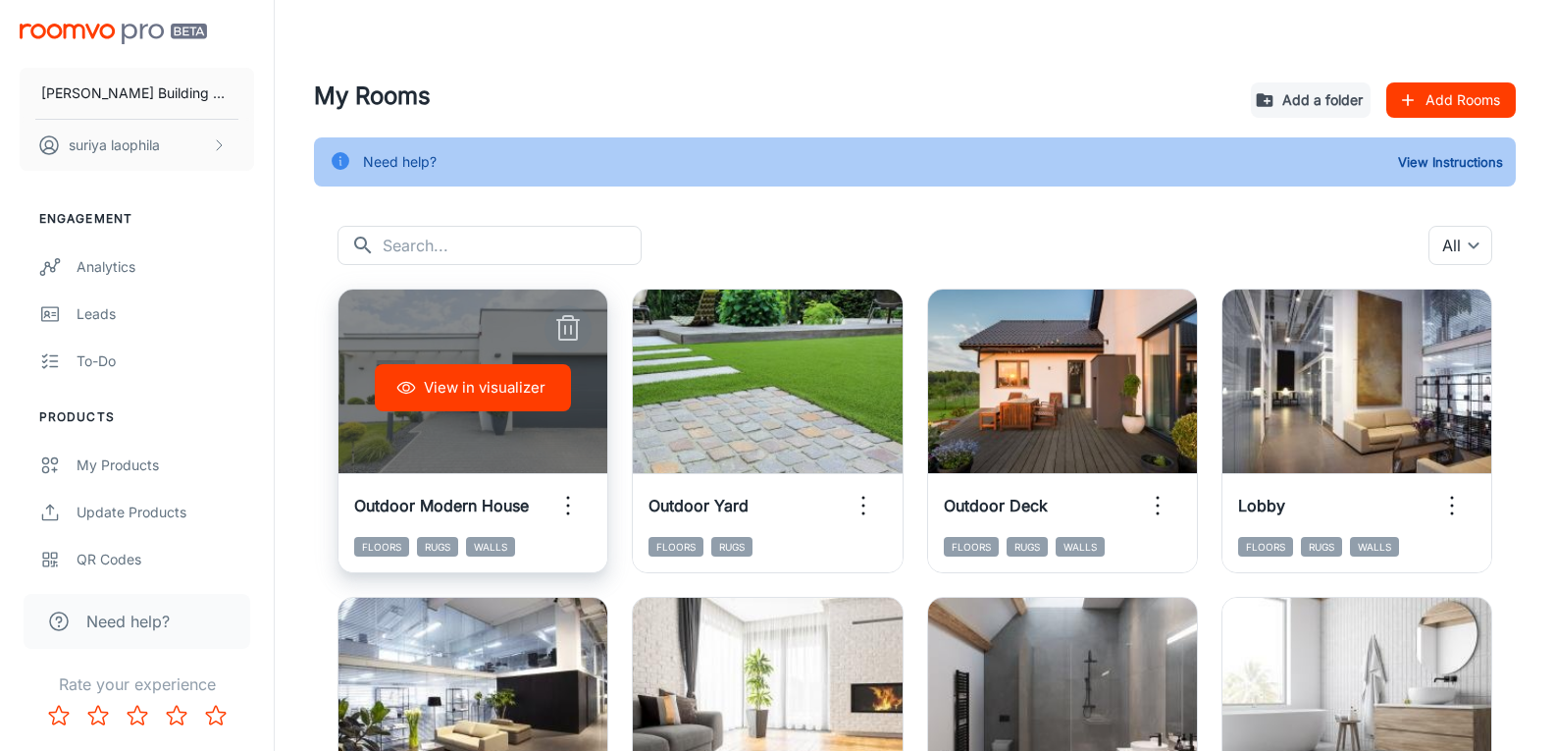
click at [564, 327] on icon "button" at bounding box center [567, 328] width 31 height 31
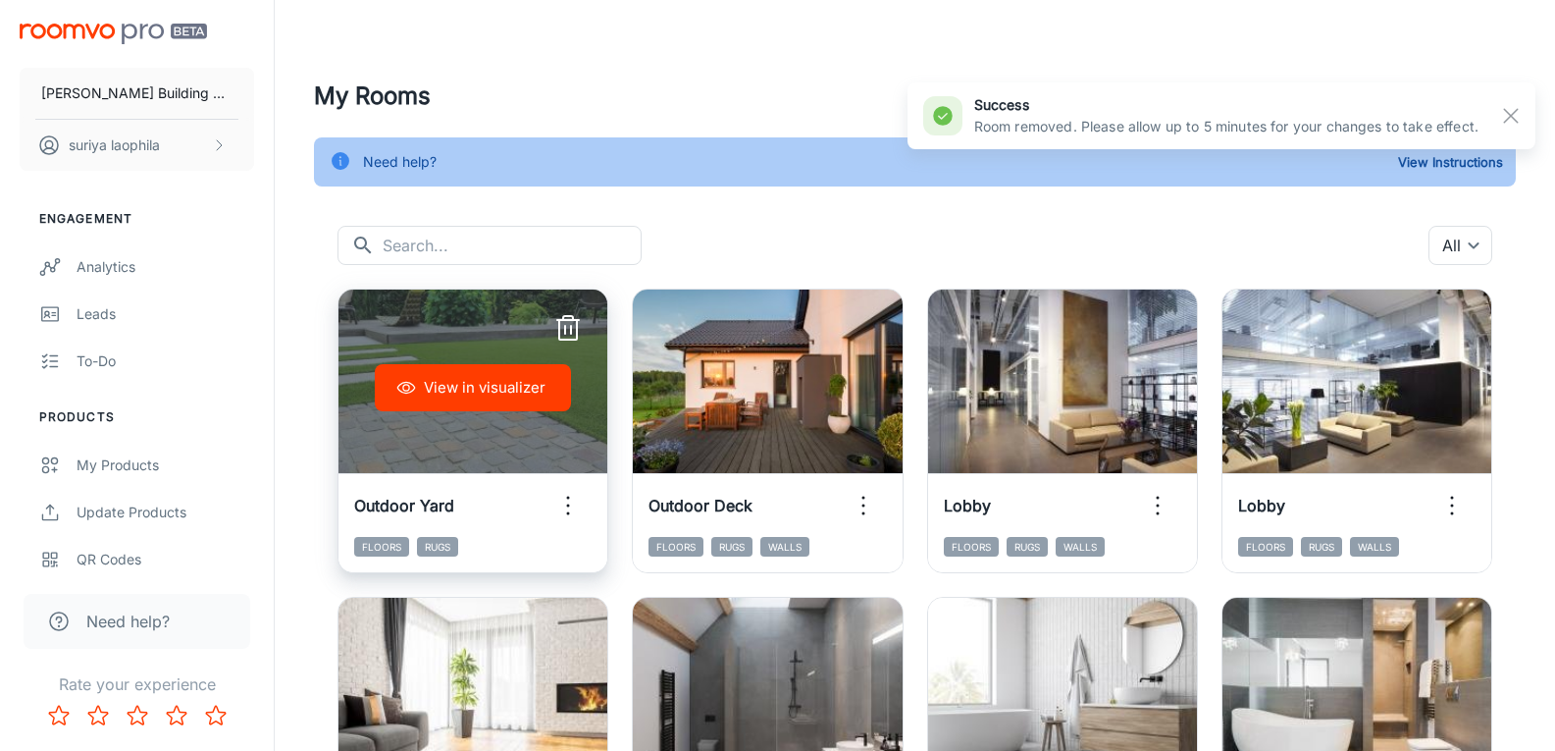
click at [562, 330] on icon "button" at bounding box center [567, 328] width 31 height 31
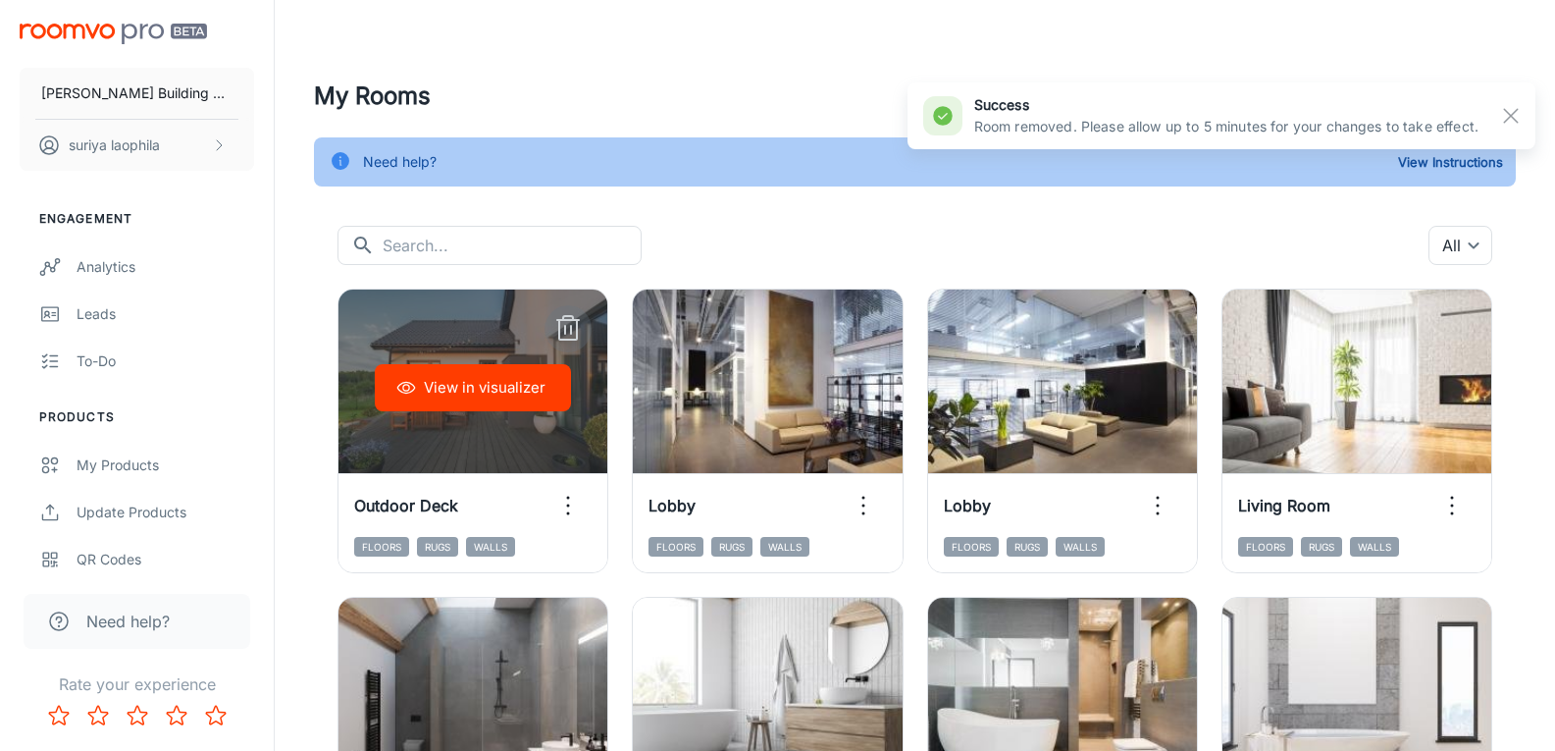
click at [562, 330] on icon "button" at bounding box center [567, 328] width 31 height 31
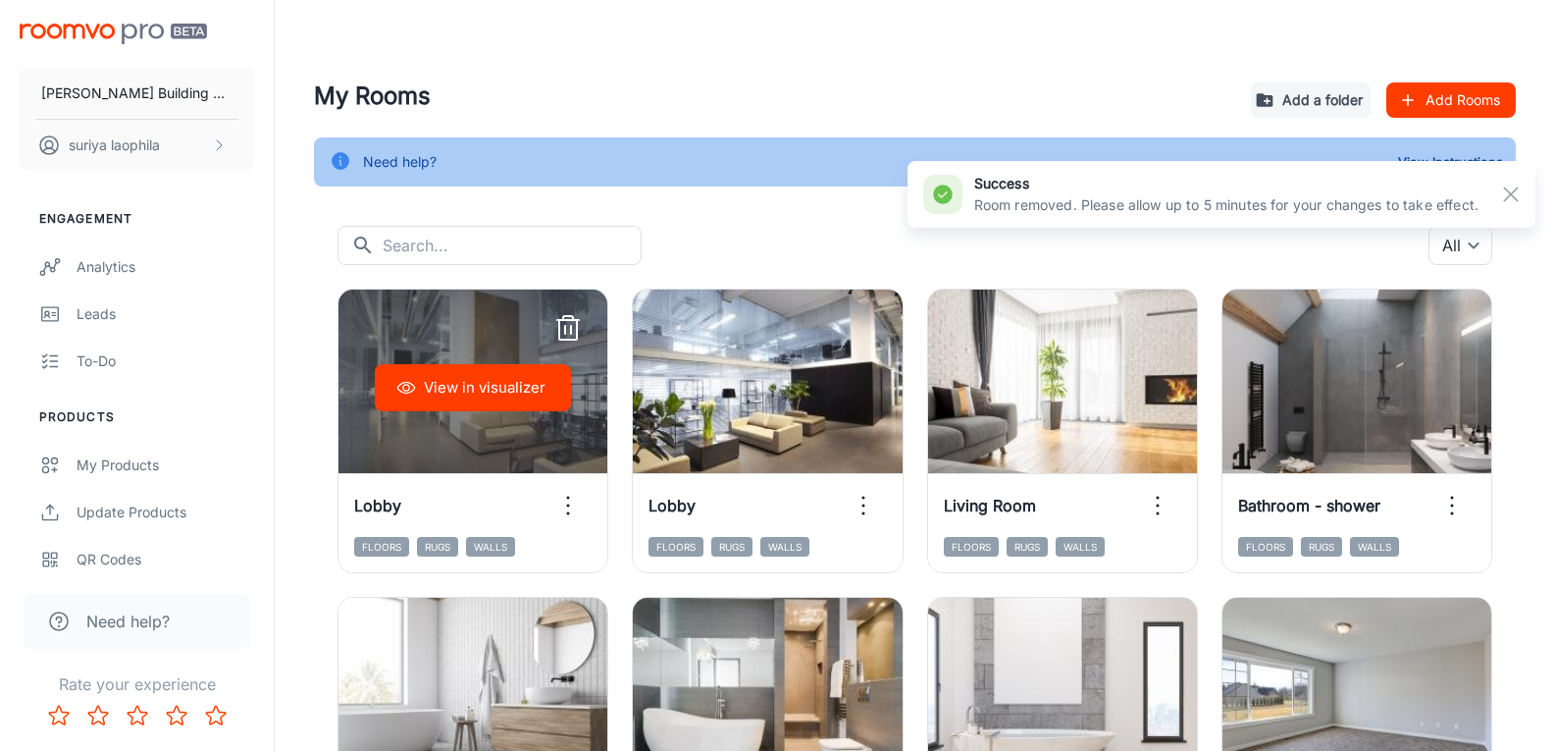
click at [562, 330] on icon "button" at bounding box center [567, 328] width 31 height 31
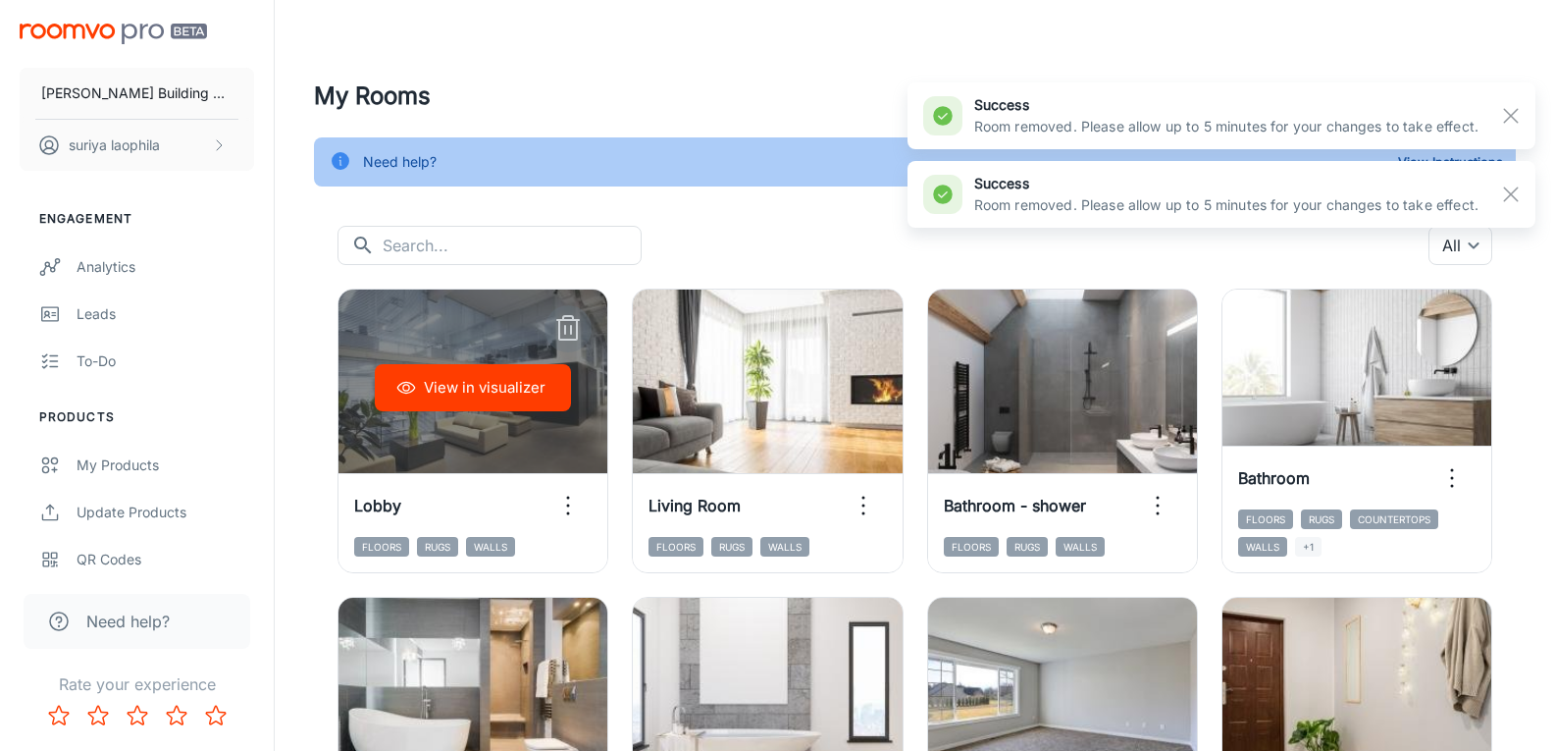
click at [562, 330] on icon "button" at bounding box center [567, 328] width 31 height 31
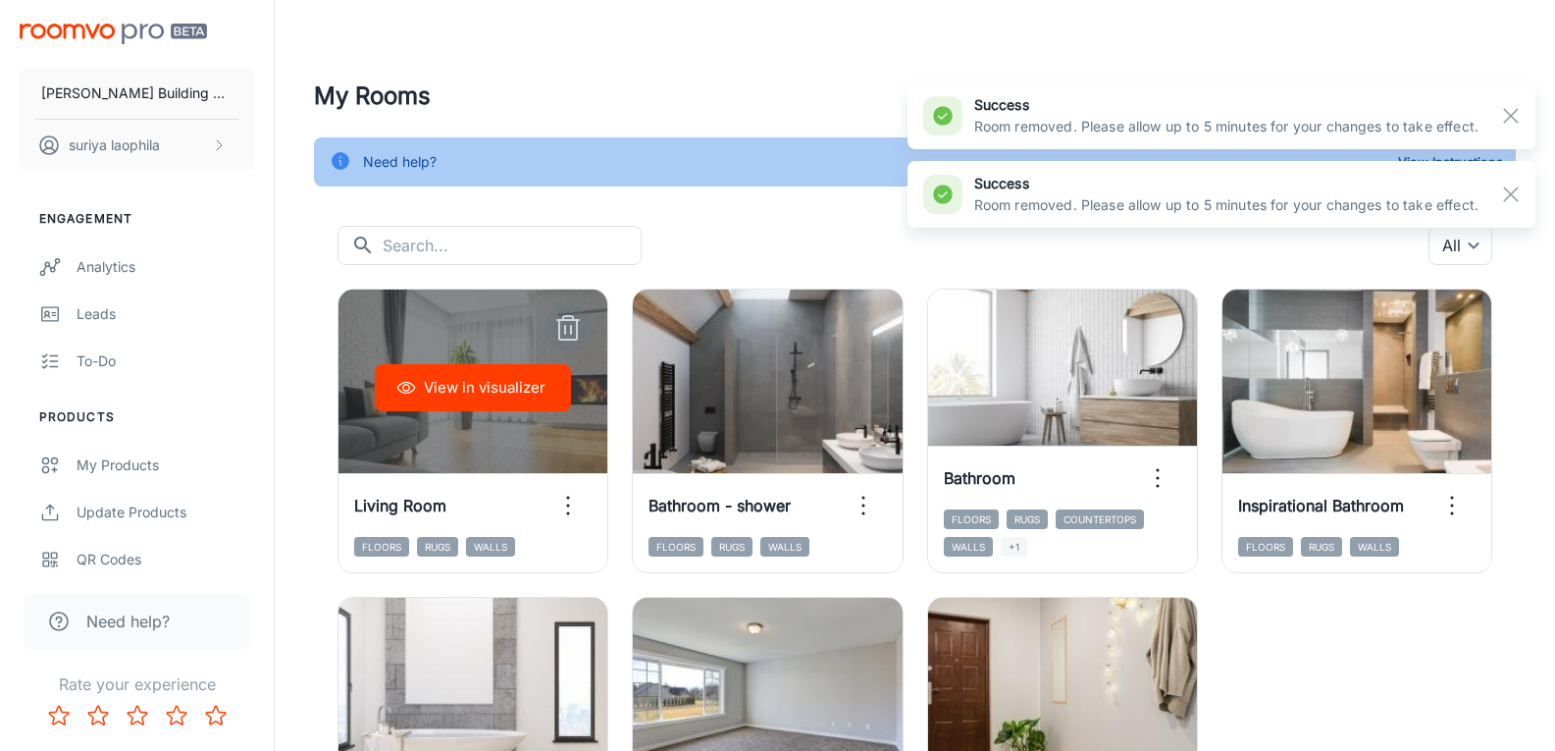
click at [562, 330] on icon "button" at bounding box center [567, 328] width 31 height 31
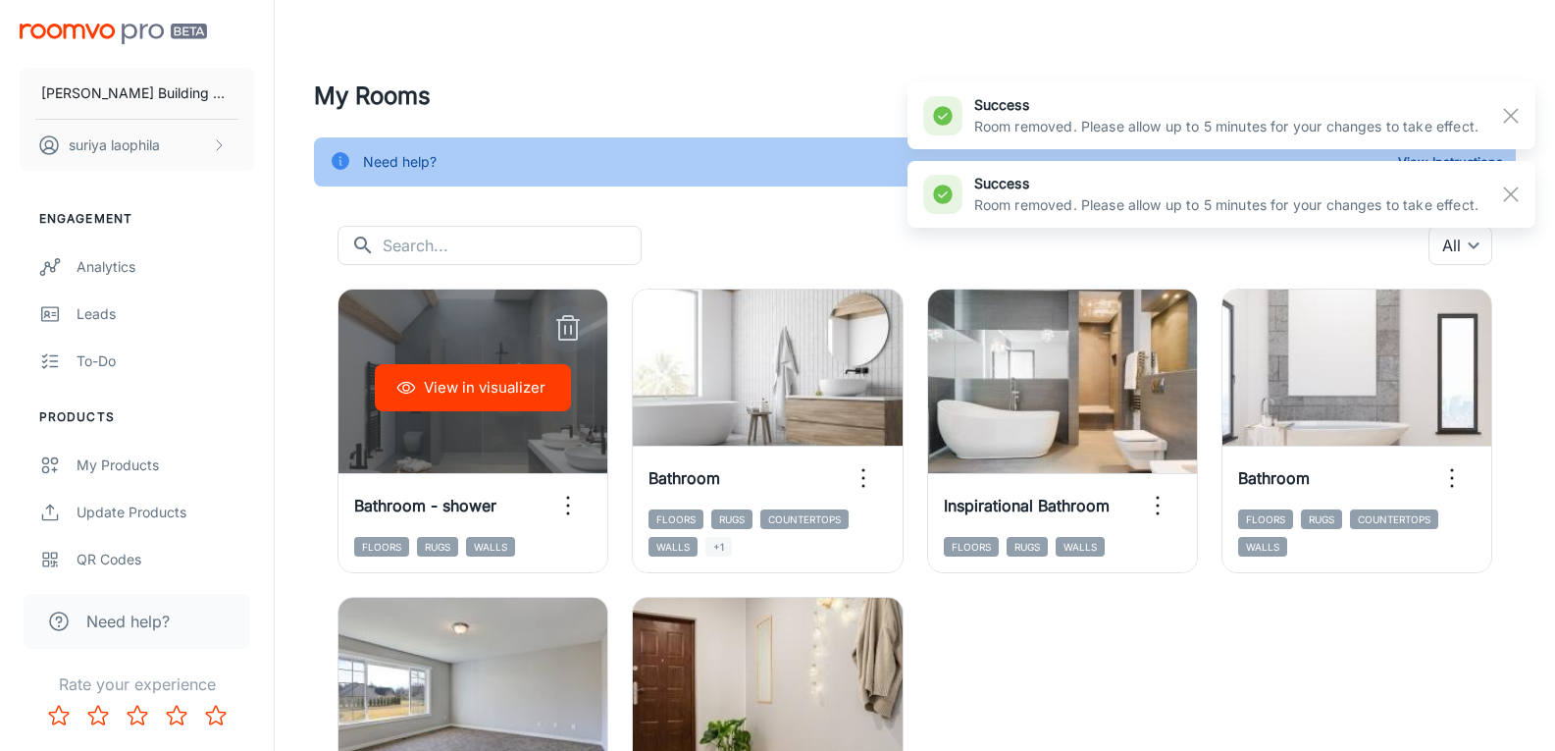
click at [562, 330] on icon "button" at bounding box center [567, 328] width 31 height 31
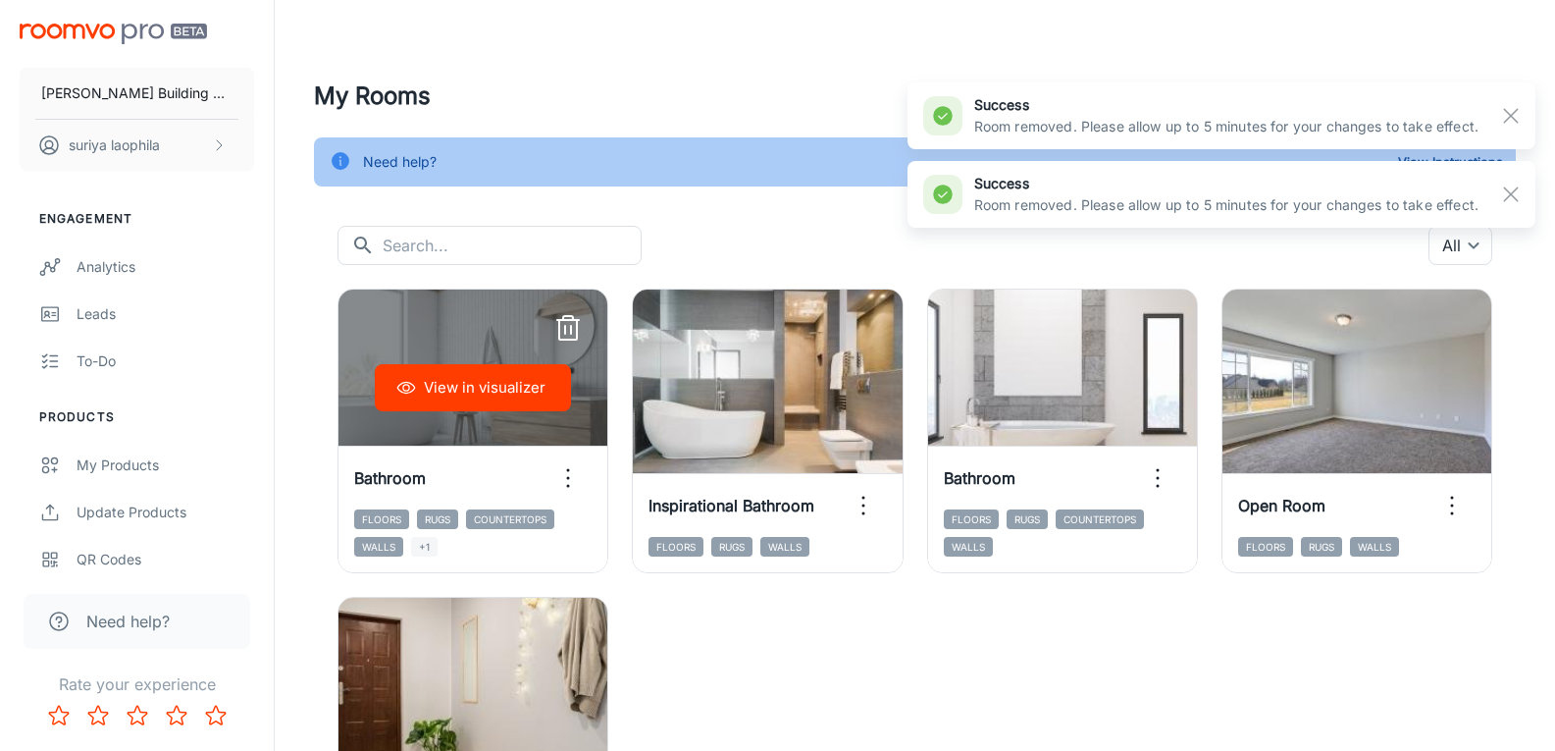
click at [562, 330] on icon "button" at bounding box center [567, 328] width 31 height 31
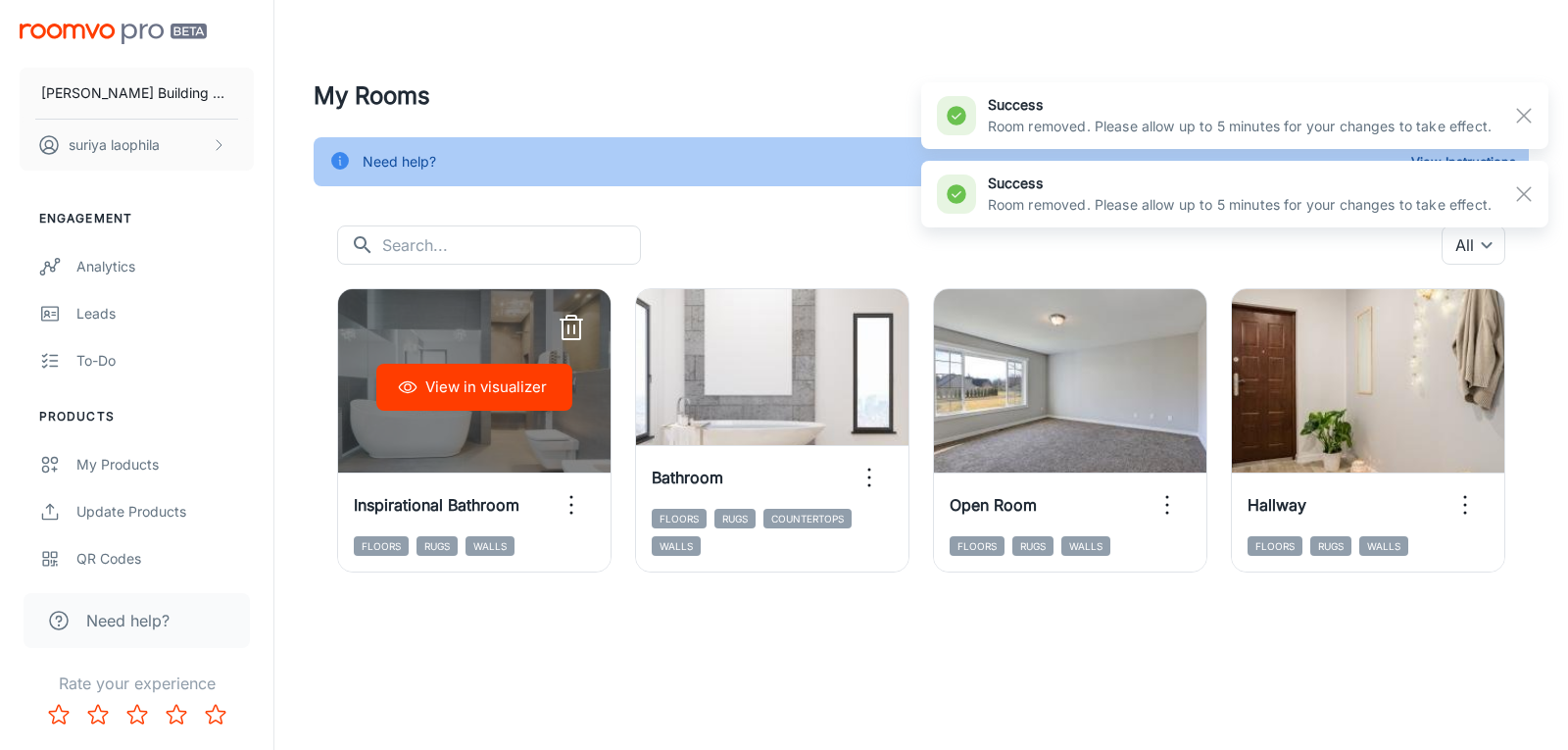
click at [562, 330] on icon "button" at bounding box center [571, 330] width 18 height 20
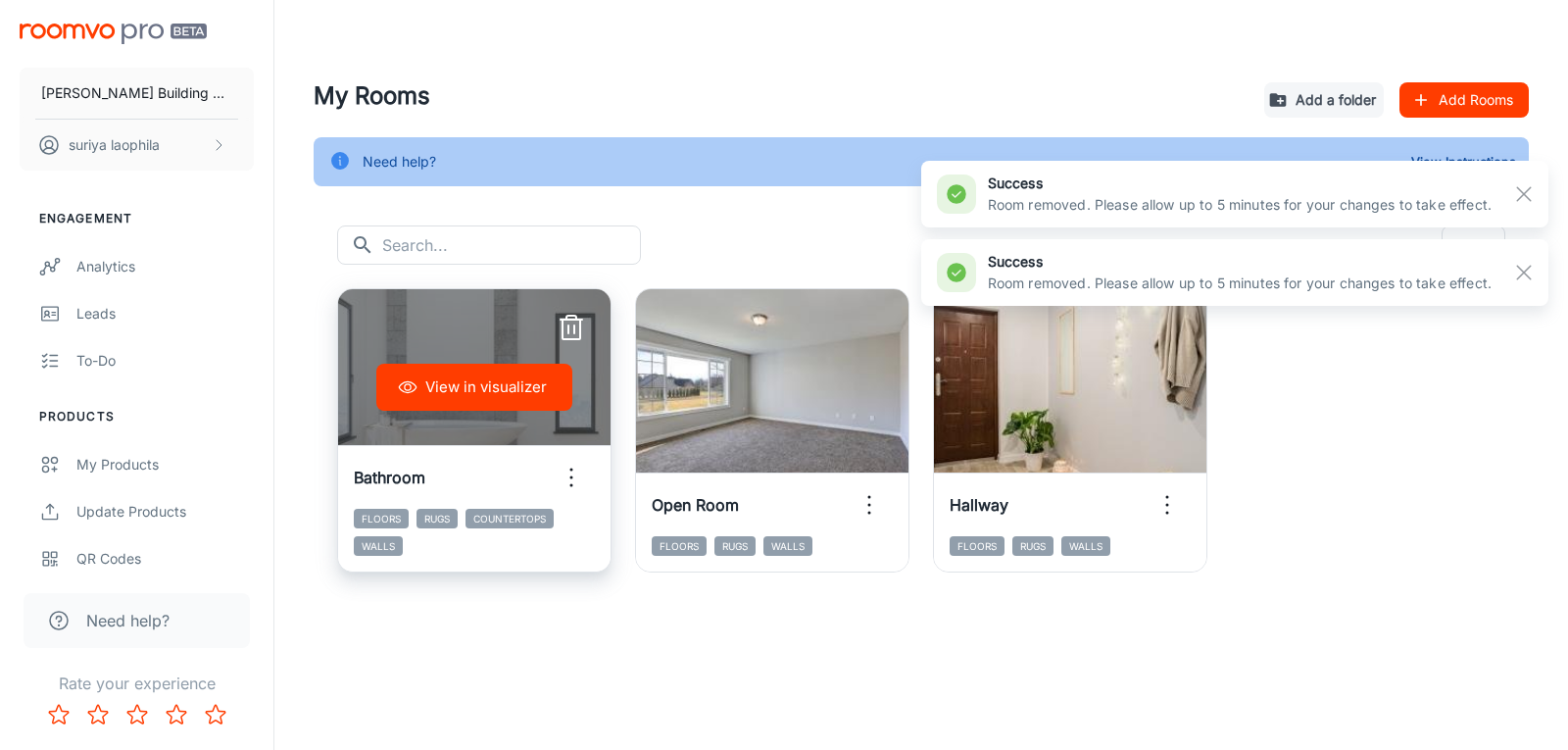
click at [572, 323] on icon "button" at bounding box center [570, 328] width 31 height 31
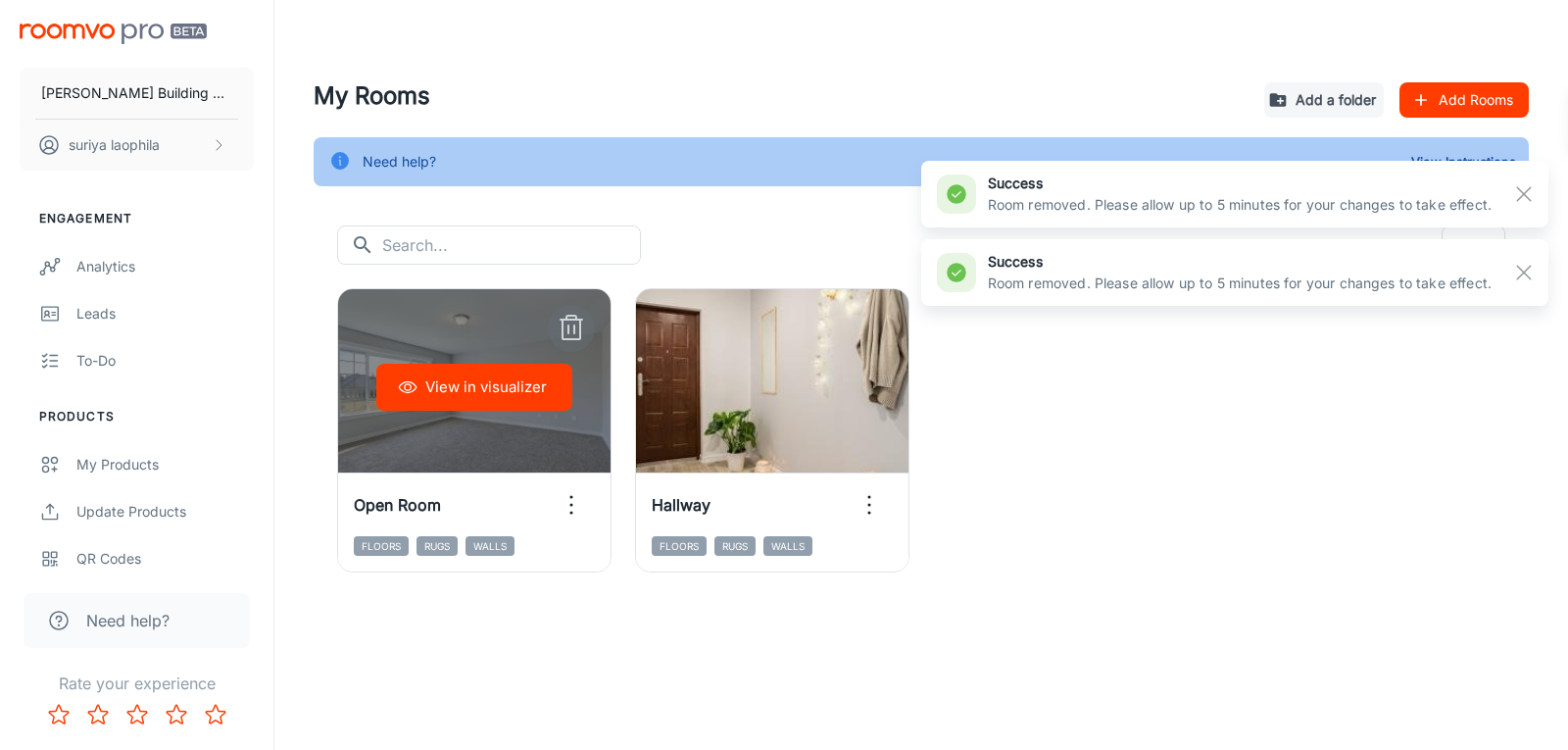
click at [570, 328] on icon "button" at bounding box center [570, 328] width 31 height 31
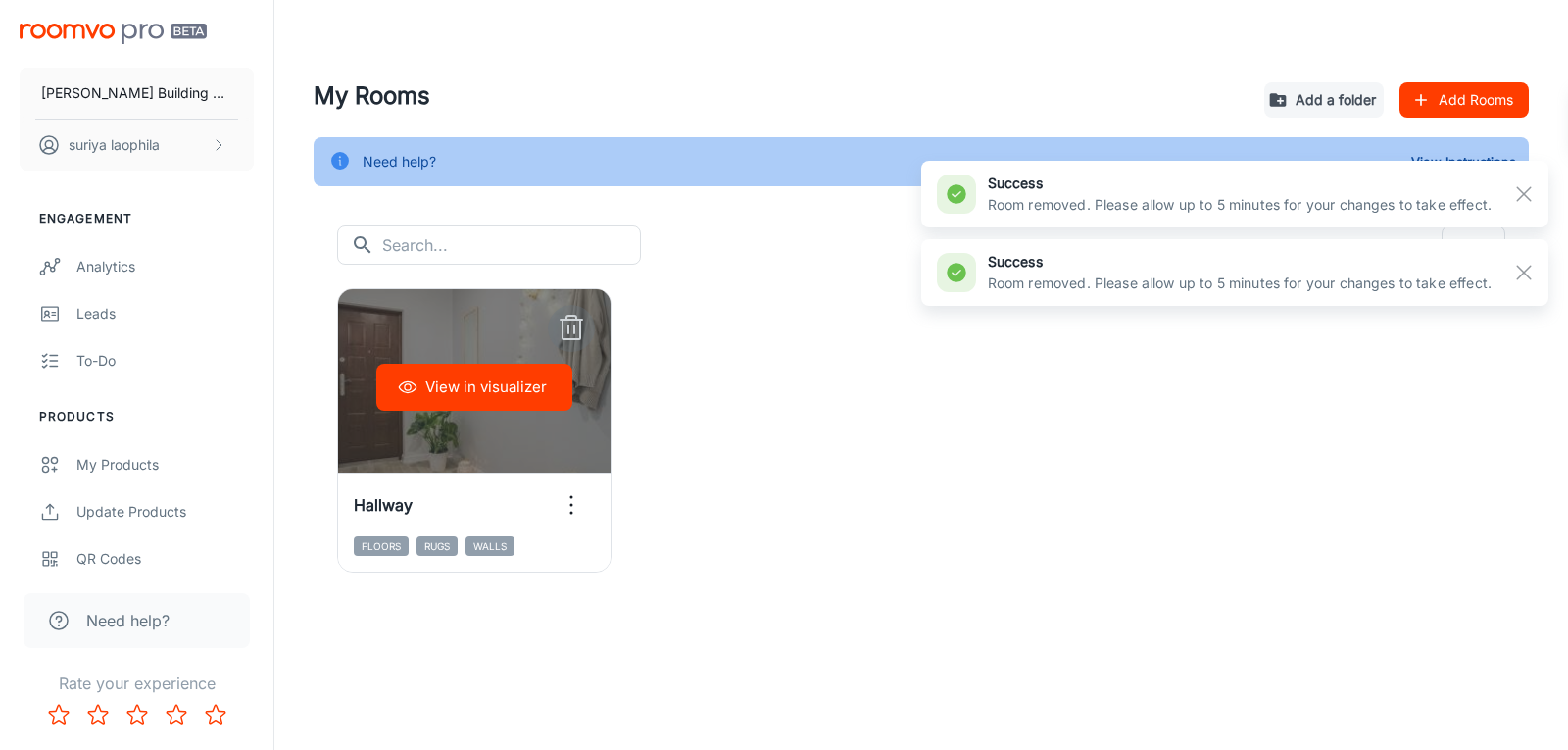
click at [570, 328] on icon "button" at bounding box center [570, 328] width 31 height 31
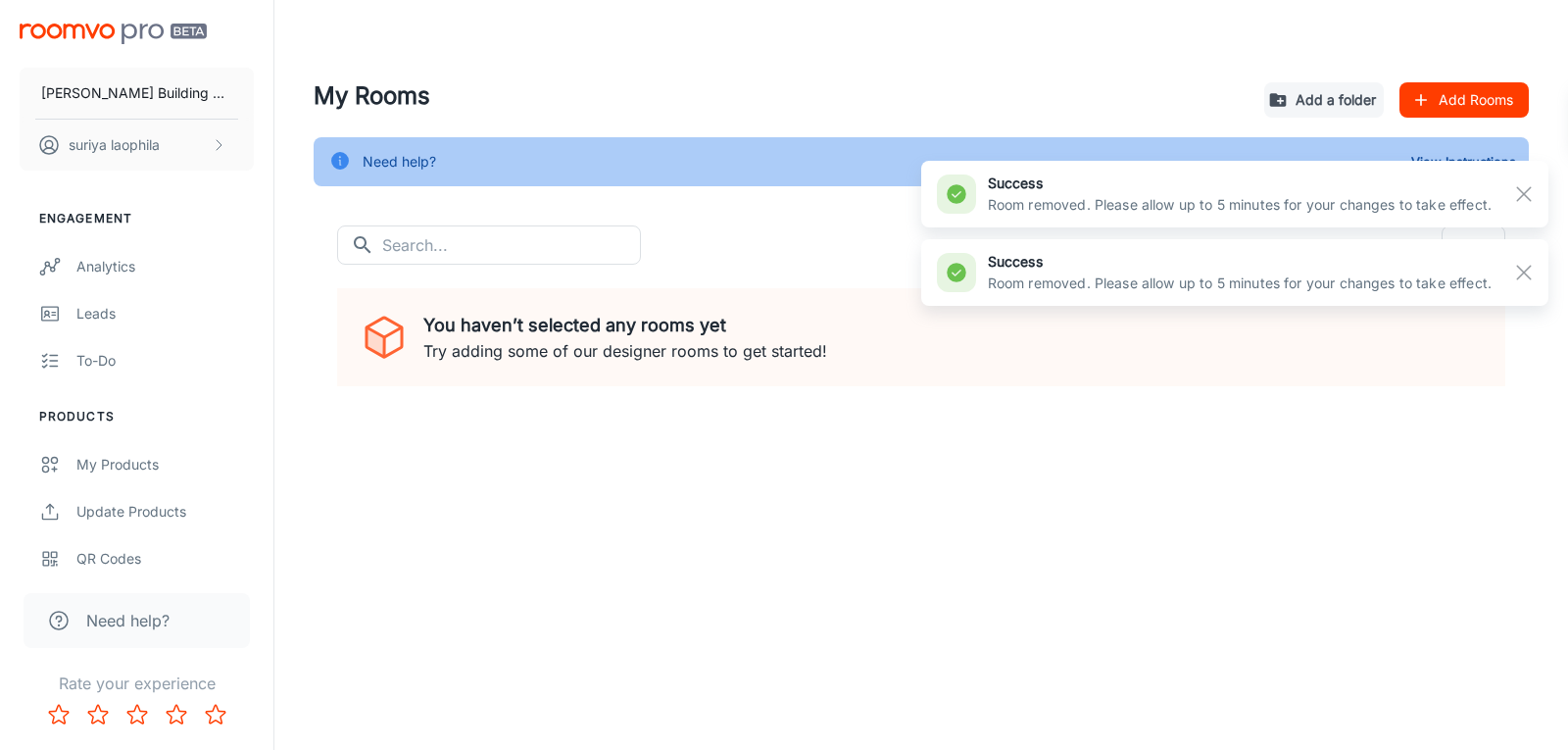
click at [552, 512] on div "My Rooms Add a folder Add Rooms Need help? View Instructions ​ ​ All ​ You have…" at bounding box center [921, 262] width 1293 height 523
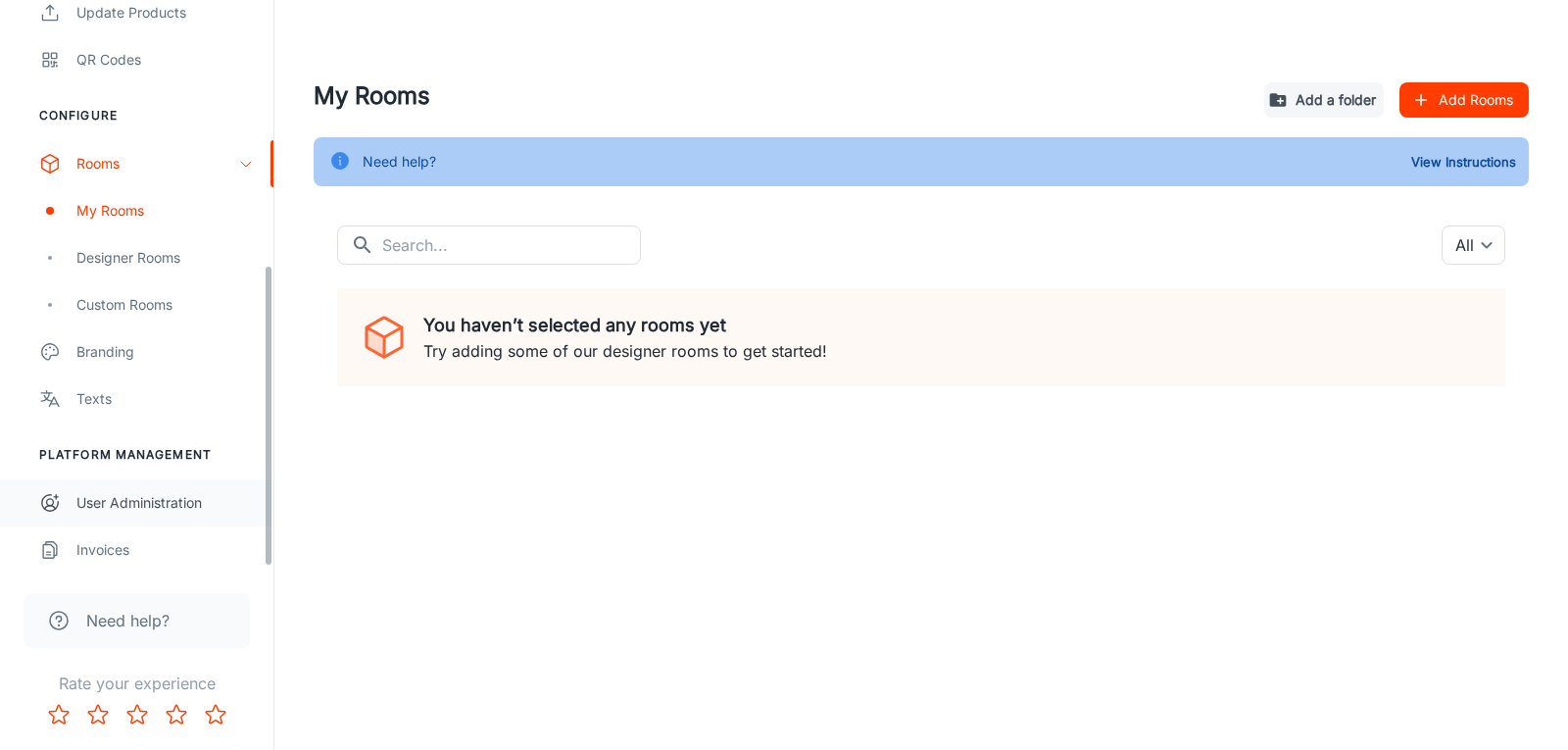
scroll to position [502, 0]
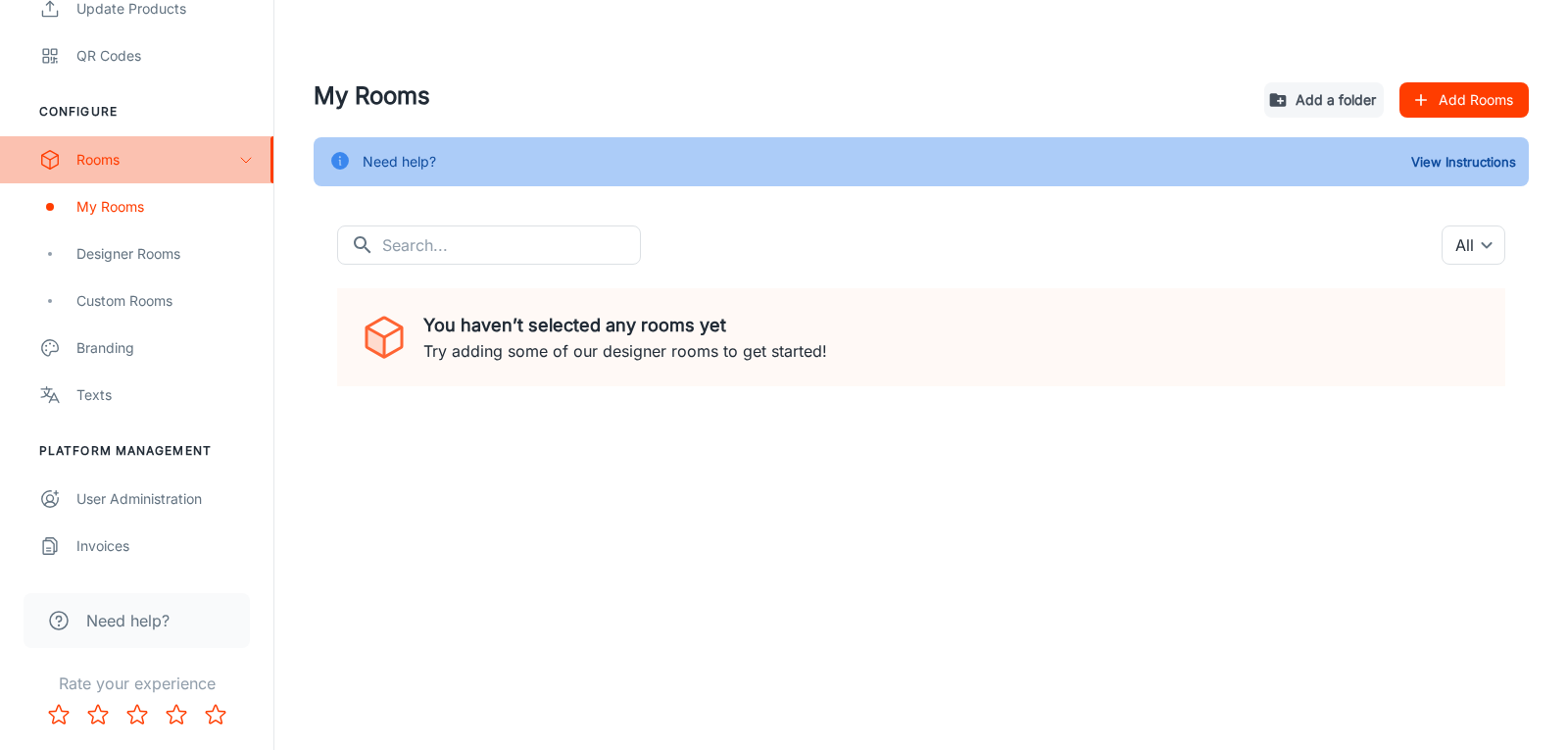
click at [239, 153] on icon "scrollable content" at bounding box center [246, 160] width 16 height 16
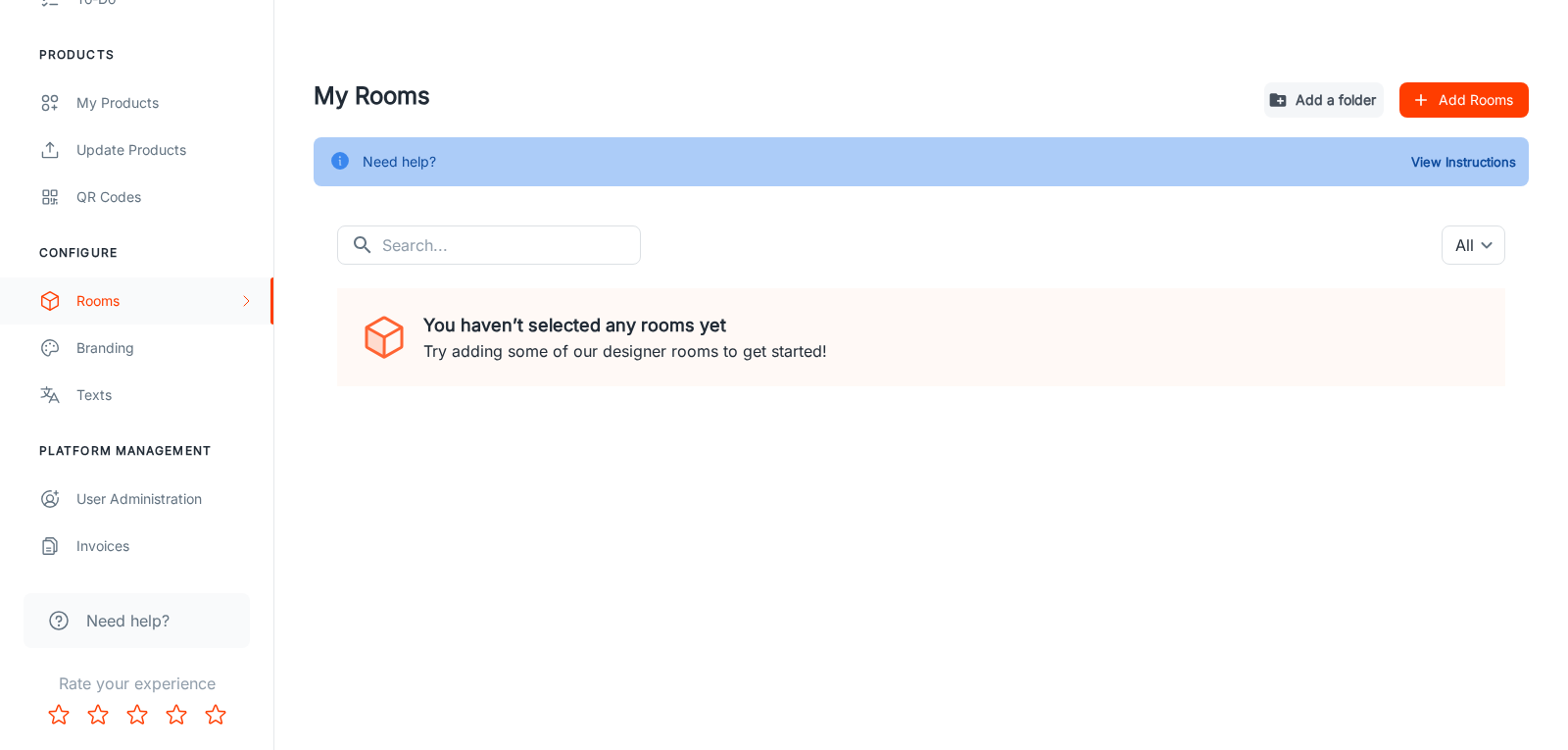
click at [245, 298] on icon "scrollable content" at bounding box center [246, 301] width 16 height 16
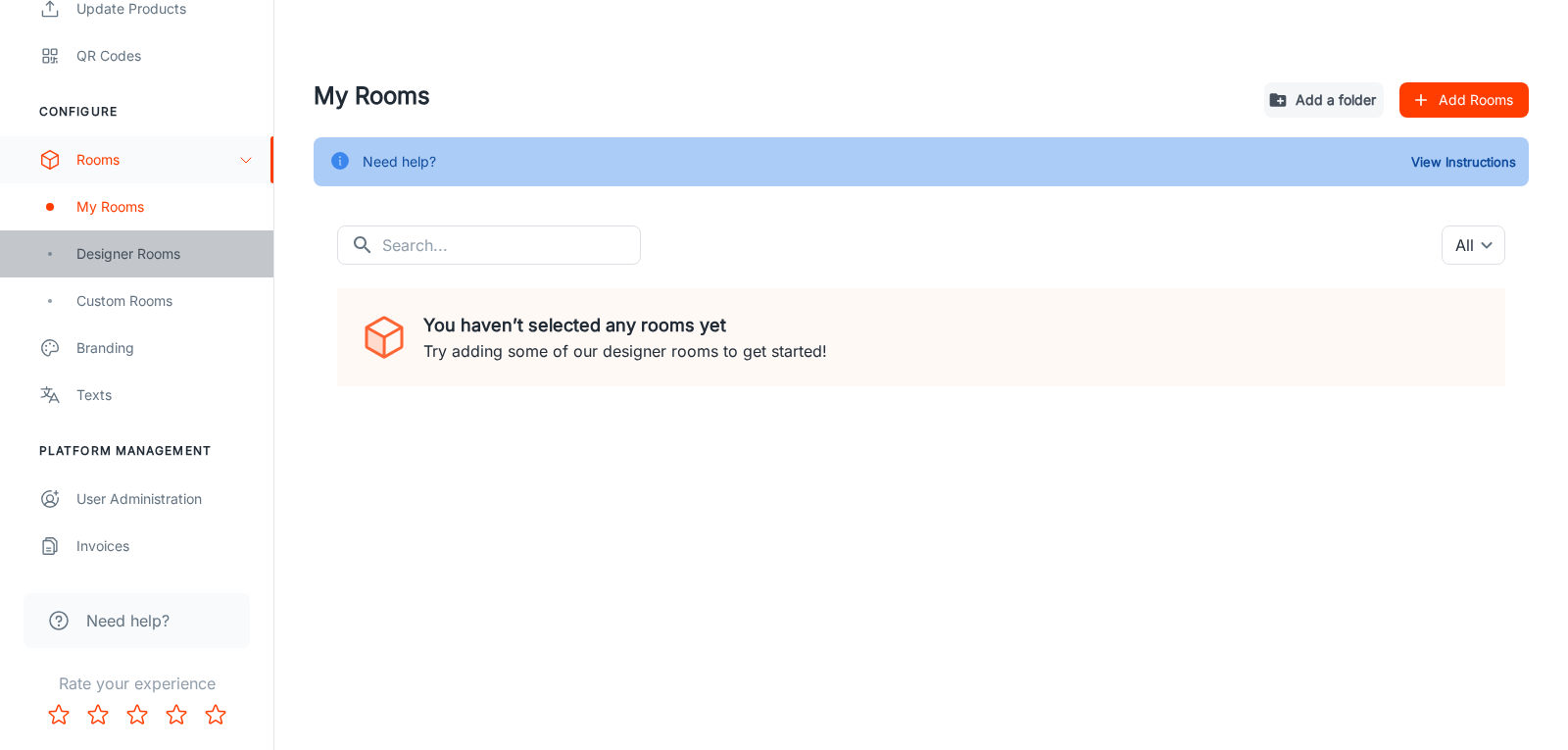
click at [95, 244] on div "Designer Rooms" at bounding box center [166, 254] width 178 height 22
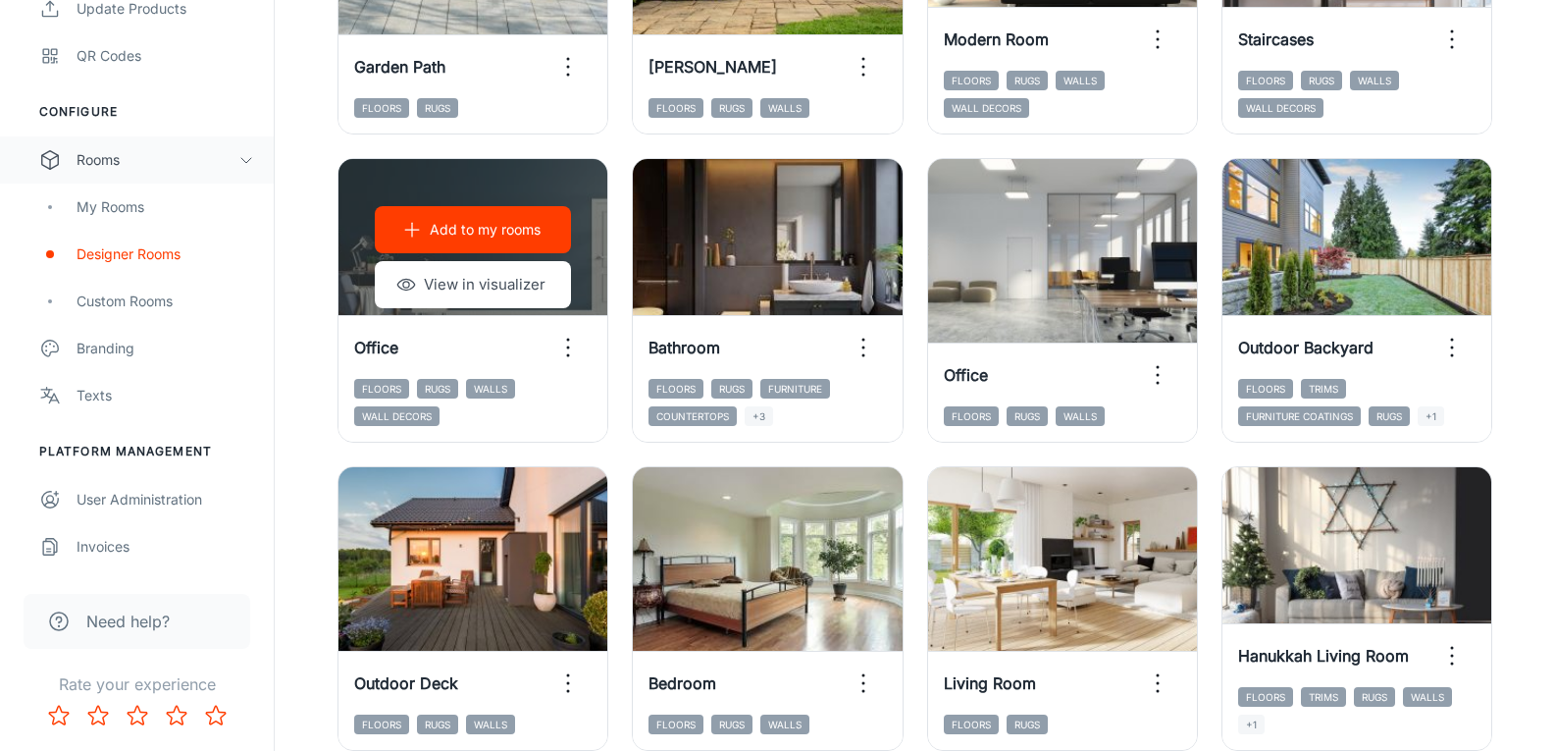
scroll to position [687, 0]
